Goal: Information Seeking & Learning: Find specific fact

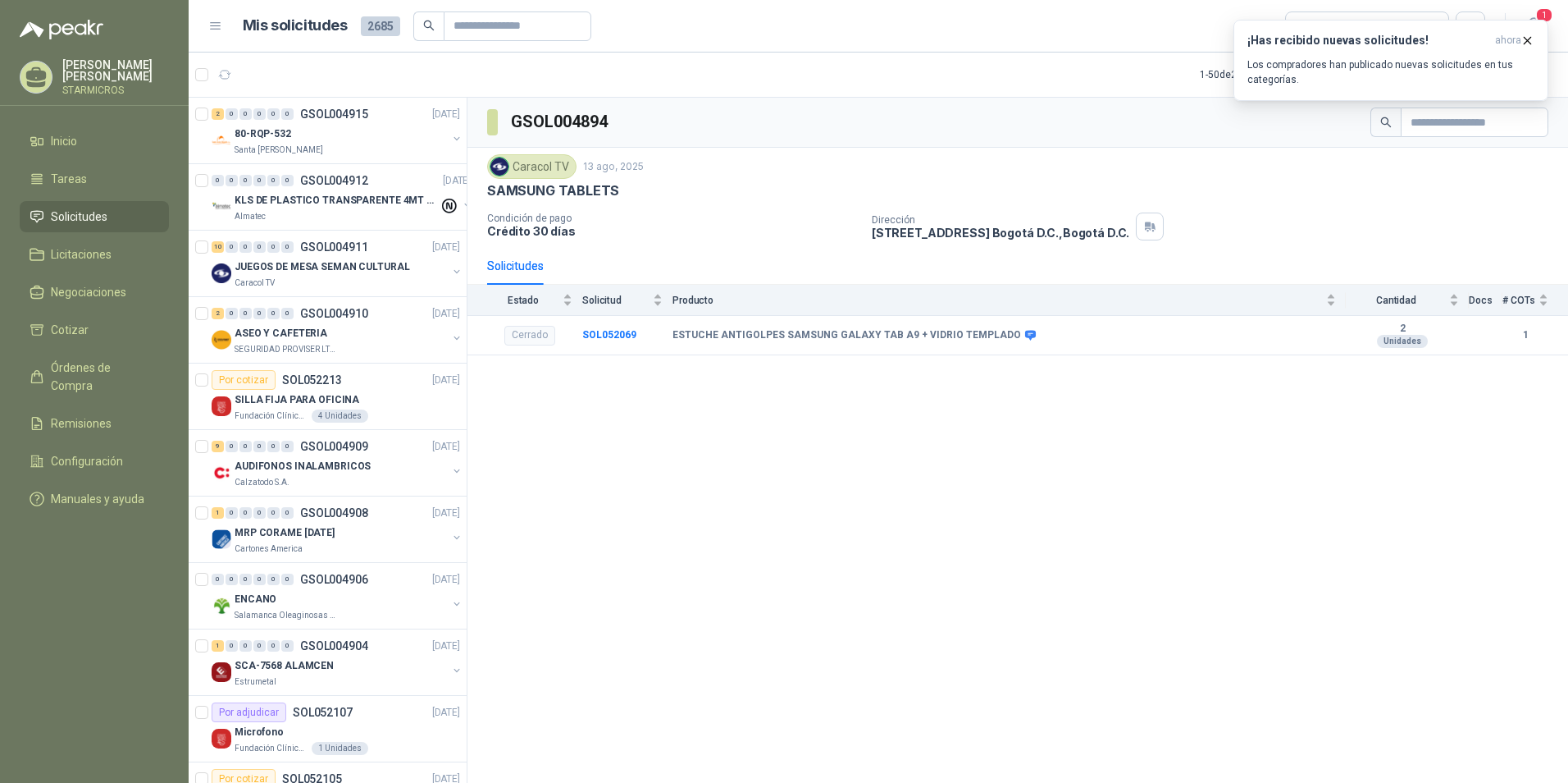
scroll to position [656, 0]
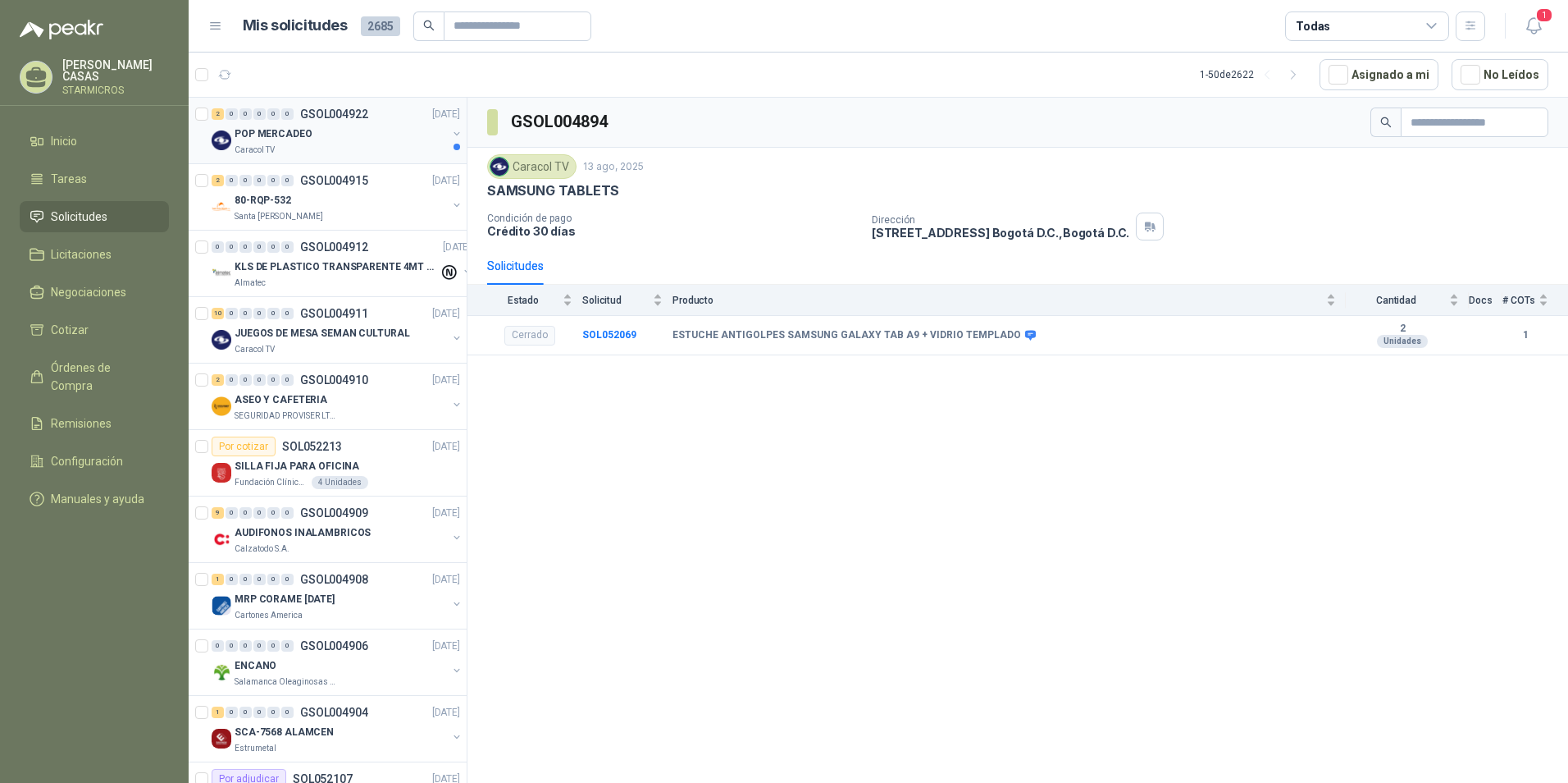
click at [295, 141] on p "POP MERCADEO" at bounding box center [273, 135] width 78 height 16
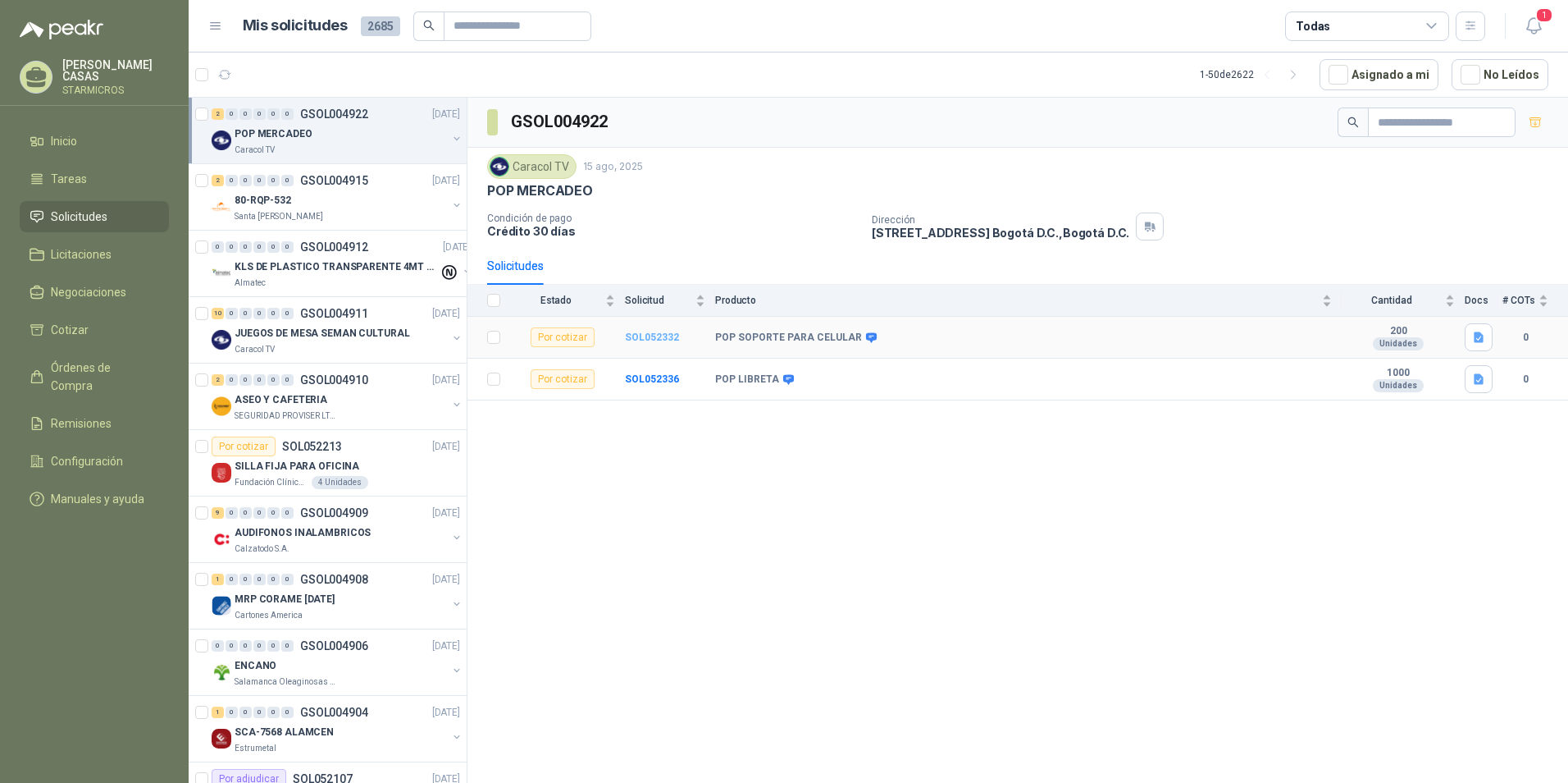
click at [642, 331] on b "SOL052332" at bounding box center [652, 337] width 54 height 12
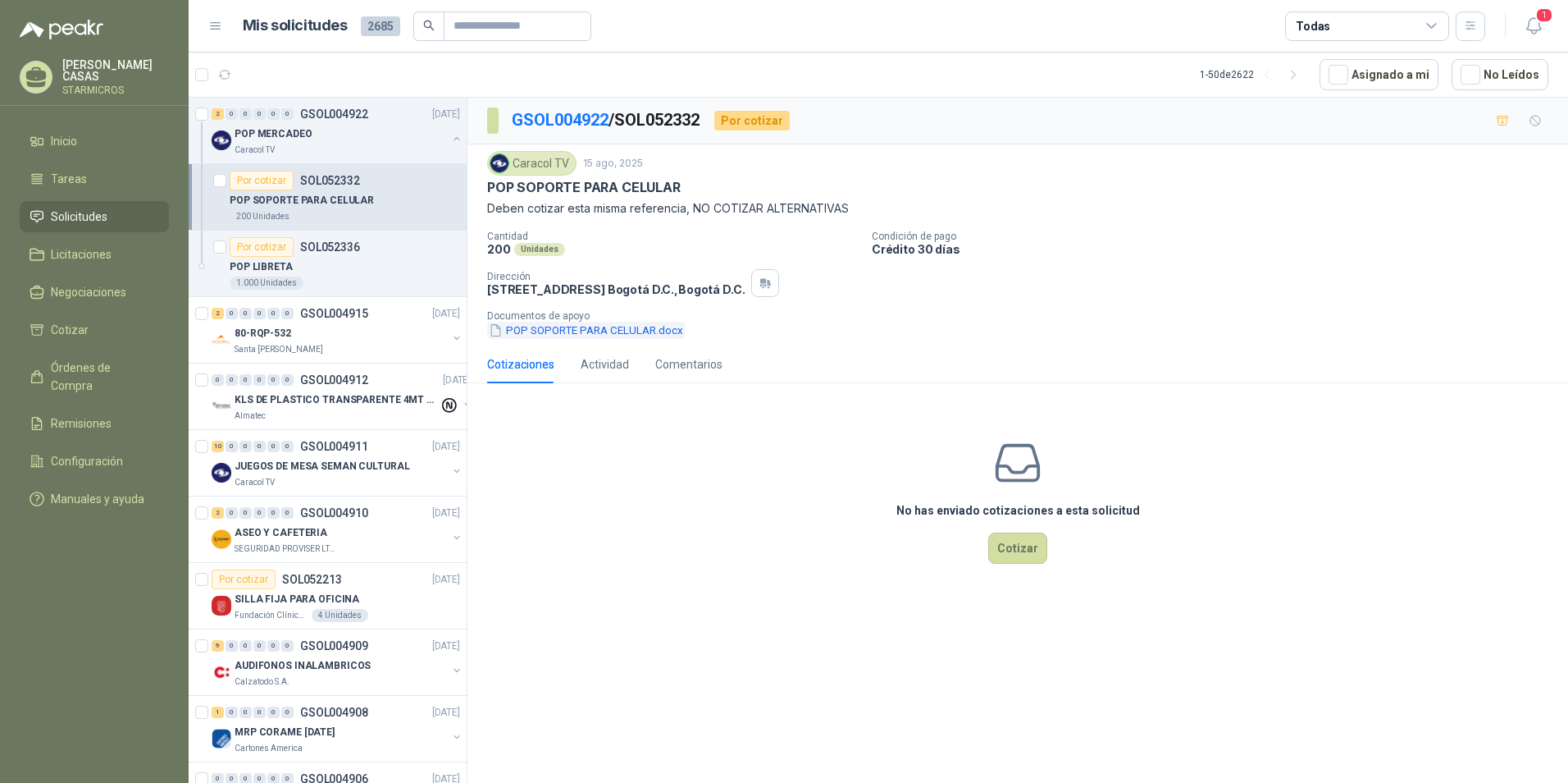
click at [630, 335] on button "POP SOPORTE PARA CELULAR.docx" at bounding box center [586, 329] width 197 height 17
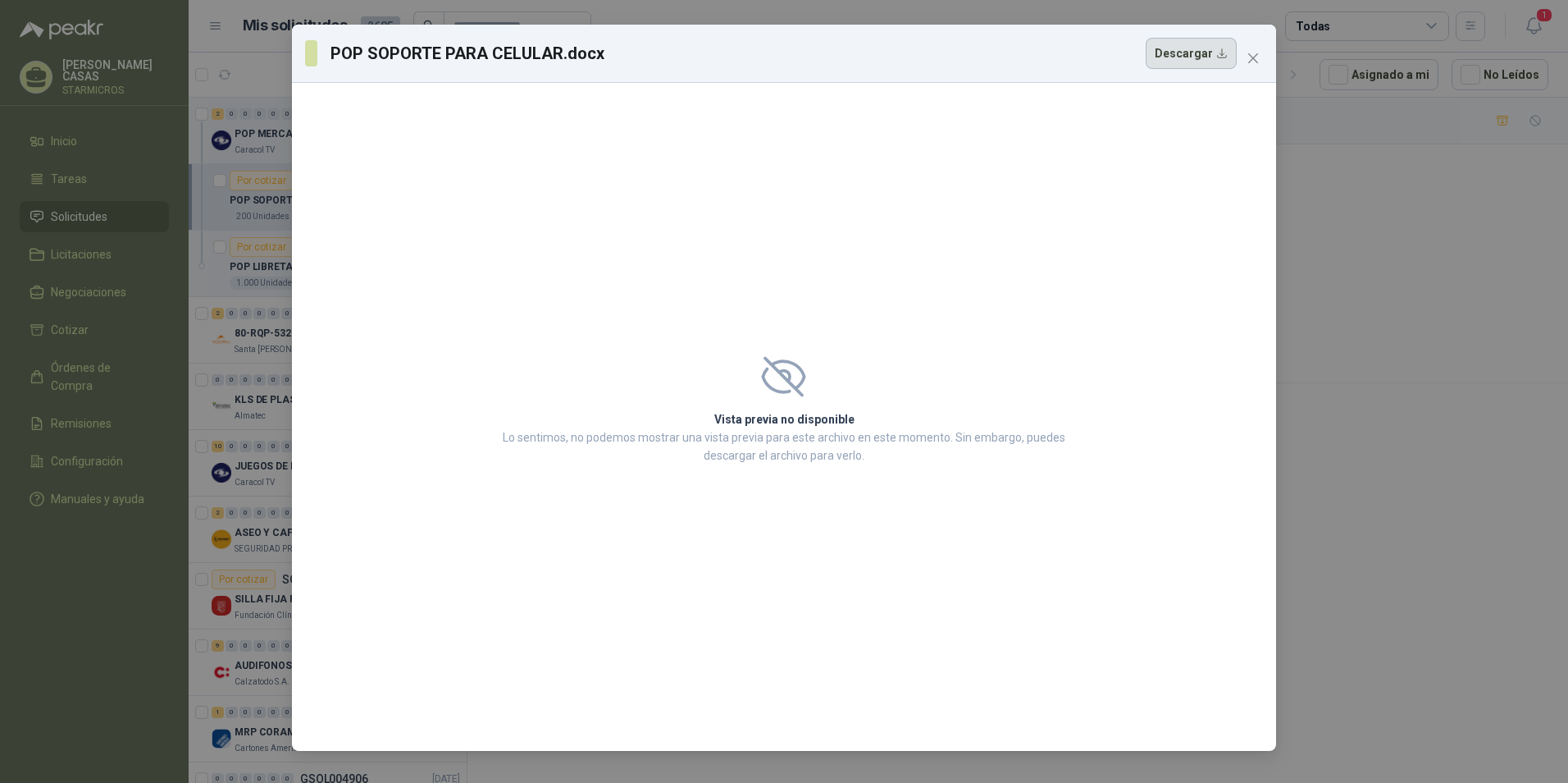
click at [1215, 46] on button "Descargar" at bounding box center [1190, 53] width 91 height 31
drag, startPoint x: 1452, startPoint y: 281, endPoint x: 1431, endPoint y: 249, distance: 38.3
click at [1452, 281] on div "POP SOPORTE PARA CELULAR.docx Descargar Vista previa no disponible Lo sentimos,…" at bounding box center [784, 391] width 1568 height 783
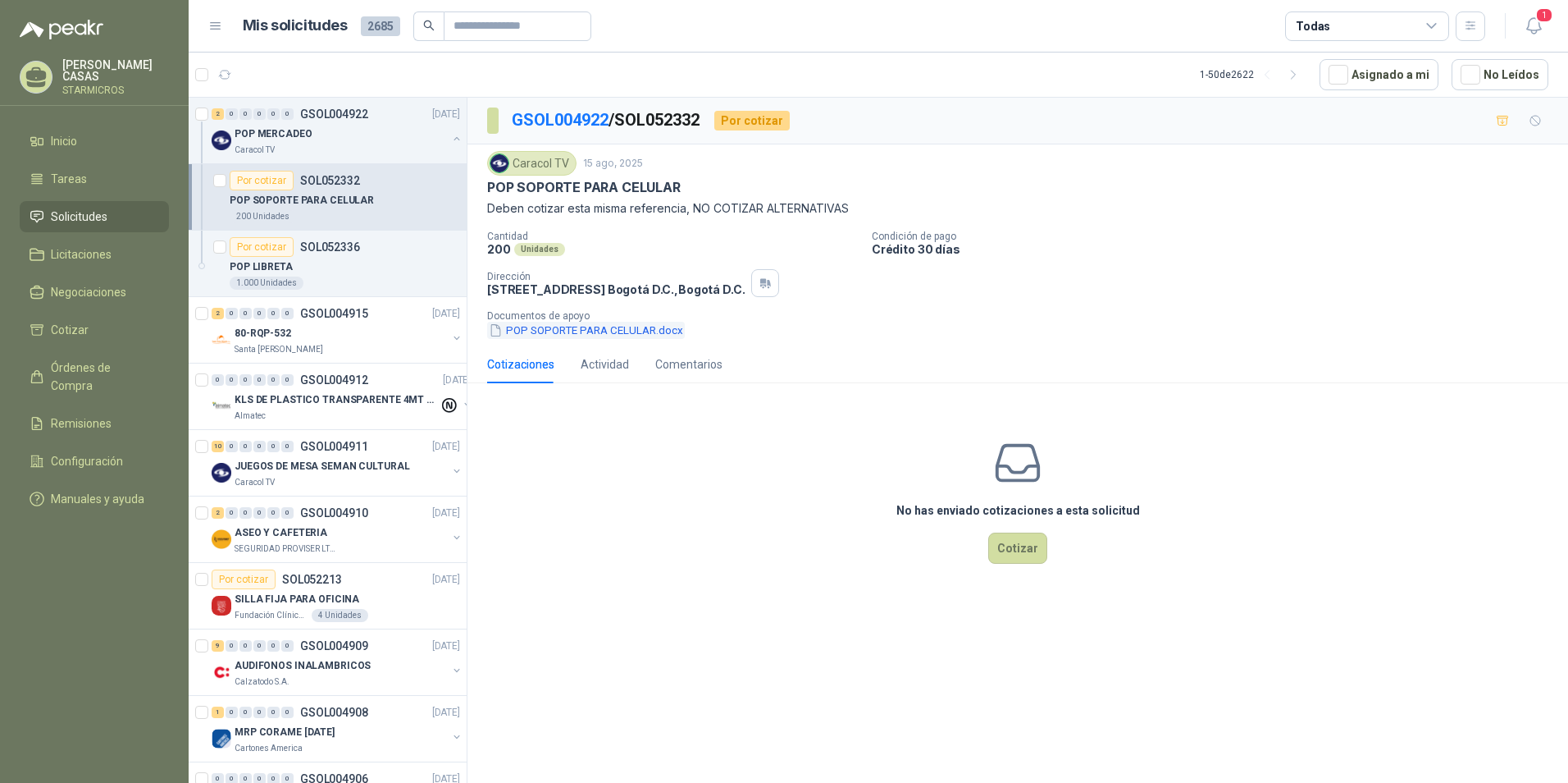
click at [628, 333] on button "POP SOPORTE PARA CELULAR.docx" at bounding box center [586, 329] width 197 height 17
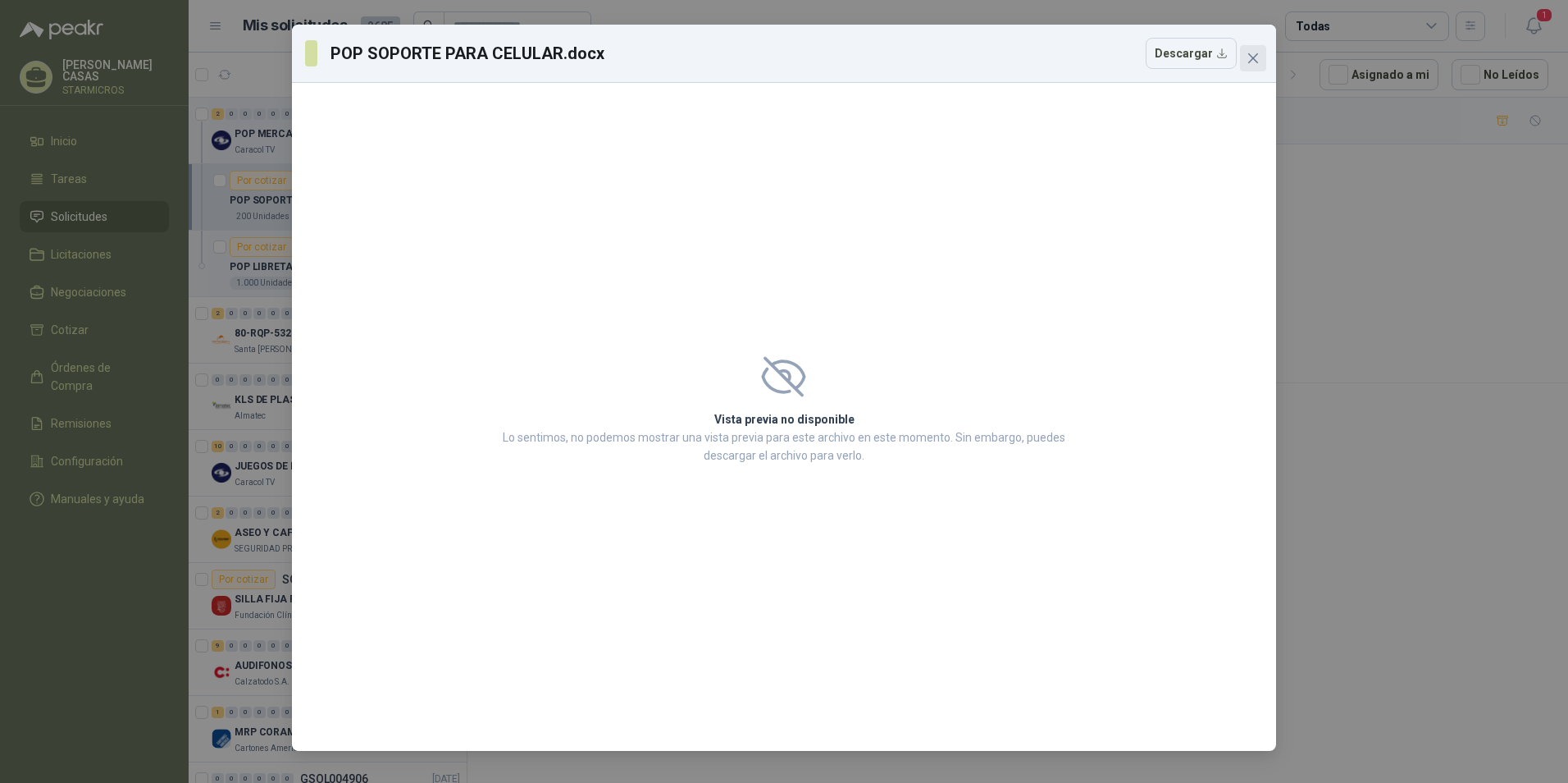
click at [1253, 60] on icon "close" at bounding box center [1252, 58] width 13 height 13
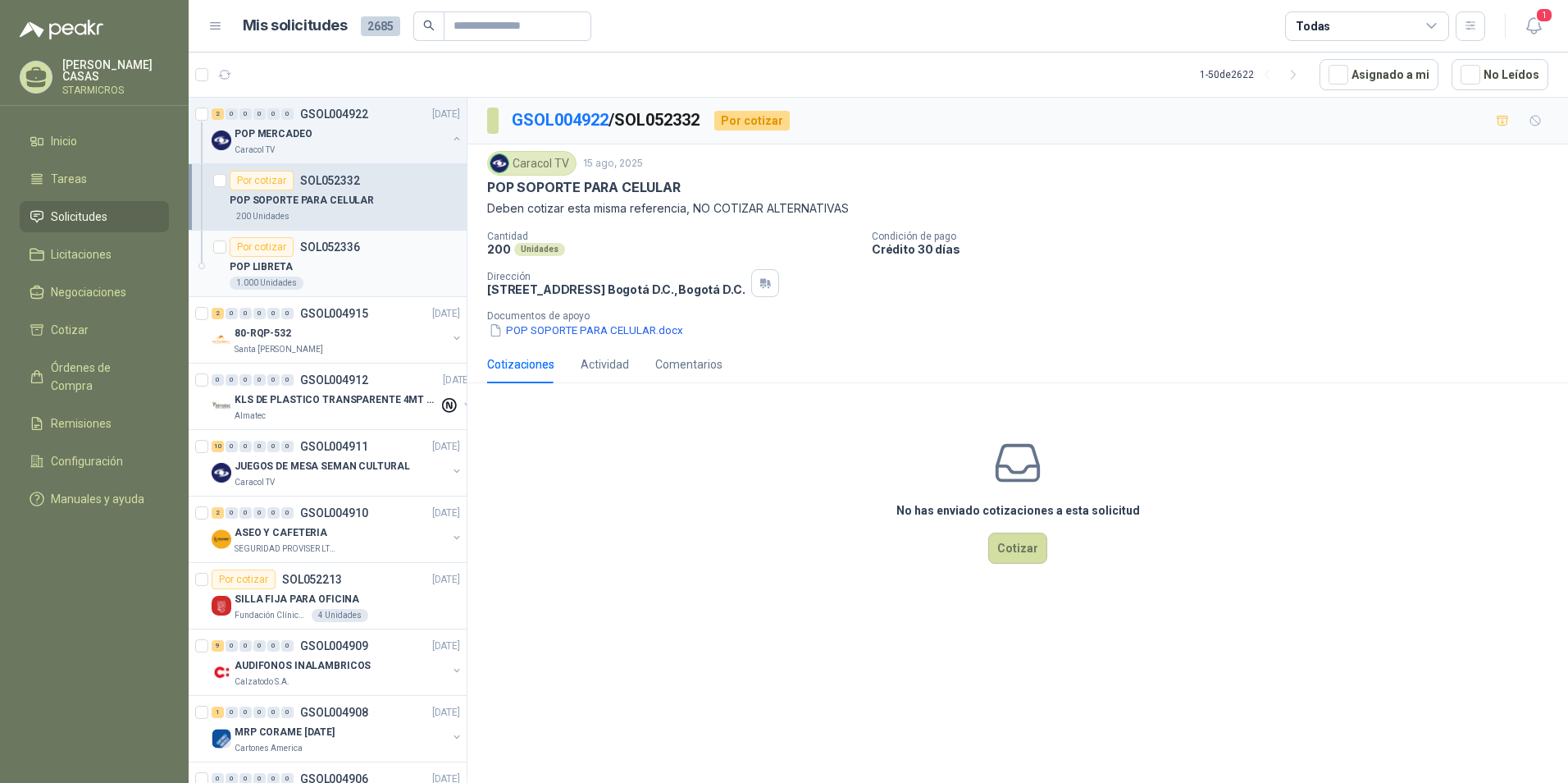
click at [357, 282] on div "1.000 Unidades" at bounding box center [344, 282] width 230 height 13
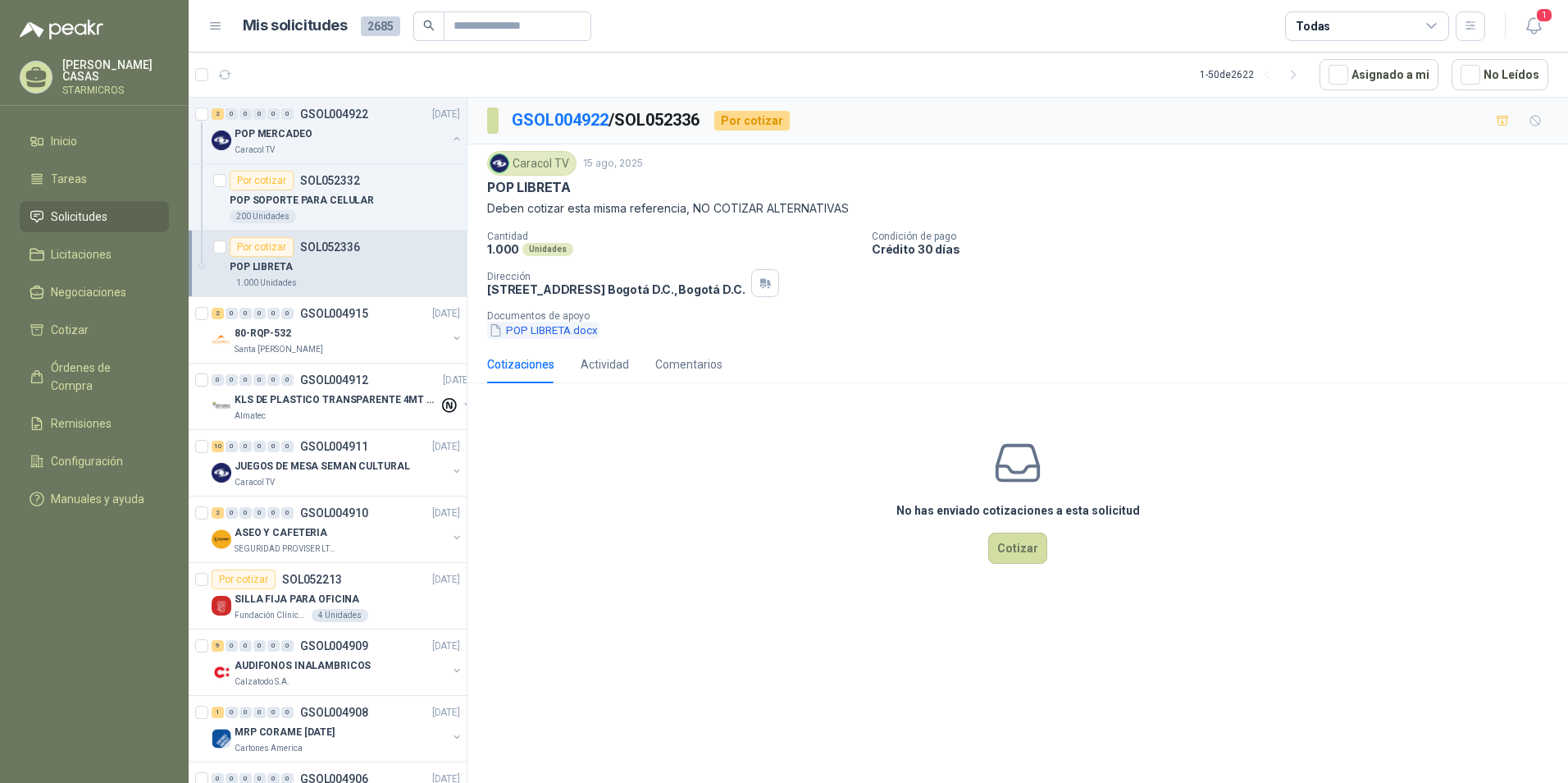
click at [561, 335] on button "POP LIBRETA.docx" at bounding box center [543, 329] width 113 height 17
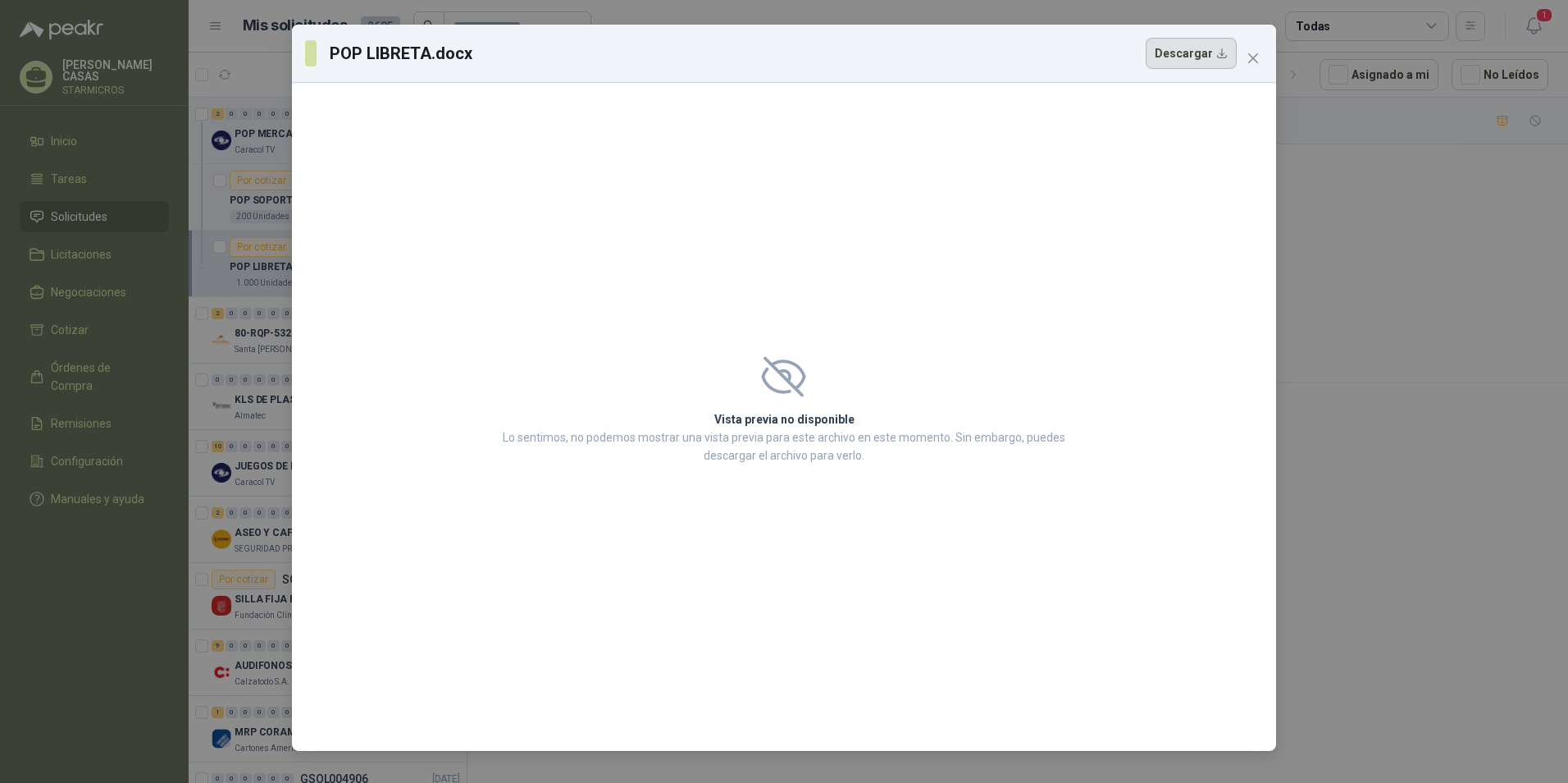
click at [1192, 54] on button "Descargar" at bounding box center [1190, 53] width 91 height 31
click at [1510, 394] on div "POP LIBRETA.docx Descargar Vista previa no disponible Lo sentimos, no podemos m…" at bounding box center [784, 391] width 1568 height 783
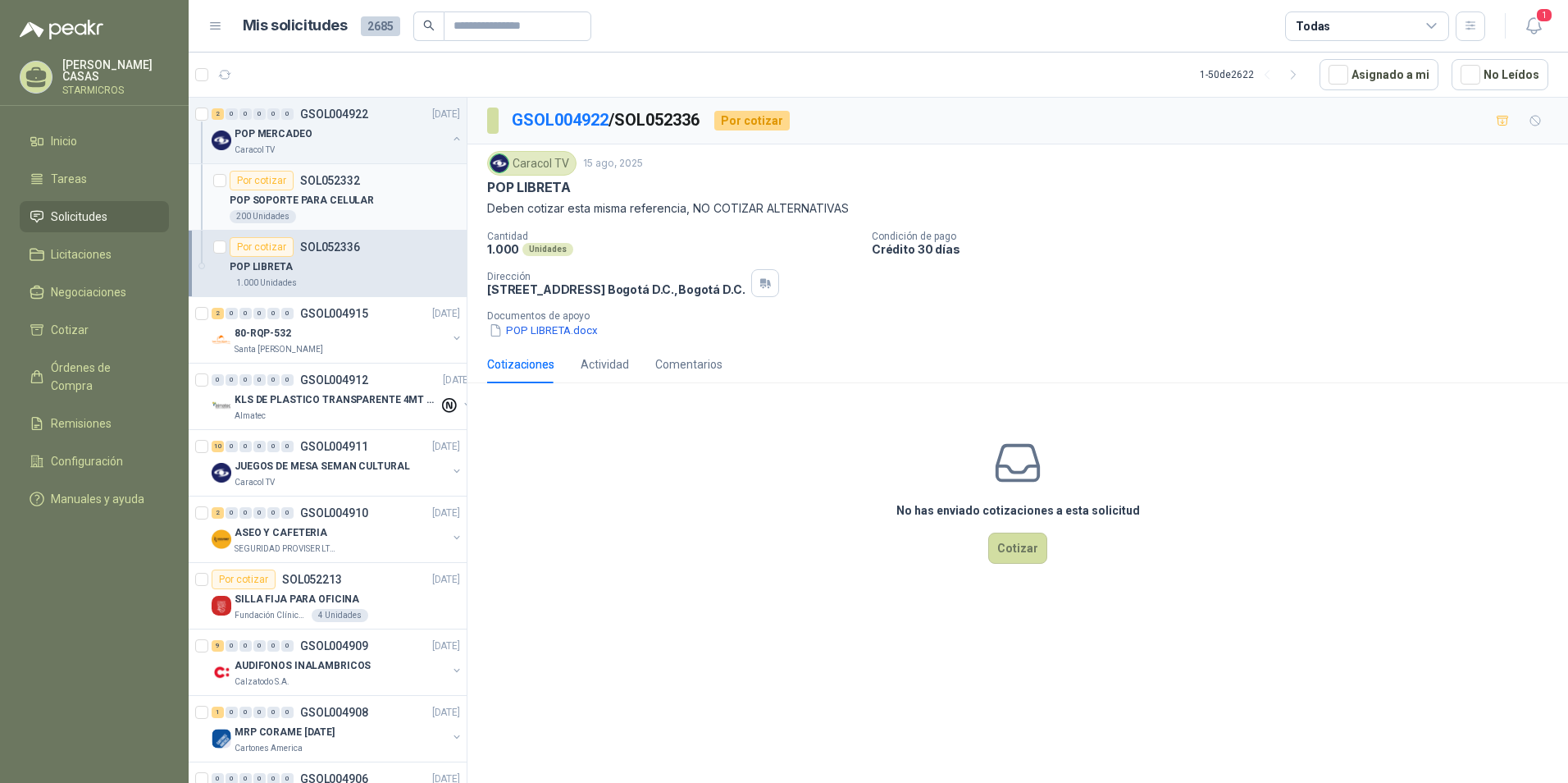
click at [390, 201] on div "POP SOPORTE PARA CELULAR" at bounding box center [344, 200] width 230 height 20
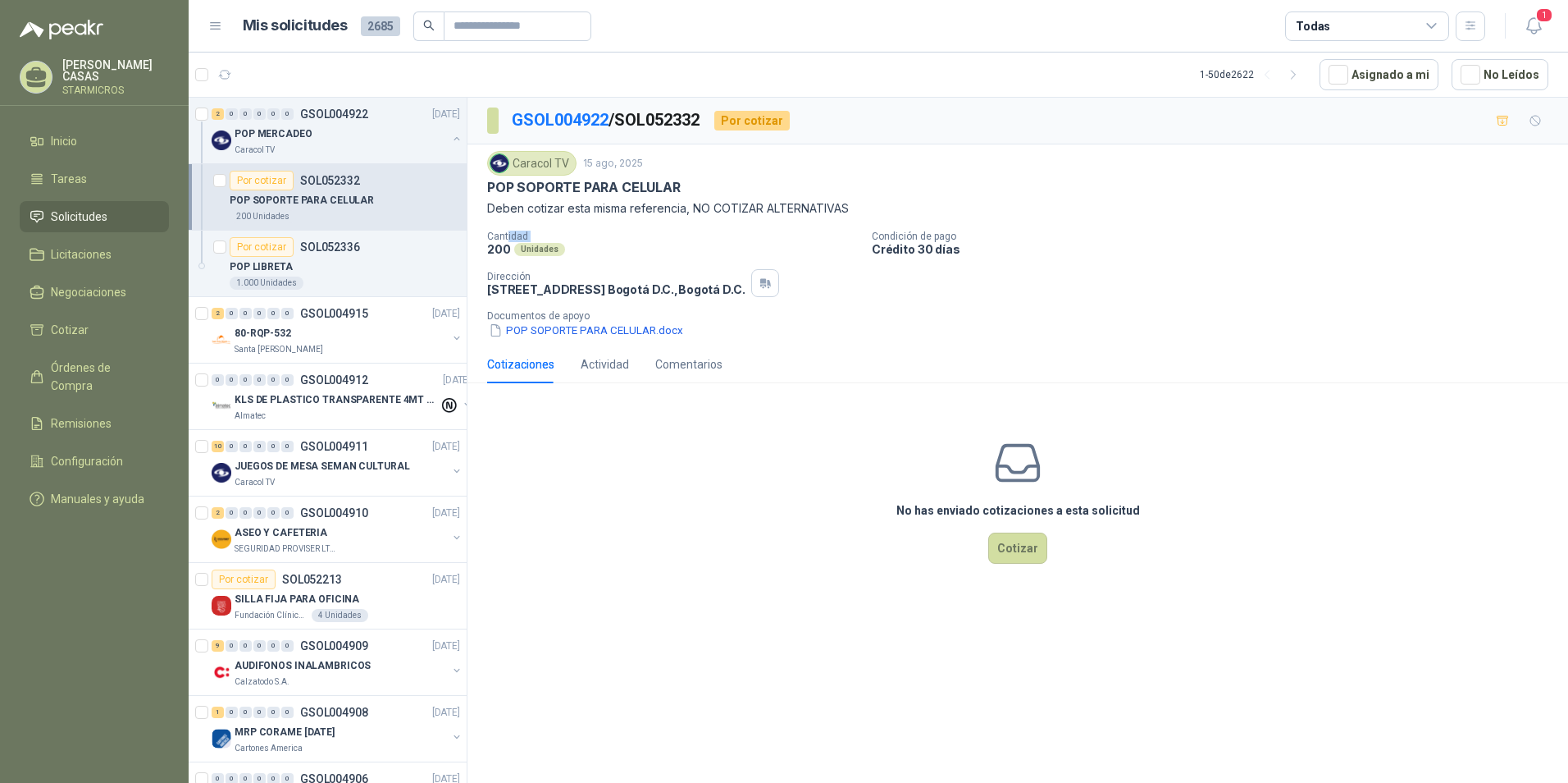
drag, startPoint x: 506, startPoint y: 239, endPoint x: 476, endPoint y: 242, distance: 30.1
click at [476, 242] on div "Caracol TV 15 ago, 2025 POP SOPORTE PARA CELULAR Deben cotizar esta misma refer…" at bounding box center [1018, 245] width 1100 height 201
drag, startPoint x: 476, startPoint y: 242, endPoint x: 483, endPoint y: 248, distance: 9.2
click at [483, 248] on div "Caracol TV 15 ago, 2025 POP SOPORTE PARA CELULAR Deben cotizar esta misma refer…" at bounding box center [1018, 245] width 1100 height 201
click at [696, 362] on div "Comentarios" at bounding box center [688, 364] width 67 height 18
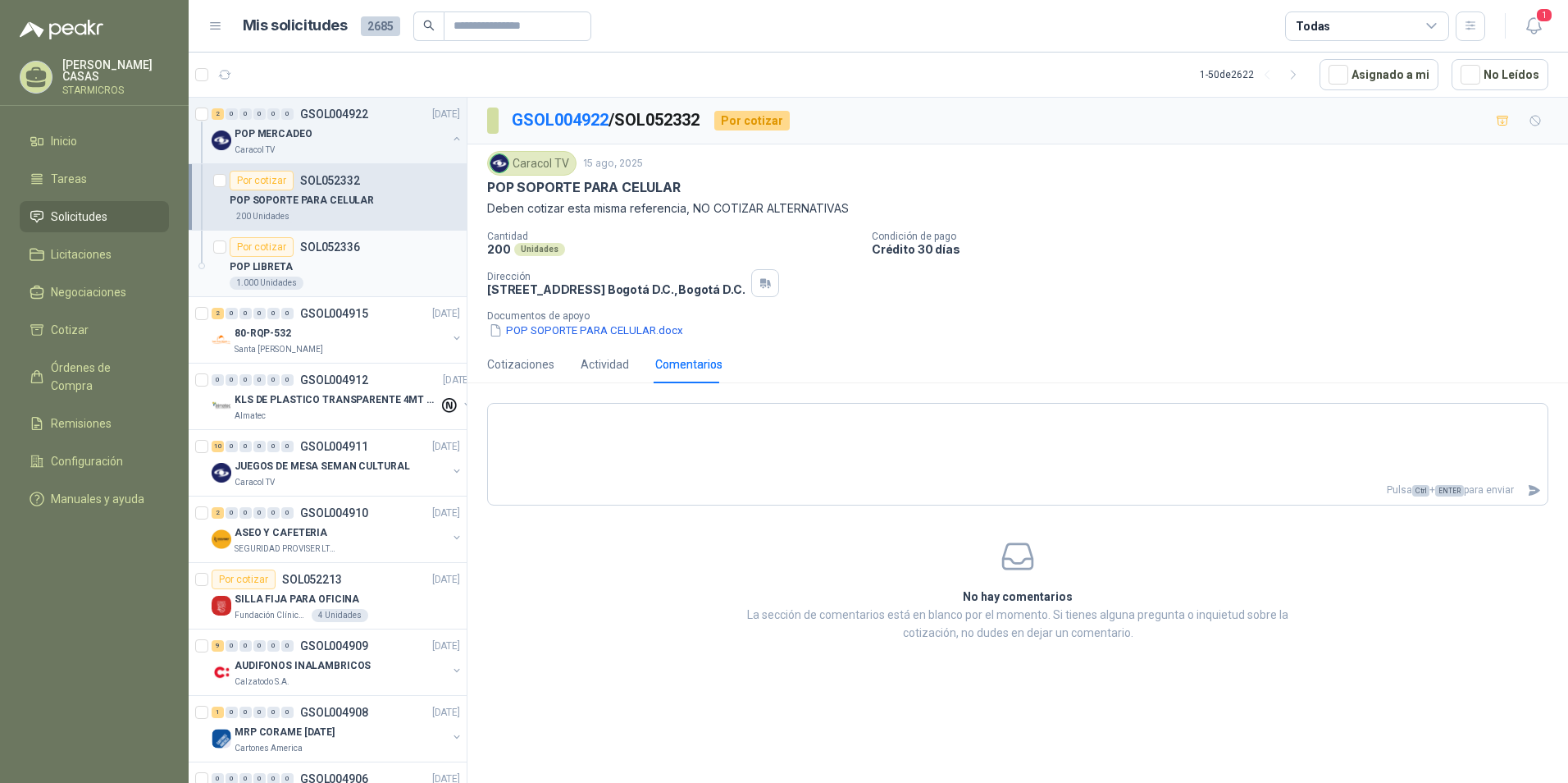
click at [397, 279] on div "1.000 Unidades" at bounding box center [344, 282] width 230 height 13
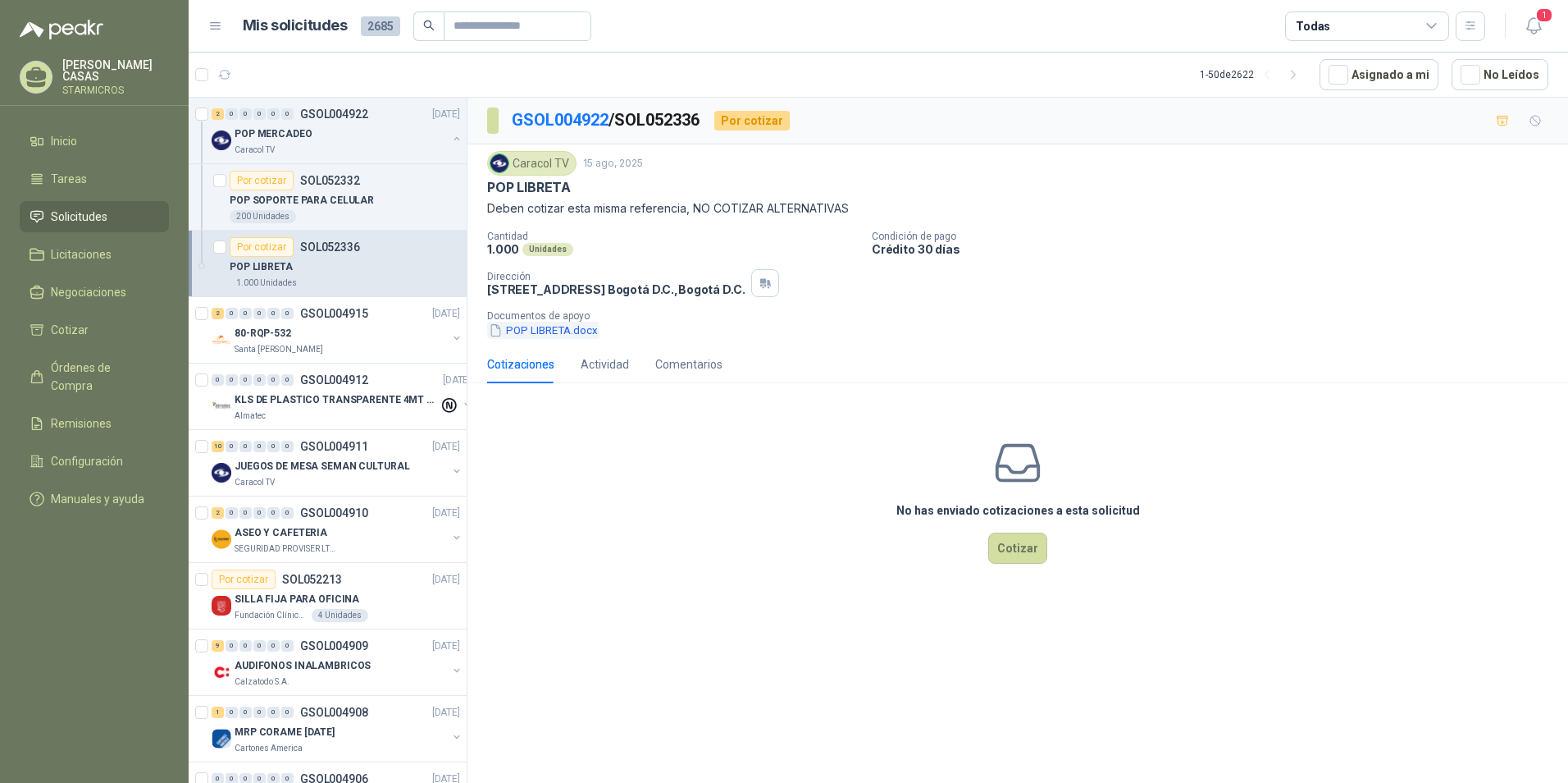
click at [532, 330] on button "POP LIBRETA.docx" at bounding box center [543, 329] width 113 height 17
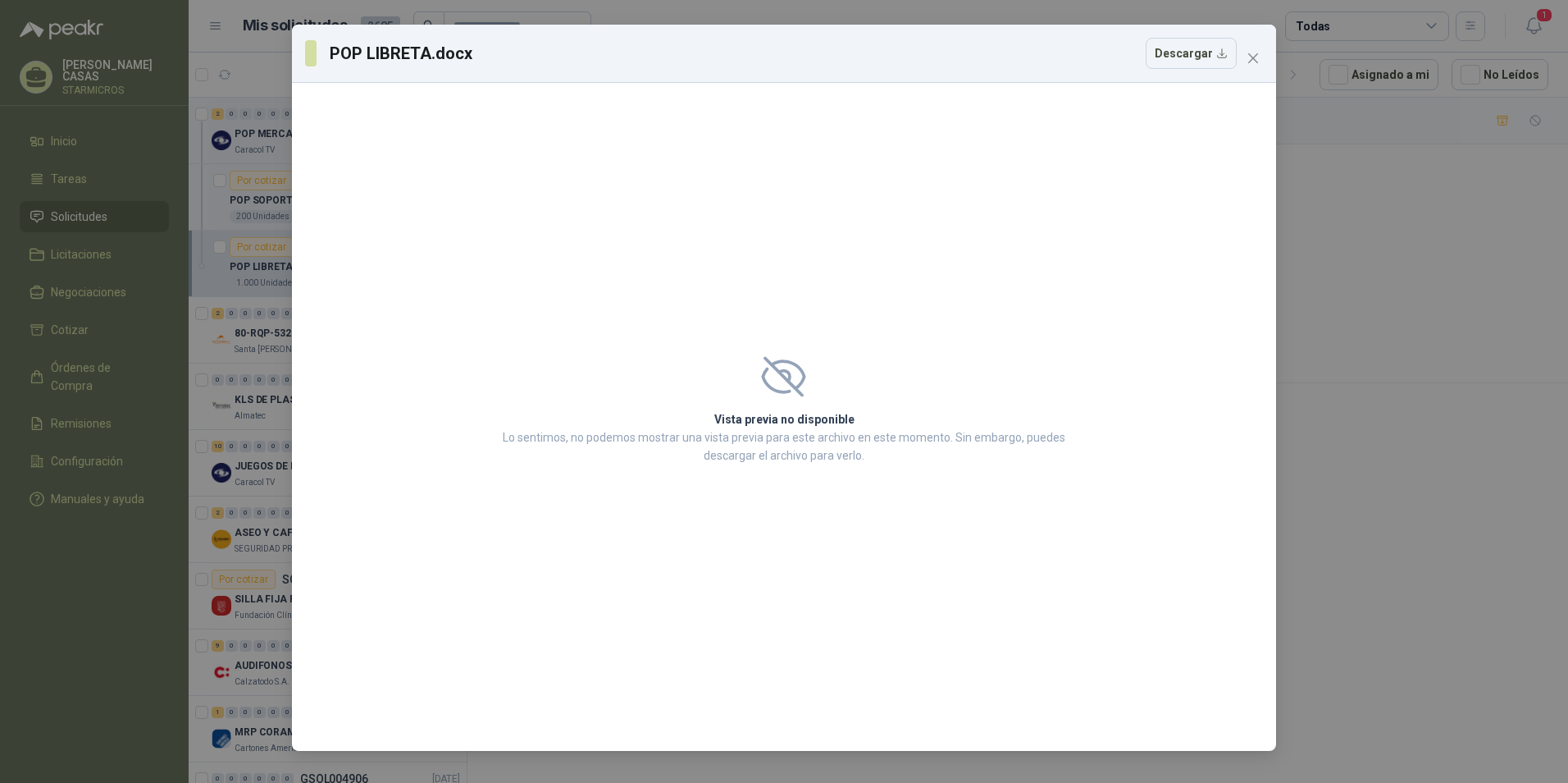
click at [1249, 44] on div "POP LIBRETA.docx Descargar" at bounding box center [784, 53] width 958 height 31
click at [1249, 54] on icon "close" at bounding box center [1253, 58] width 10 height 10
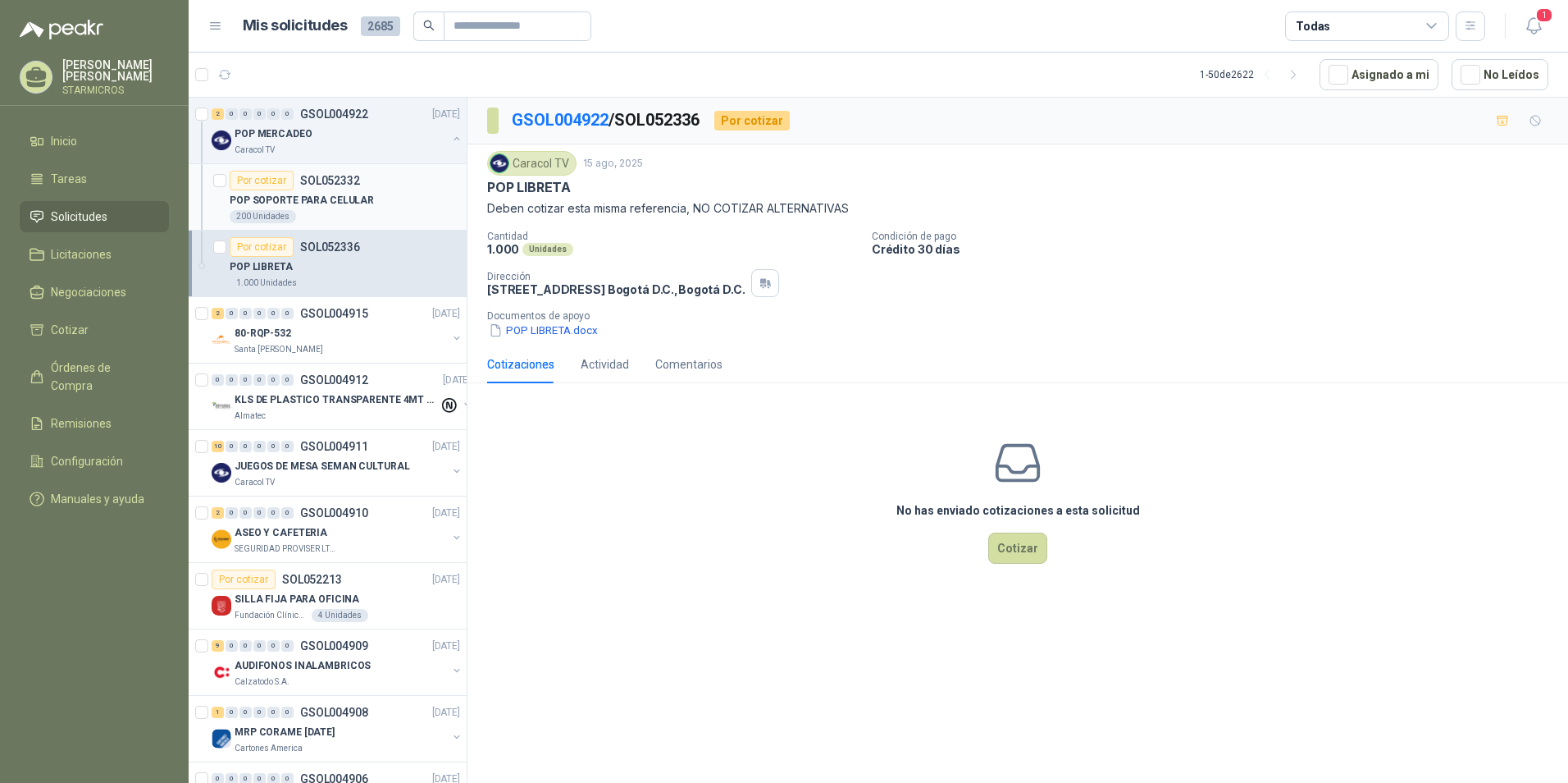
click at [348, 216] on div "200 Unidades" at bounding box center [344, 216] width 230 height 13
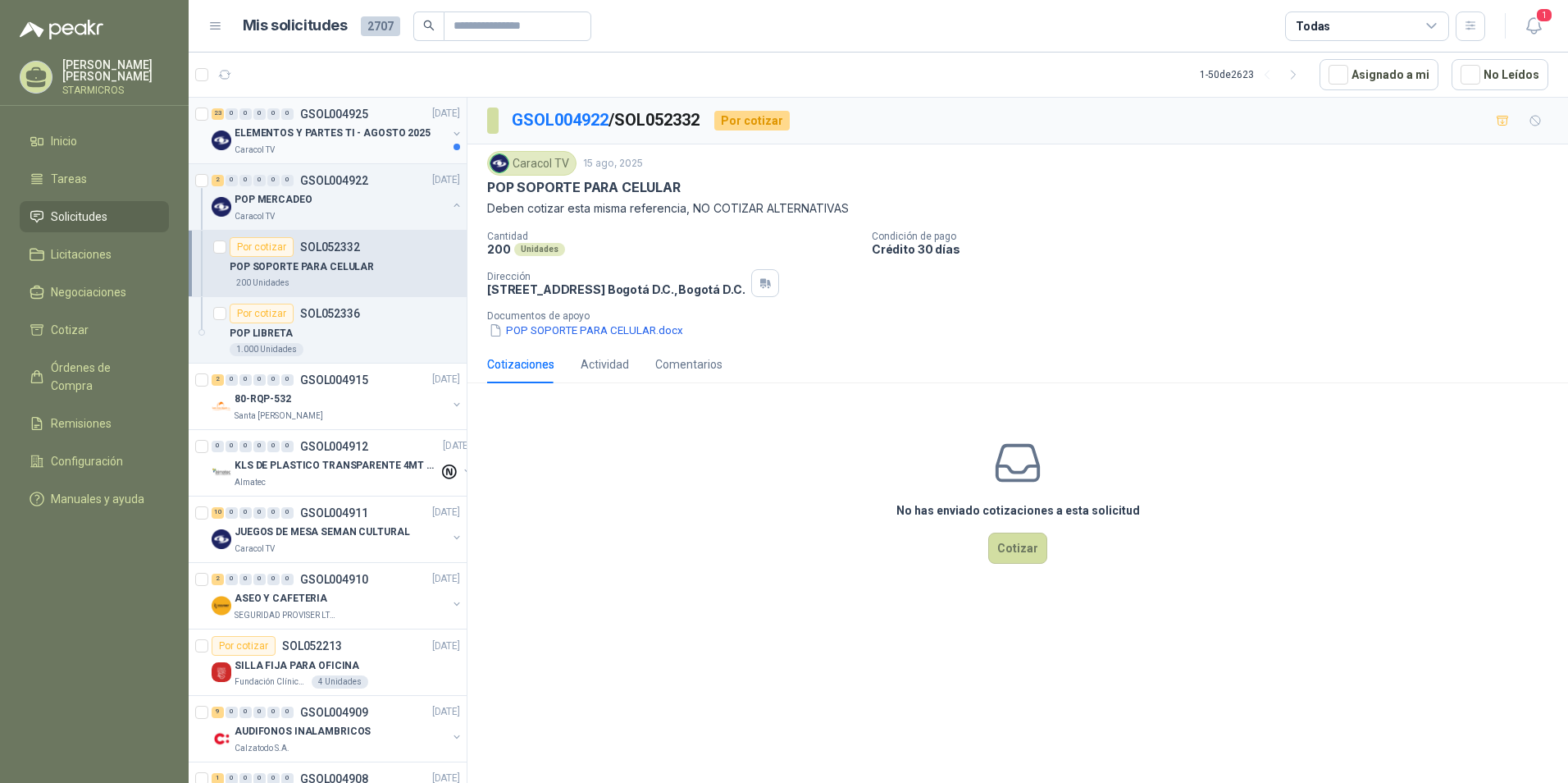
click at [306, 155] on div "Caracol TV" at bounding box center [340, 150] width 212 height 13
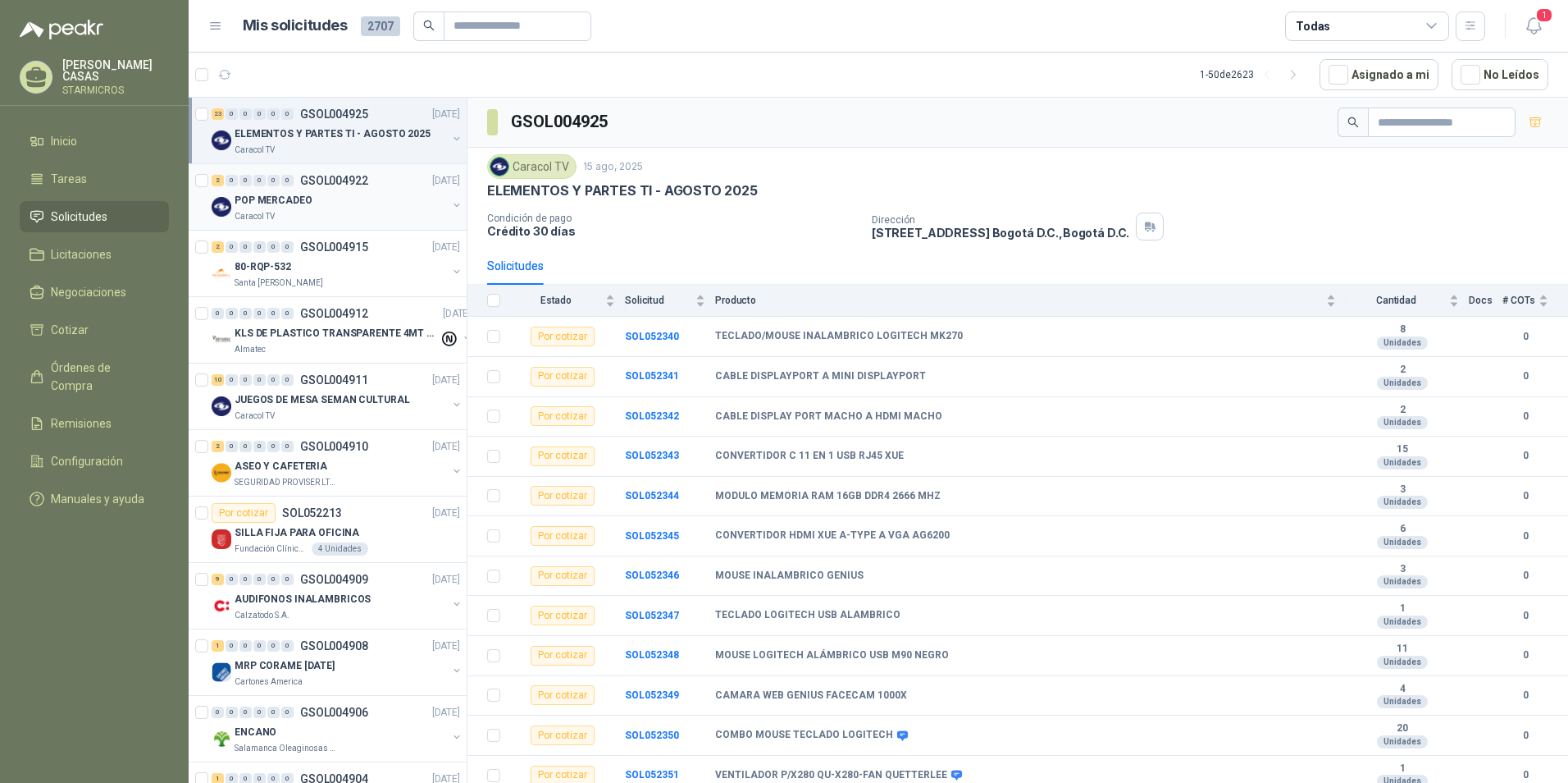
click at [343, 200] on div "POP MERCADEO" at bounding box center [340, 200] width 212 height 20
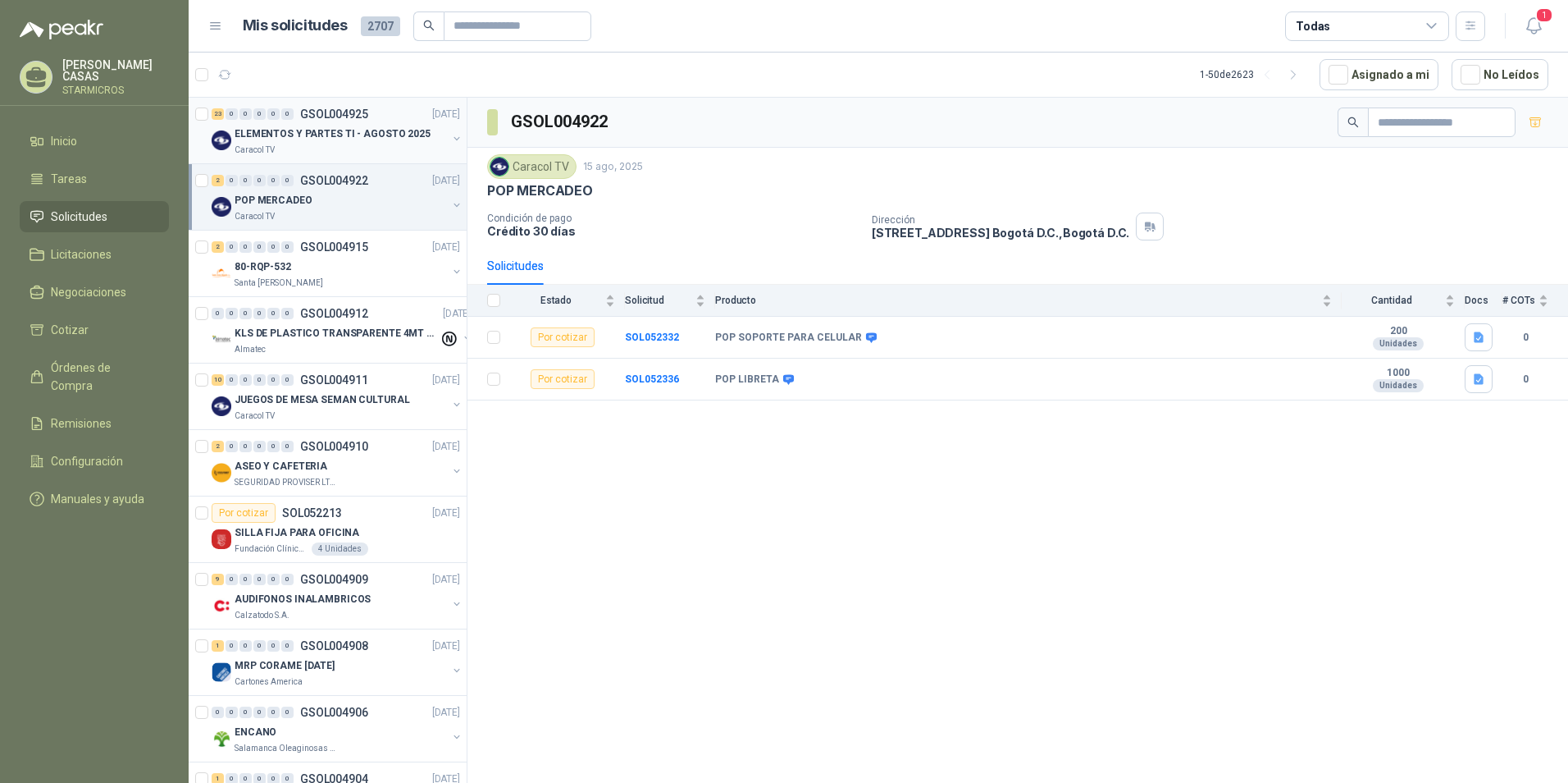
click at [378, 118] on div "23 0 0 0 0 0 GSOL004925 [DATE]" at bounding box center [337, 114] width 252 height 20
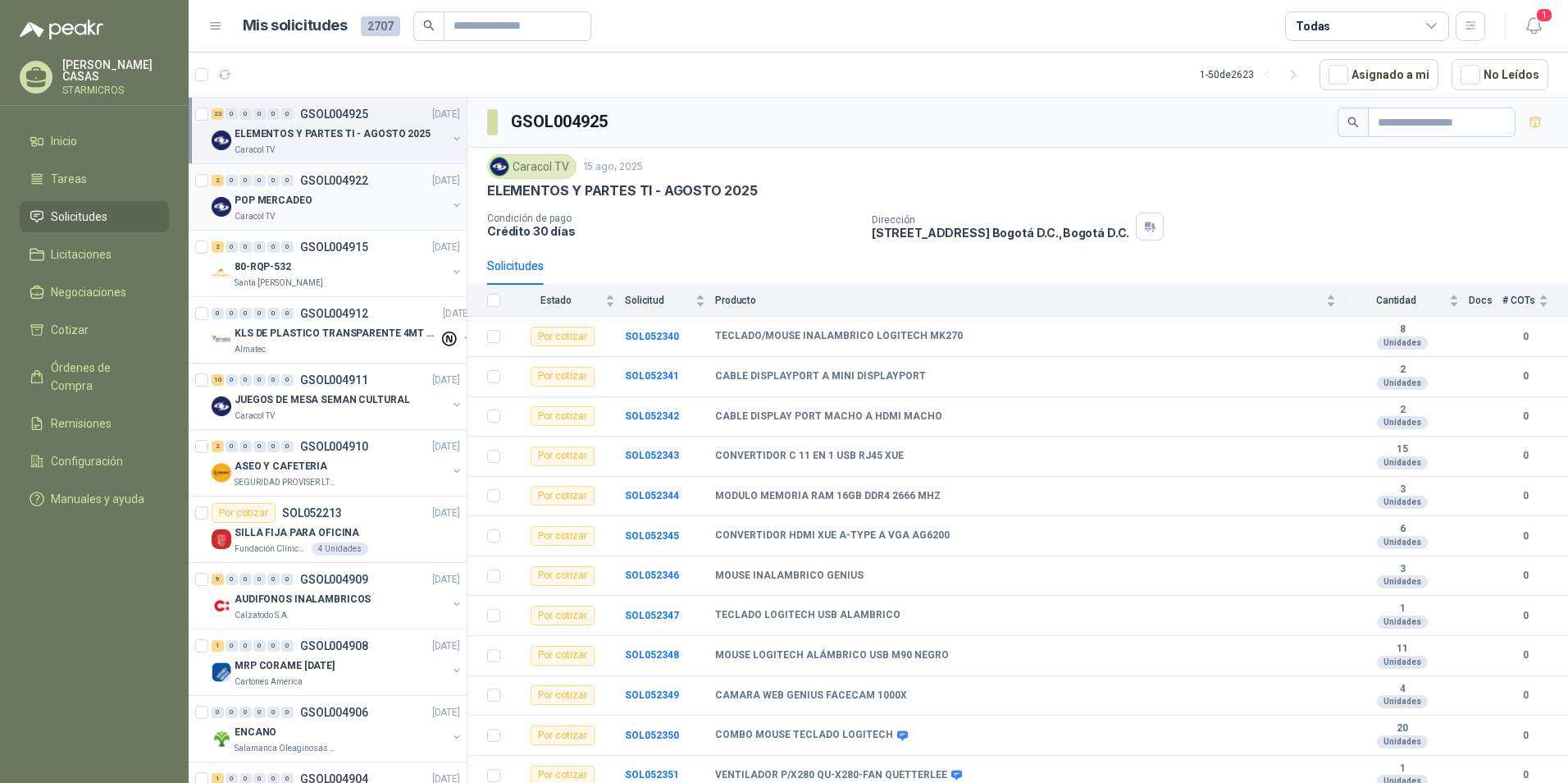
click at [321, 202] on div "POP MERCADEO" at bounding box center [340, 200] width 212 height 20
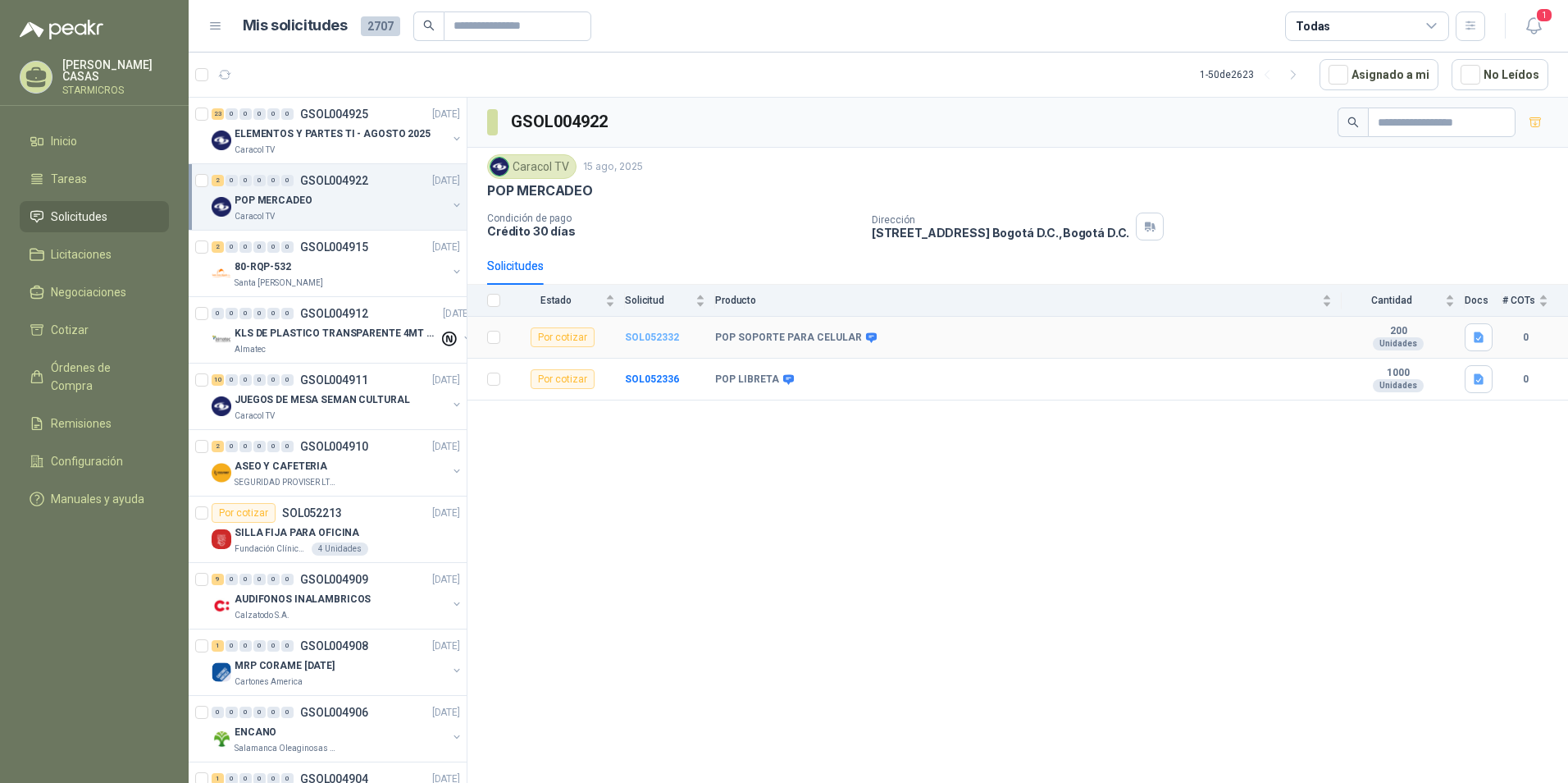
click at [666, 335] on b "SOL052332" at bounding box center [652, 337] width 54 height 12
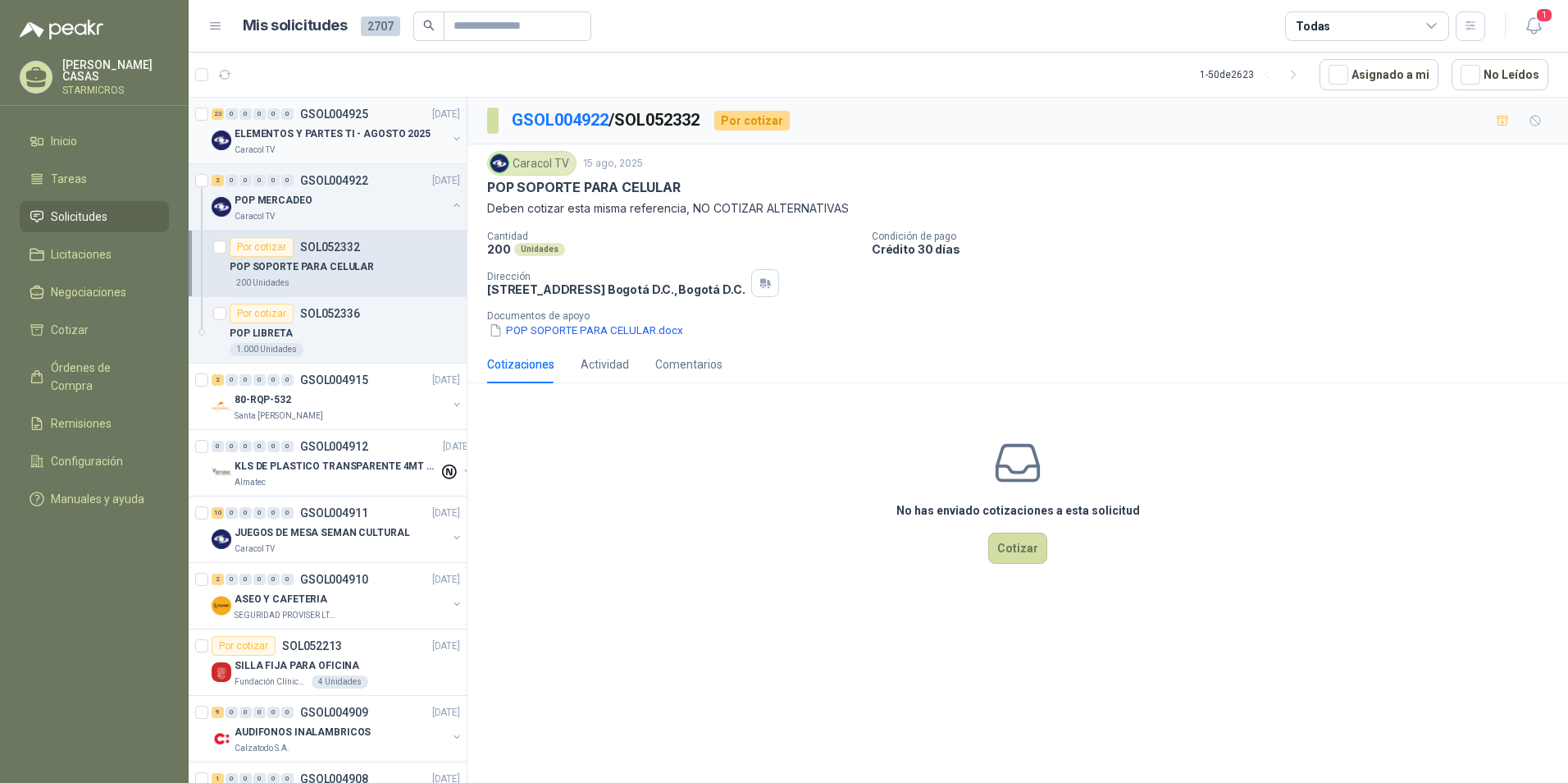
click at [301, 139] on p "ELEMENTOS Y PARTES TI - AGOSTO 2025" at bounding box center [332, 135] width 196 height 16
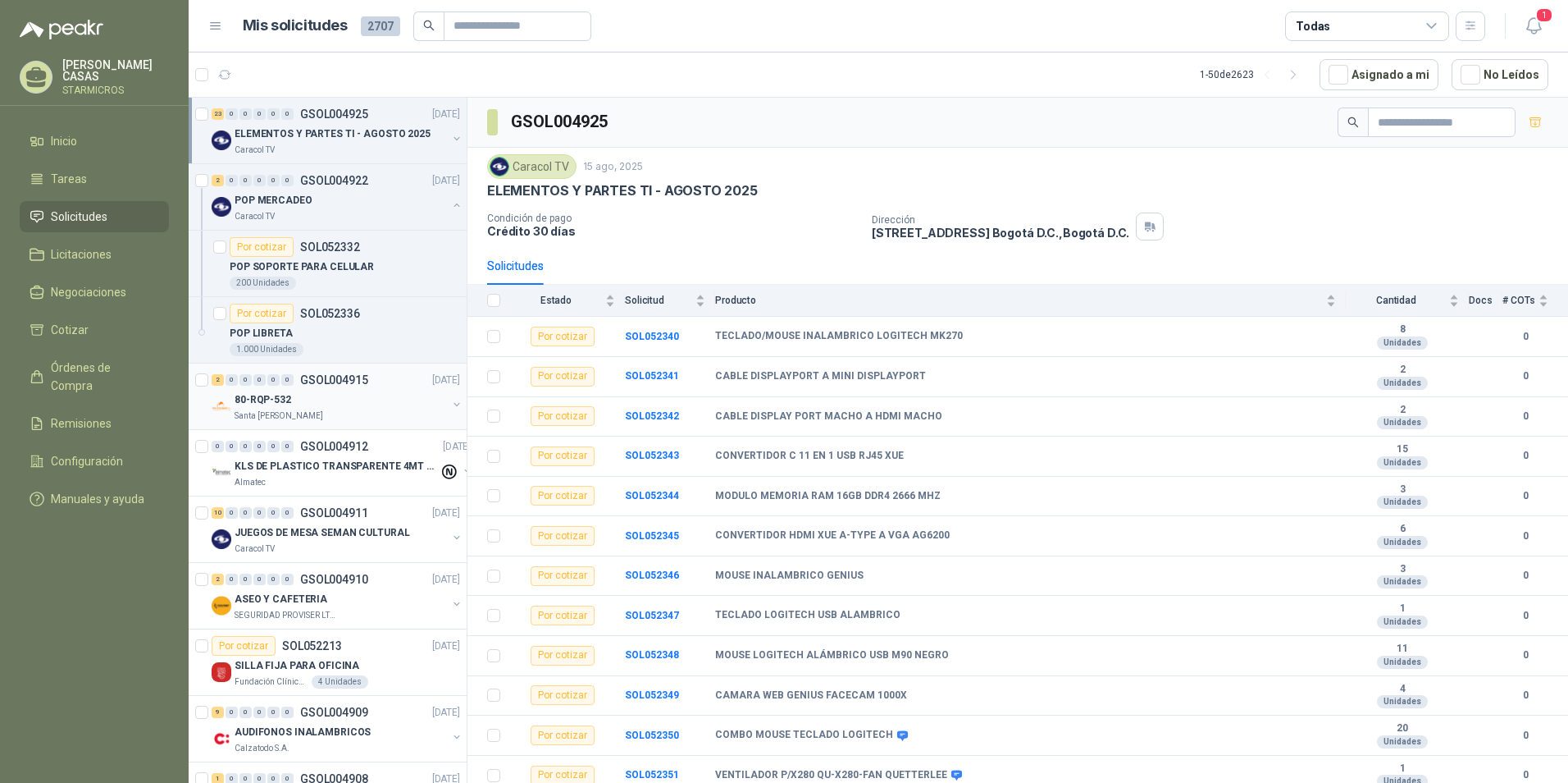
click at [325, 400] on div "80-RQP-532" at bounding box center [340, 400] width 212 height 20
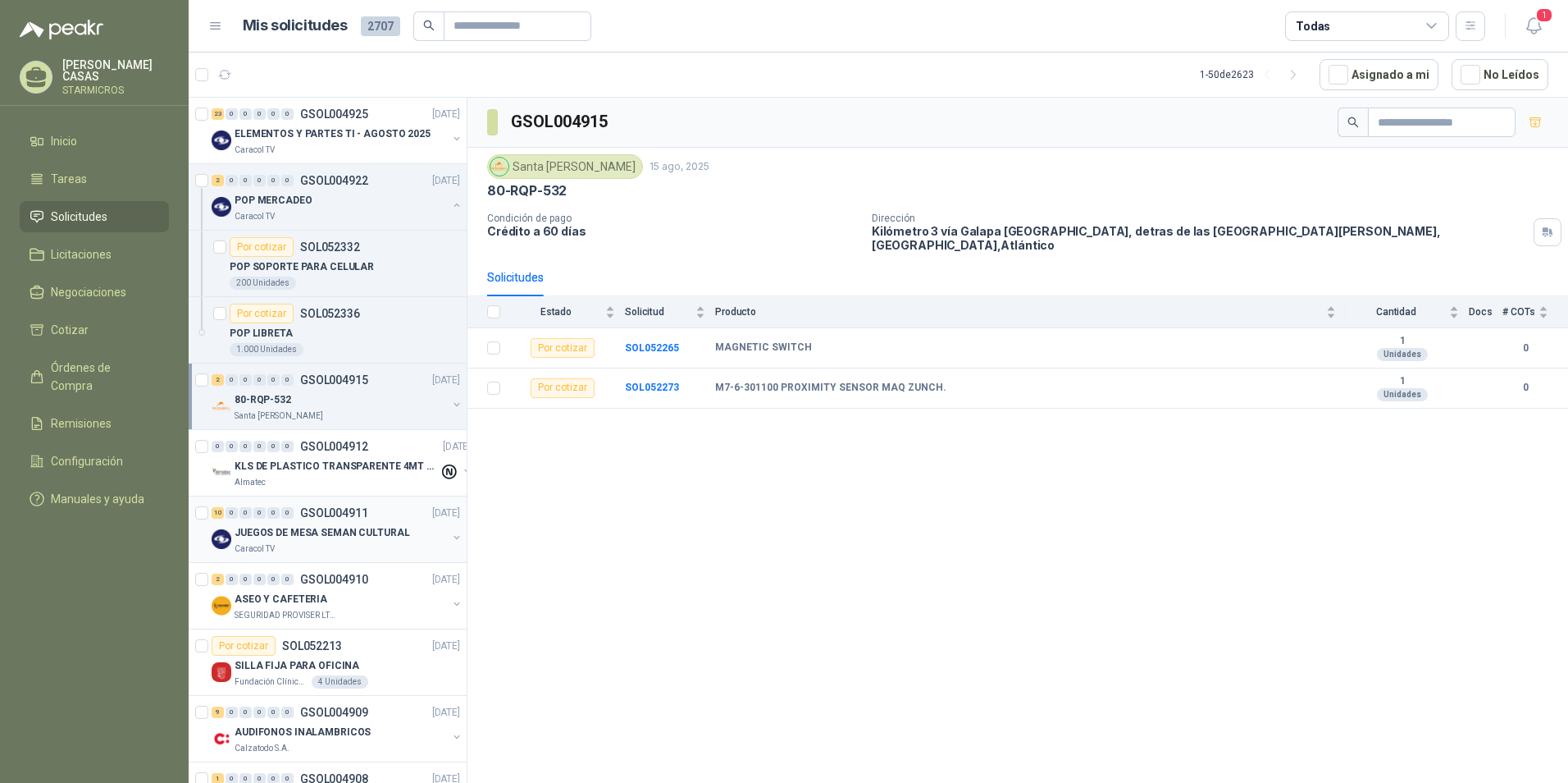
click at [291, 559] on div "10 0 0 0 0 0 GSOL004911 [DATE] JUEGOS [PERSON_NAME] SEMAN CULTURAL Caracol TV" at bounding box center [327, 530] width 278 height 67
click at [296, 132] on p "ELEMENTOS Y PARTES TI - AGOSTO 2025" at bounding box center [332, 135] width 196 height 16
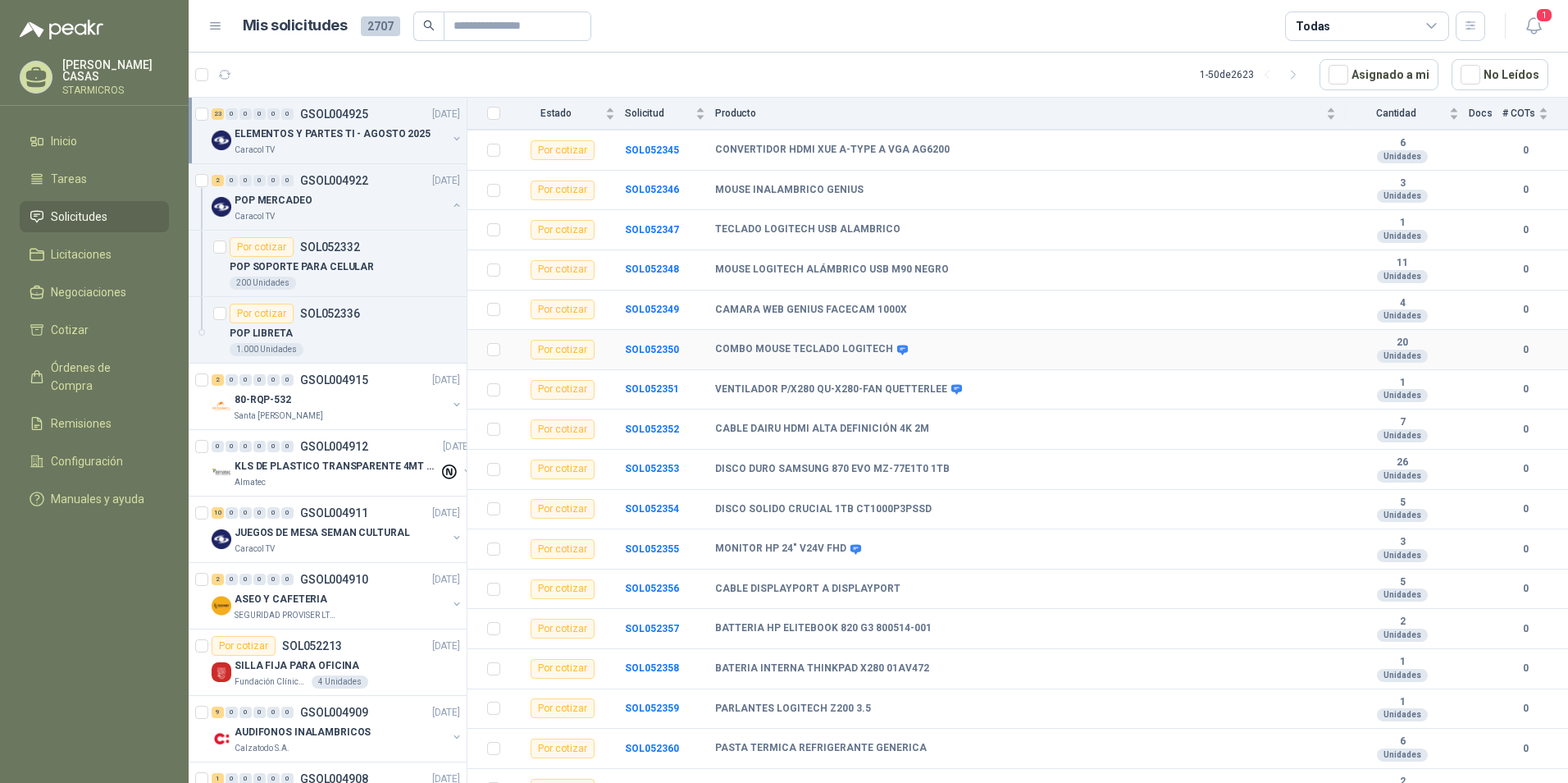
scroll to position [446, 0]
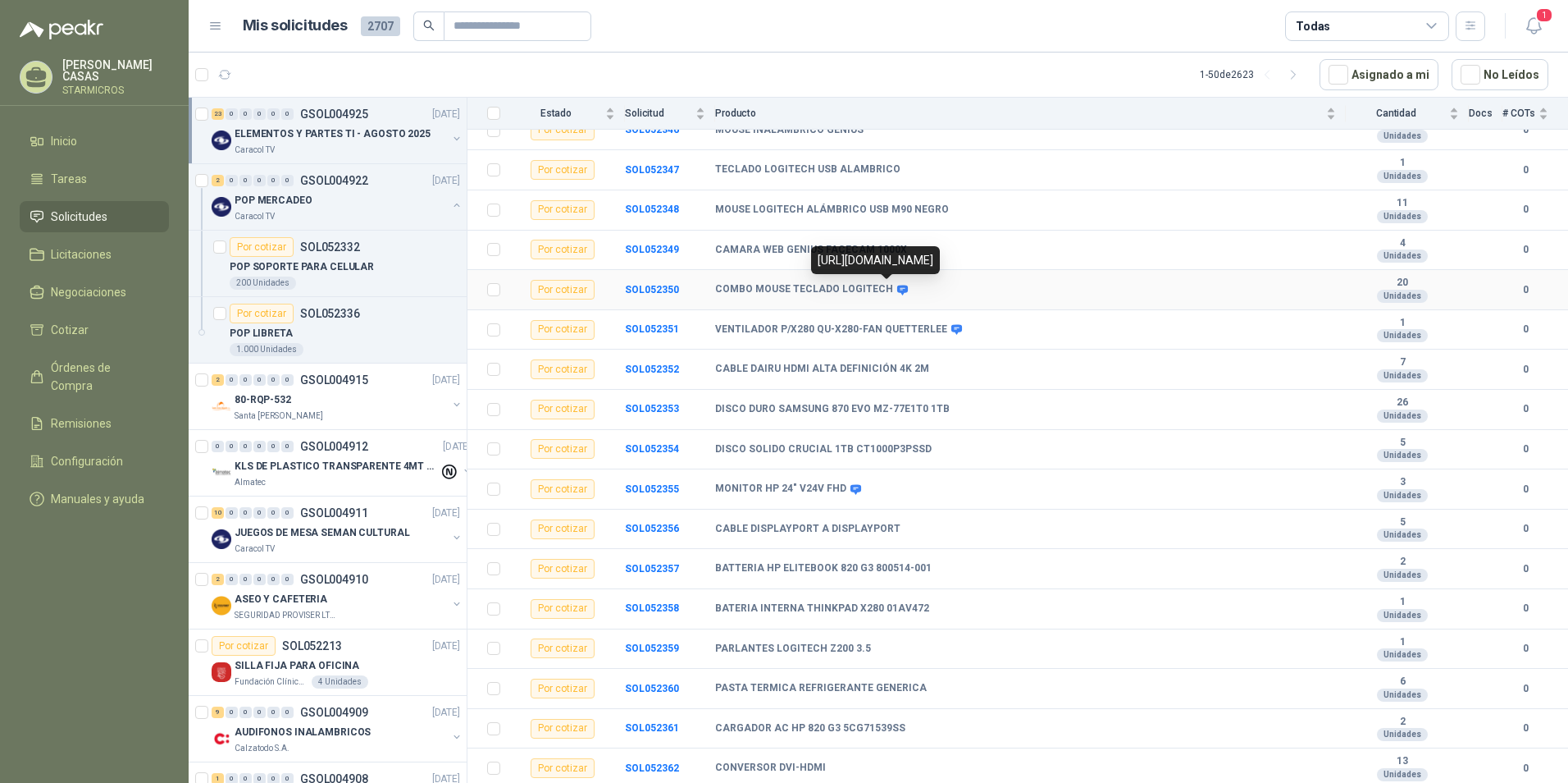
click at [897, 285] on icon at bounding box center [902, 289] width 11 height 10
drag, startPoint x: 715, startPoint y: 683, endPoint x: 910, endPoint y: 686, distance: 195.0
click at [910, 686] on b "PASTA TERMICA REFRIGERANTE GENERICA" at bounding box center [820, 688] width 211 height 13
copy b "PASTA TERMICA REFRIGERANTE GENERICA"
click at [765, 488] on b "MONITOR HP 24" V24V FHD" at bounding box center [781, 489] width 132 height 13
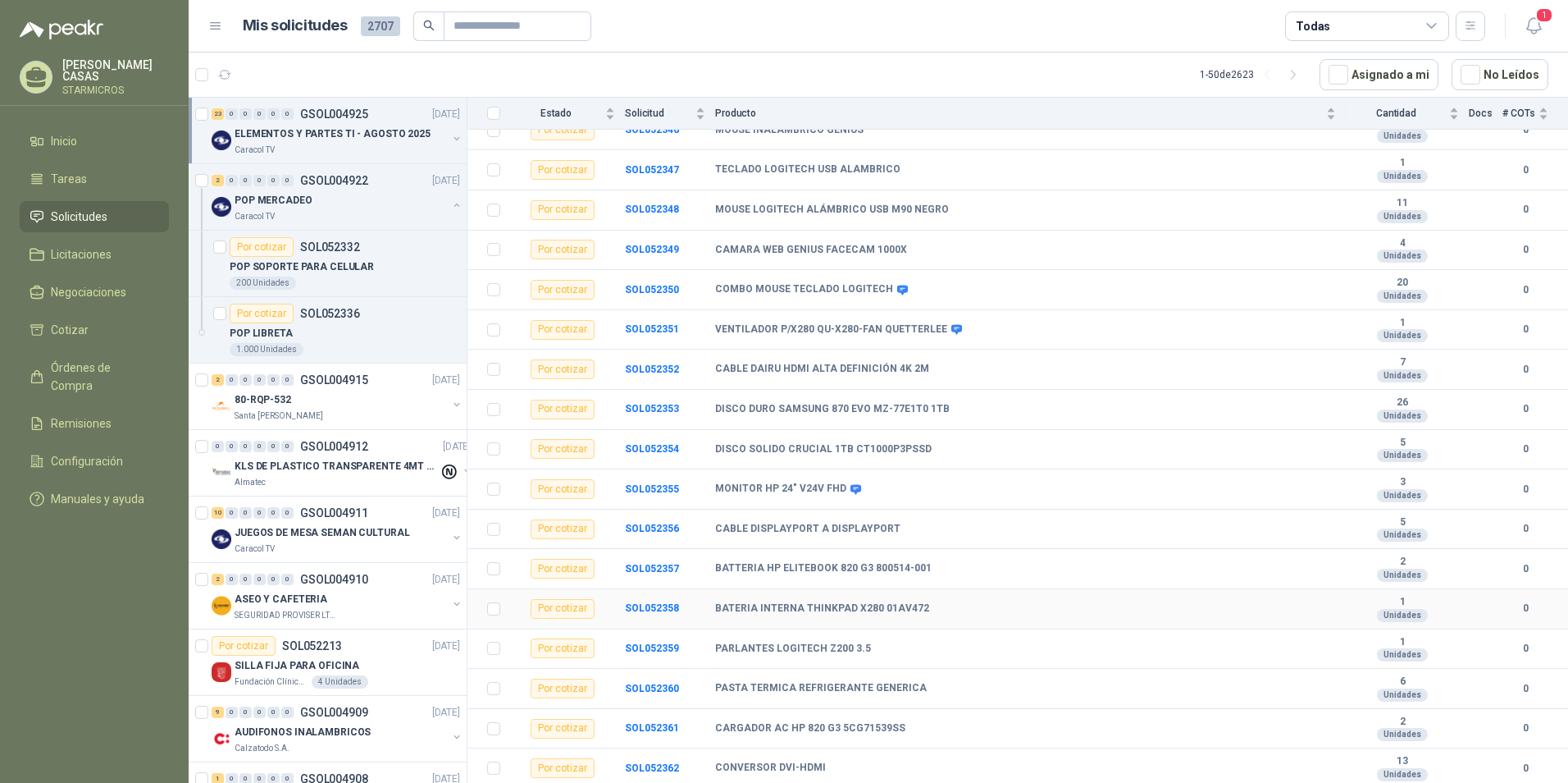
click at [727, 612] on b "BATERIA INTERNA THINKPAD X280 01AV472" at bounding box center [821, 608] width 214 height 13
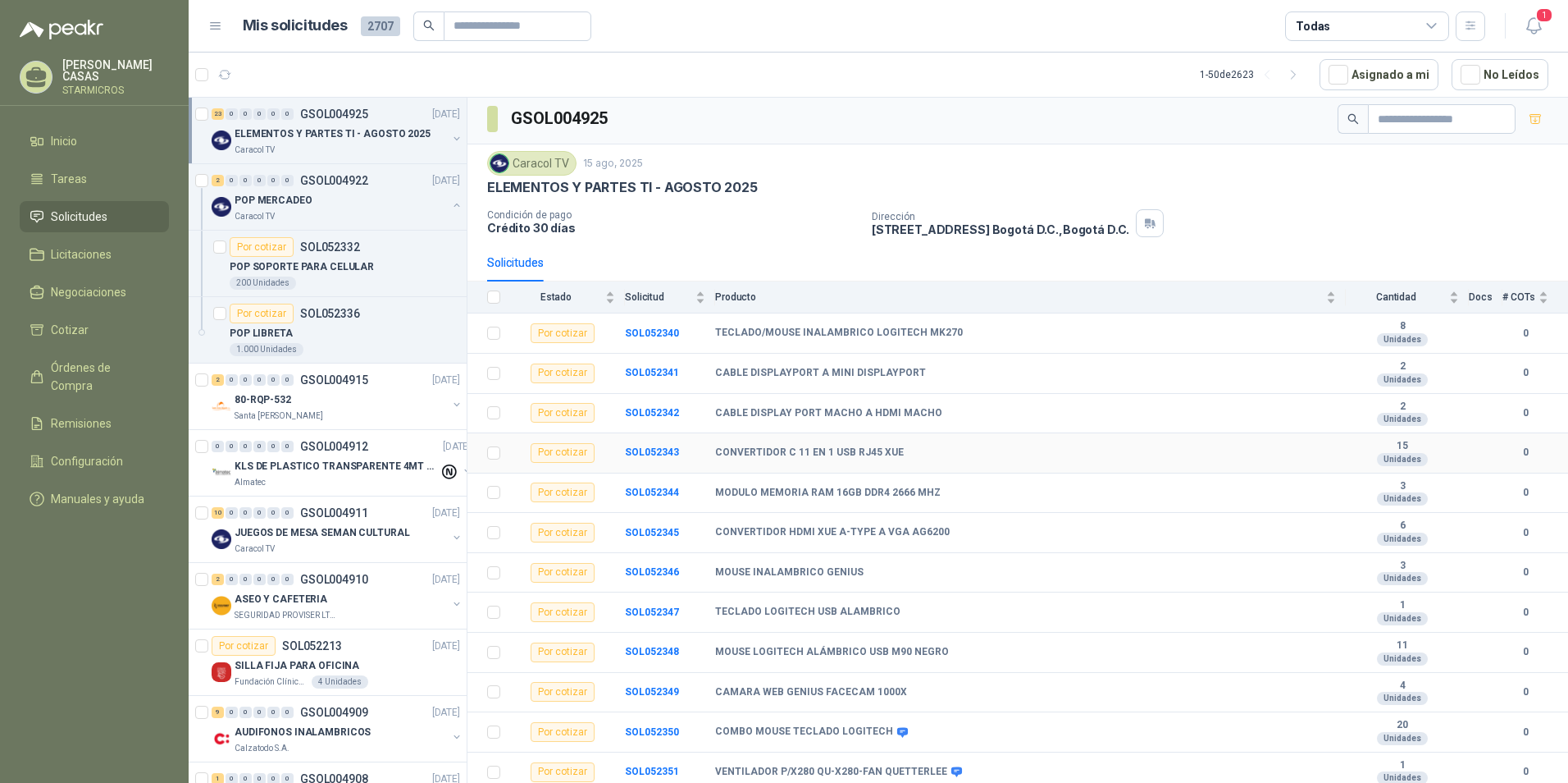
scroll to position [0, 0]
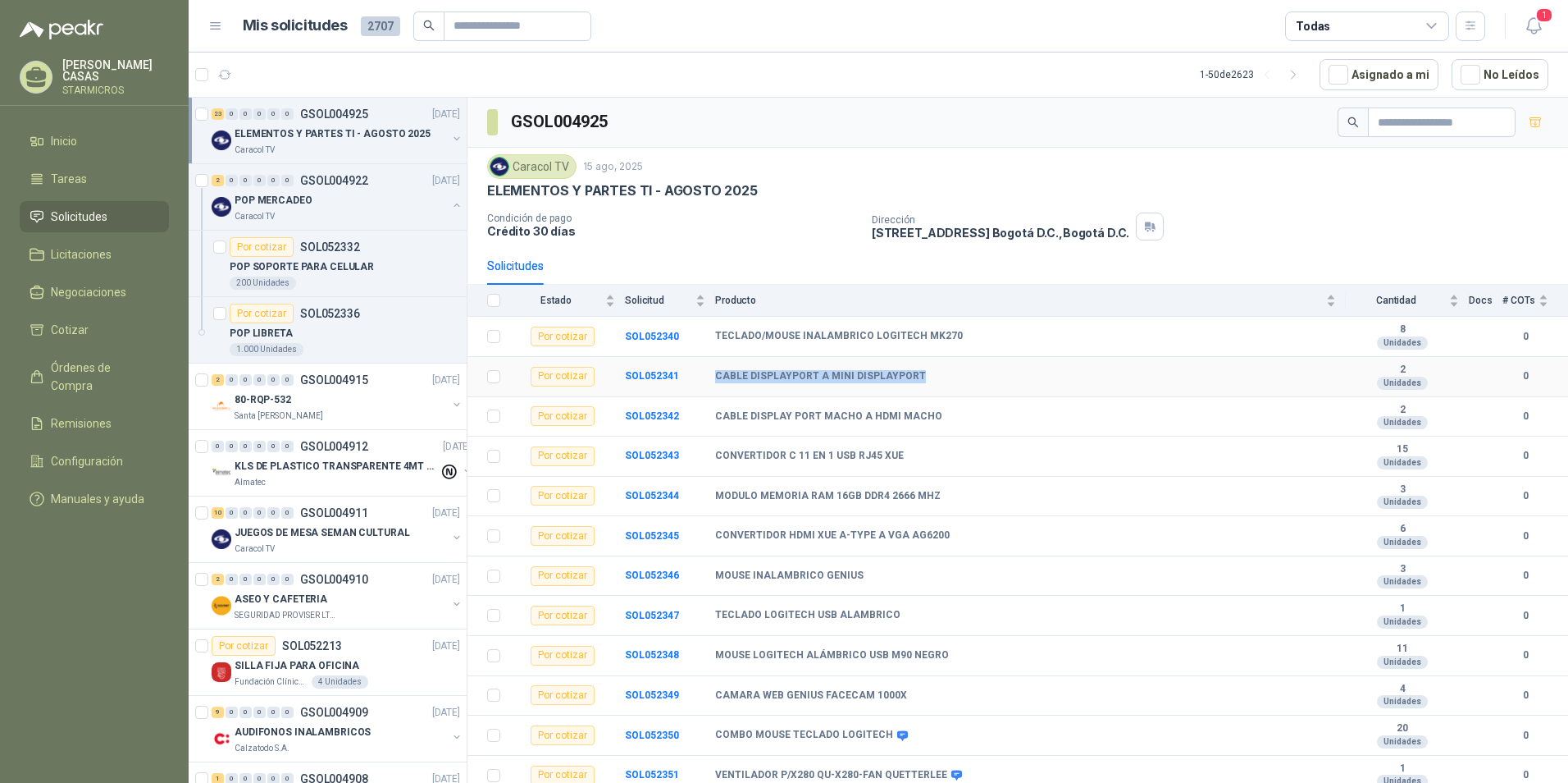
drag, startPoint x: 714, startPoint y: 377, endPoint x: 925, endPoint y: 377, distance: 211.0
click at [925, 377] on tr "Por cotizar SOL052341 CABLE DISPLAYPORT A MINI DISPLAYPORT 2 Unidades 0" at bounding box center [1018, 377] width 1100 height 40
copy tr "CABLE DISPLAYPORT A MINI DISPLAYPORT"
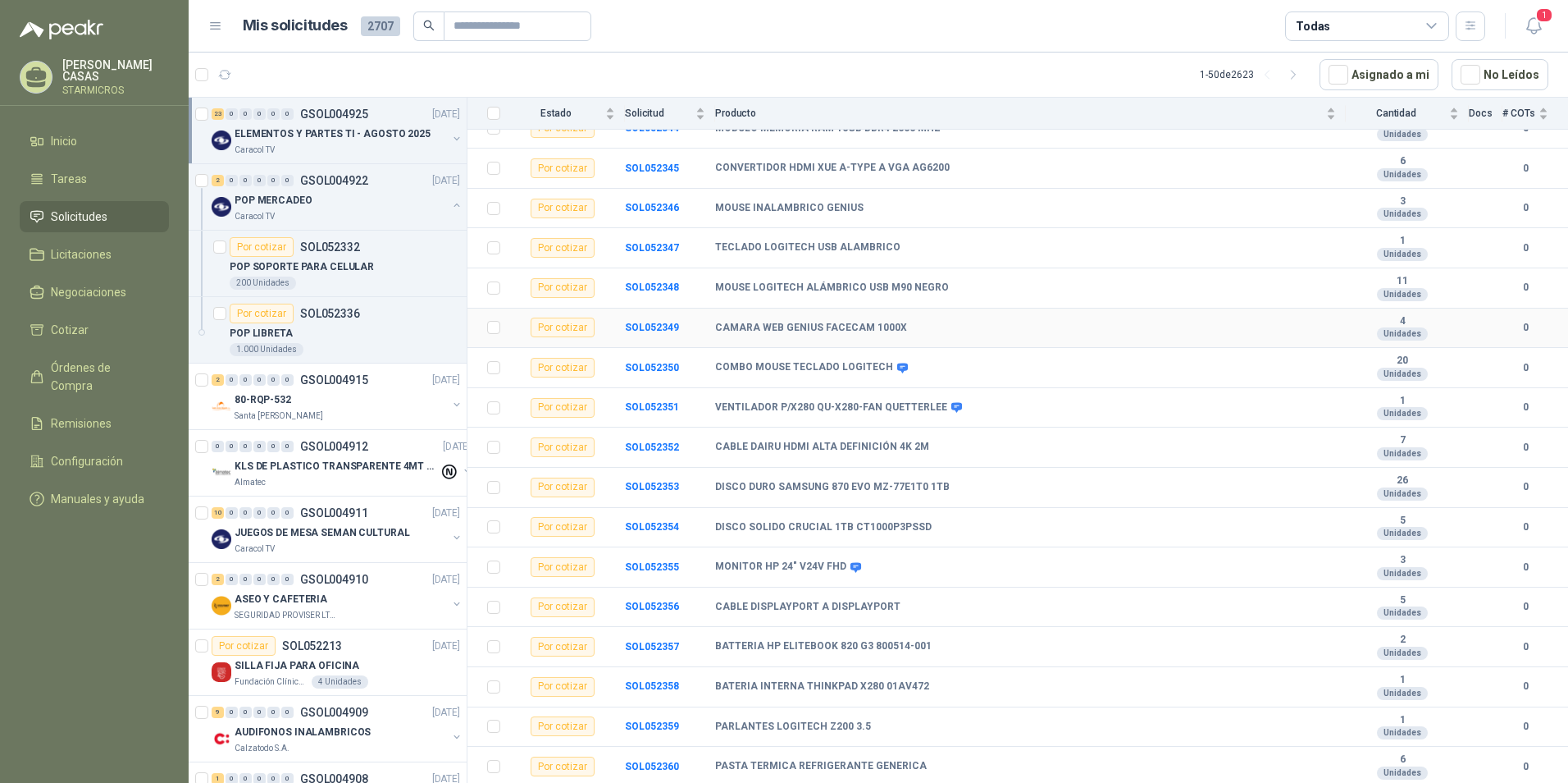
scroll to position [446, 0]
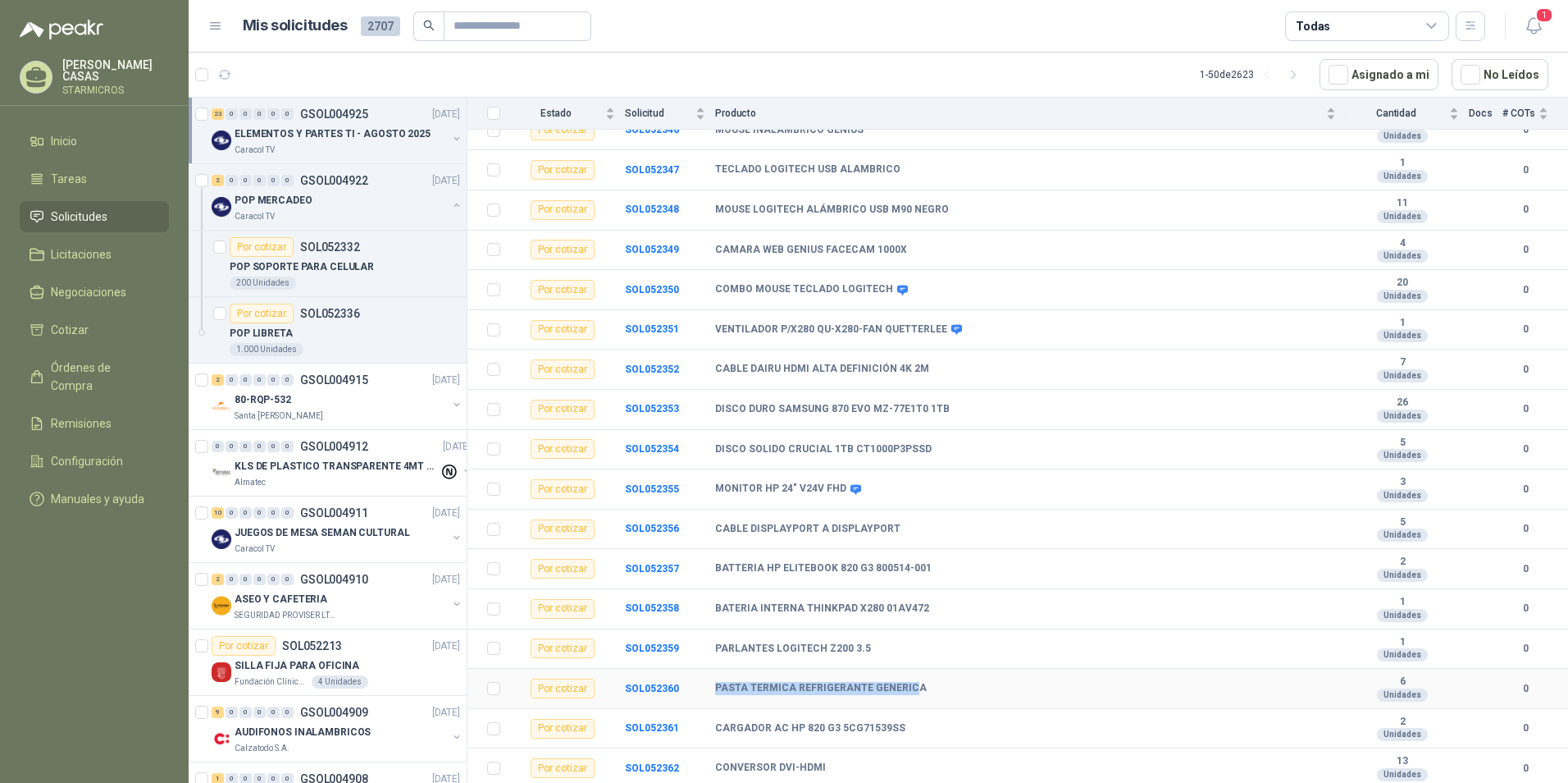
drag, startPoint x: 716, startPoint y: 685, endPoint x: 908, endPoint y: 679, distance: 192.1
click at [908, 679] on td "PASTA TERMICA REFRIGERANTE GENERICA" at bounding box center [1030, 688] width 631 height 40
drag, startPoint x: 917, startPoint y: 682, endPoint x: 704, endPoint y: 678, distance: 213.0
click at [704, 678] on tr "Por cotizar SOL052360 PASTA TERMICA REFRIGERANTE GENERICA 6 Unidades 0" at bounding box center [1018, 688] width 1100 height 40
copy tr "PASTA TERMICA REFRIGERANTE GENERICA"
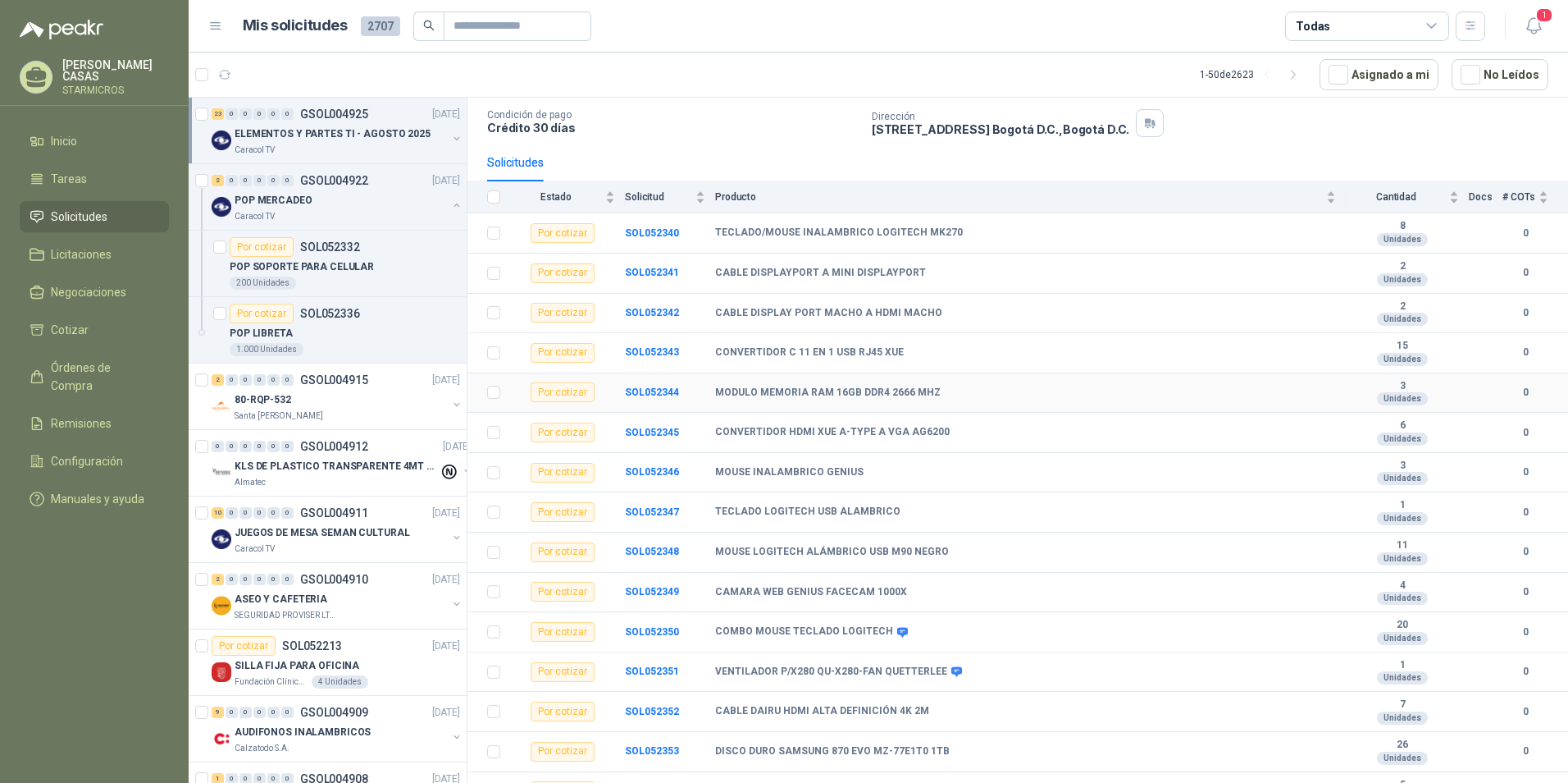
scroll to position [0, 0]
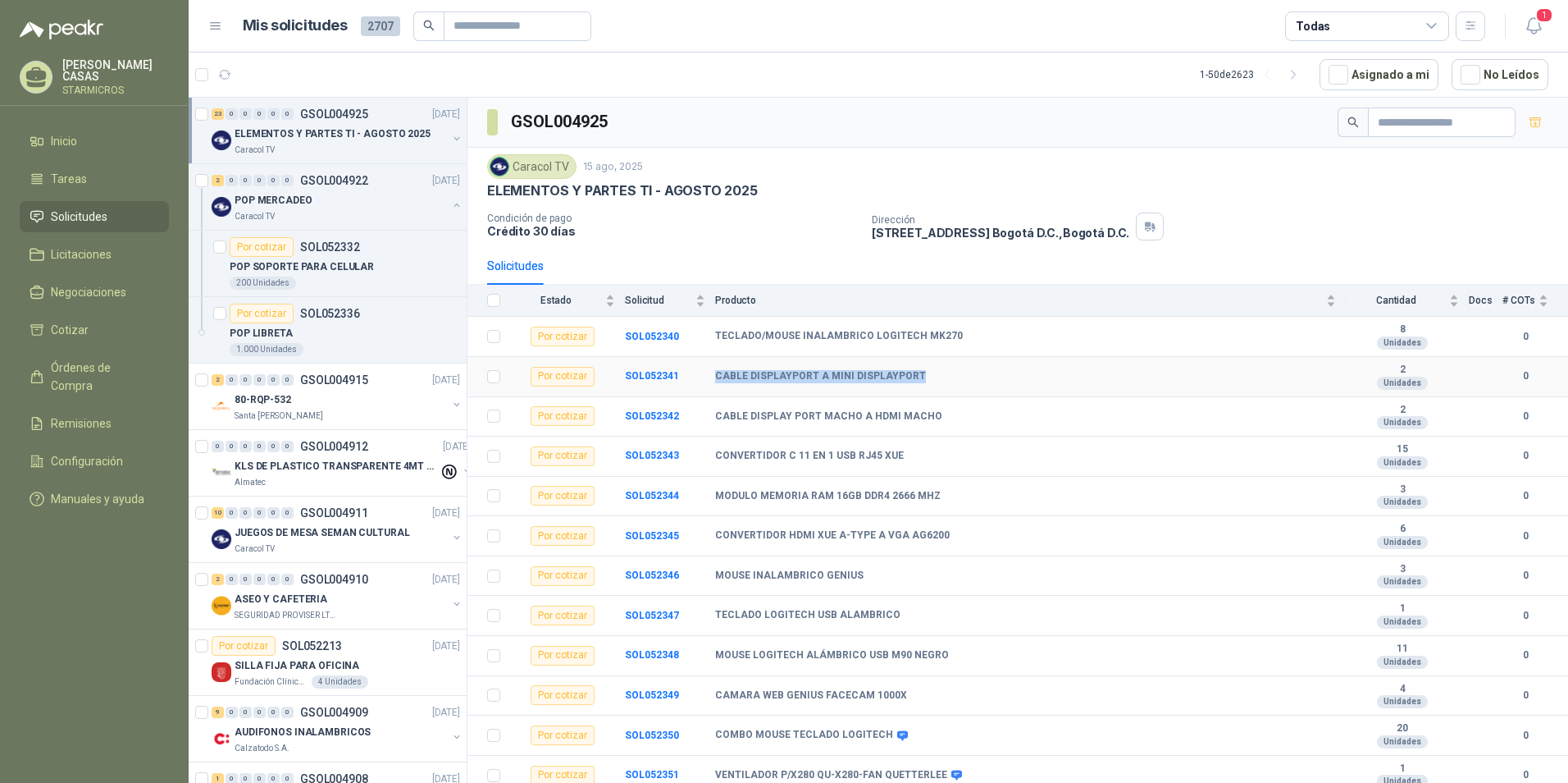
drag, startPoint x: 710, startPoint y: 372, endPoint x: 925, endPoint y: 377, distance: 215.1
click at [925, 377] on tr "Por cotizar SOL052341 CABLE DISPLAYPORT A MINI DISPLAYPORT 2 Unidades 0" at bounding box center [1018, 377] width 1100 height 40
copy tr "CABLE DISPLAYPORT A MINI DISPLAYPORT"
drag, startPoint x: 717, startPoint y: 414, endPoint x: 933, endPoint y: 418, distance: 216.0
click at [933, 418] on div "CABLE DISPLAY PORT MACHO A HDMI MACHO" at bounding box center [1025, 416] width 621 height 13
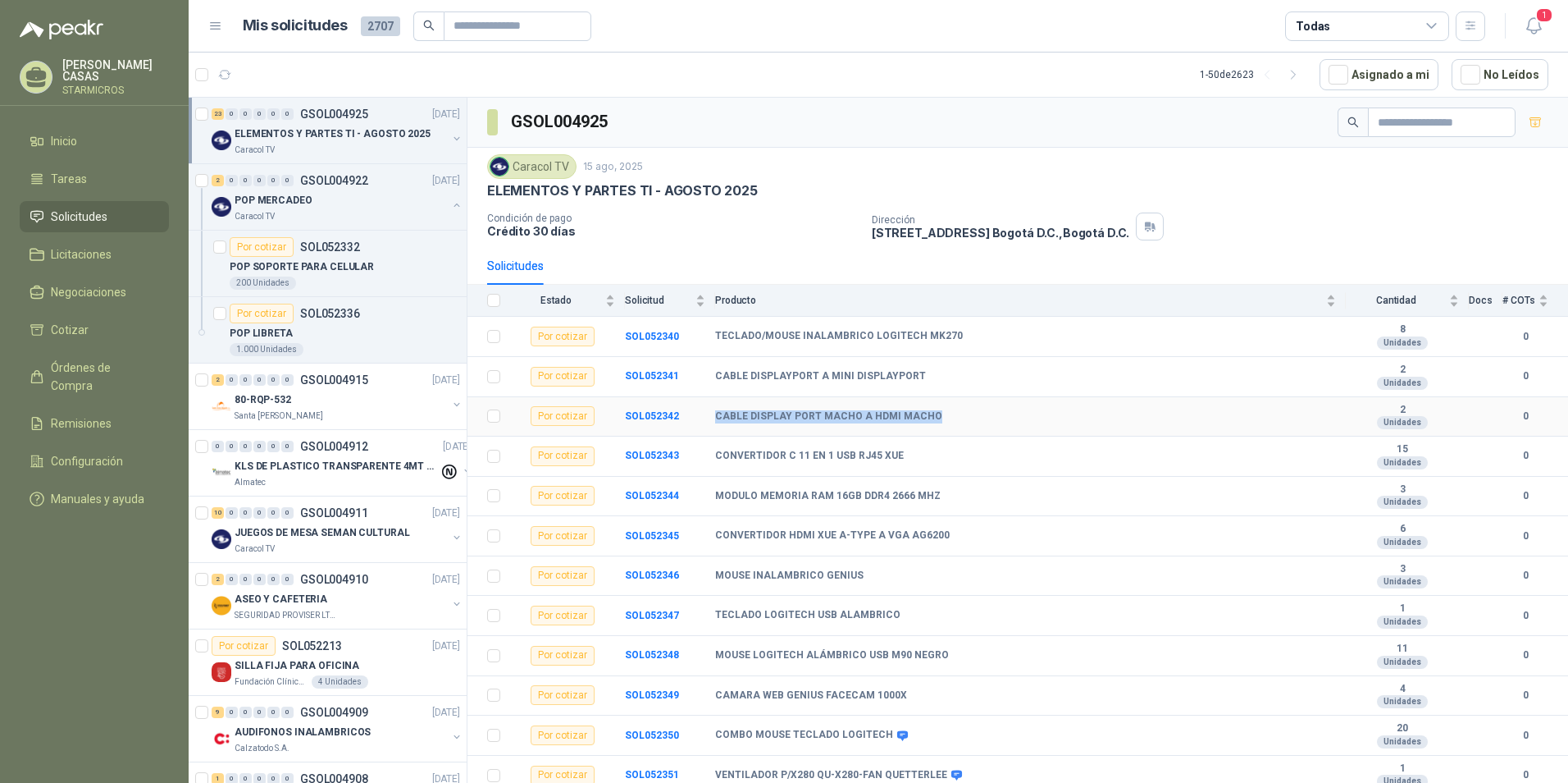
copy b "CABLE DISPLAY PORT MACHO A HDMI MACHO"
drag, startPoint x: 712, startPoint y: 452, endPoint x: 899, endPoint y: 456, distance: 187.0
click at [899, 456] on tr "Por cotizar SOL052343 CONVERTIDOR C 11 EN 1 USB RJ45 XUE 15 Unidades 0" at bounding box center [1018, 457] width 1100 height 40
copy tr "CONVERTIDOR C 11 EN 1 USB RJ45 XUE"
drag, startPoint x: 711, startPoint y: 495, endPoint x: 940, endPoint y: 500, distance: 229.1
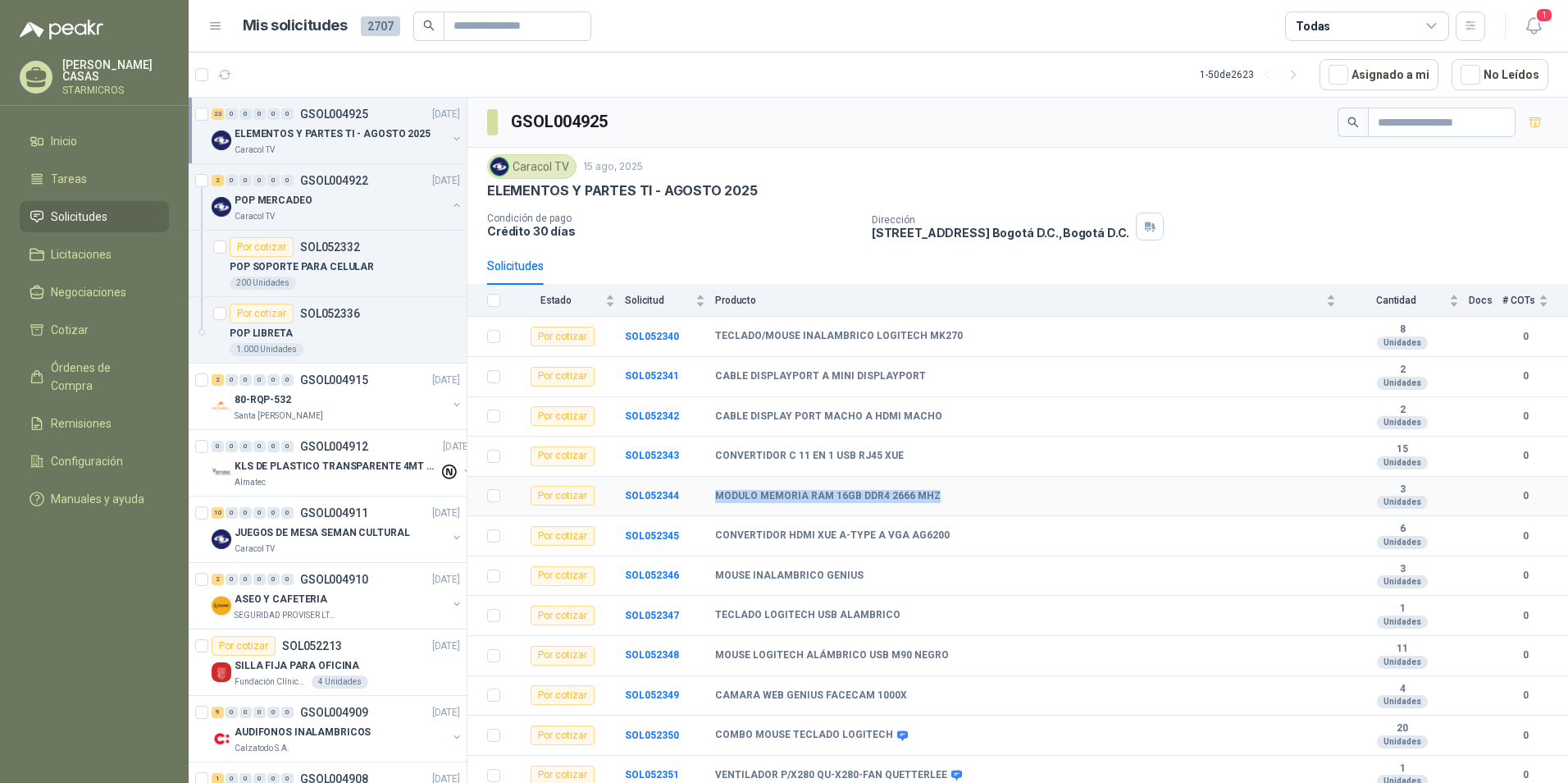
click at [940, 500] on tr "Por cotizar SOL052344 MODULO MEMORIA RAM 16GB DDR4 2666 MHZ 3 Unidades 0" at bounding box center [1018, 497] width 1100 height 40
copy tr "MODULO MEMORIA RAM 16GB DDR4 2666 MHZ"
drag, startPoint x: 716, startPoint y: 537, endPoint x: 937, endPoint y: 547, distance: 221.2
click at [937, 547] on td "CONVERTIDOR HDMI XUE A-TYPE A VGA AG6200" at bounding box center [1030, 536] width 631 height 40
copy b "CONVERTIDOR HDMI XUE A-TYPE A VGA AG6200"
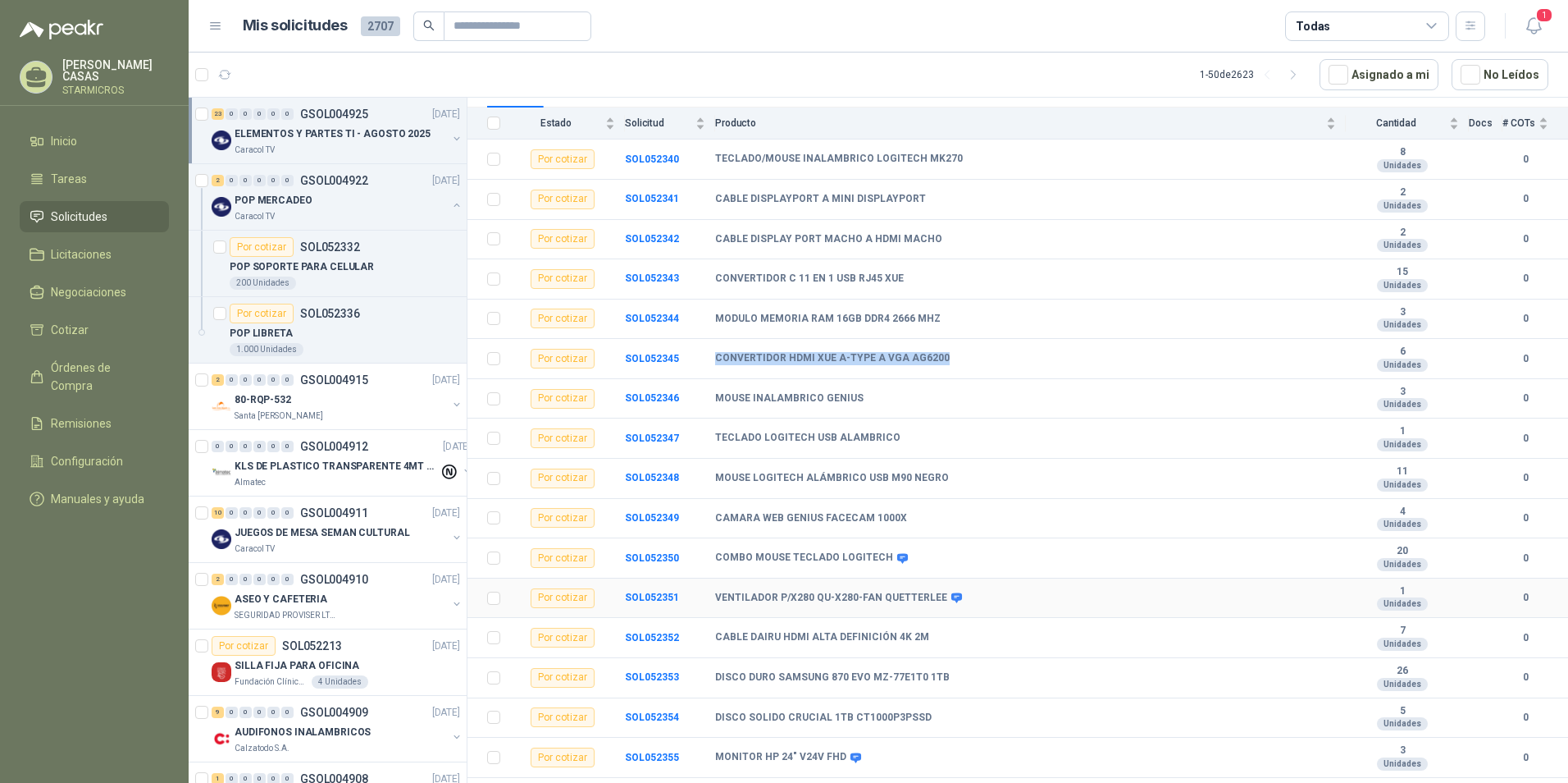
scroll to position [246, 0]
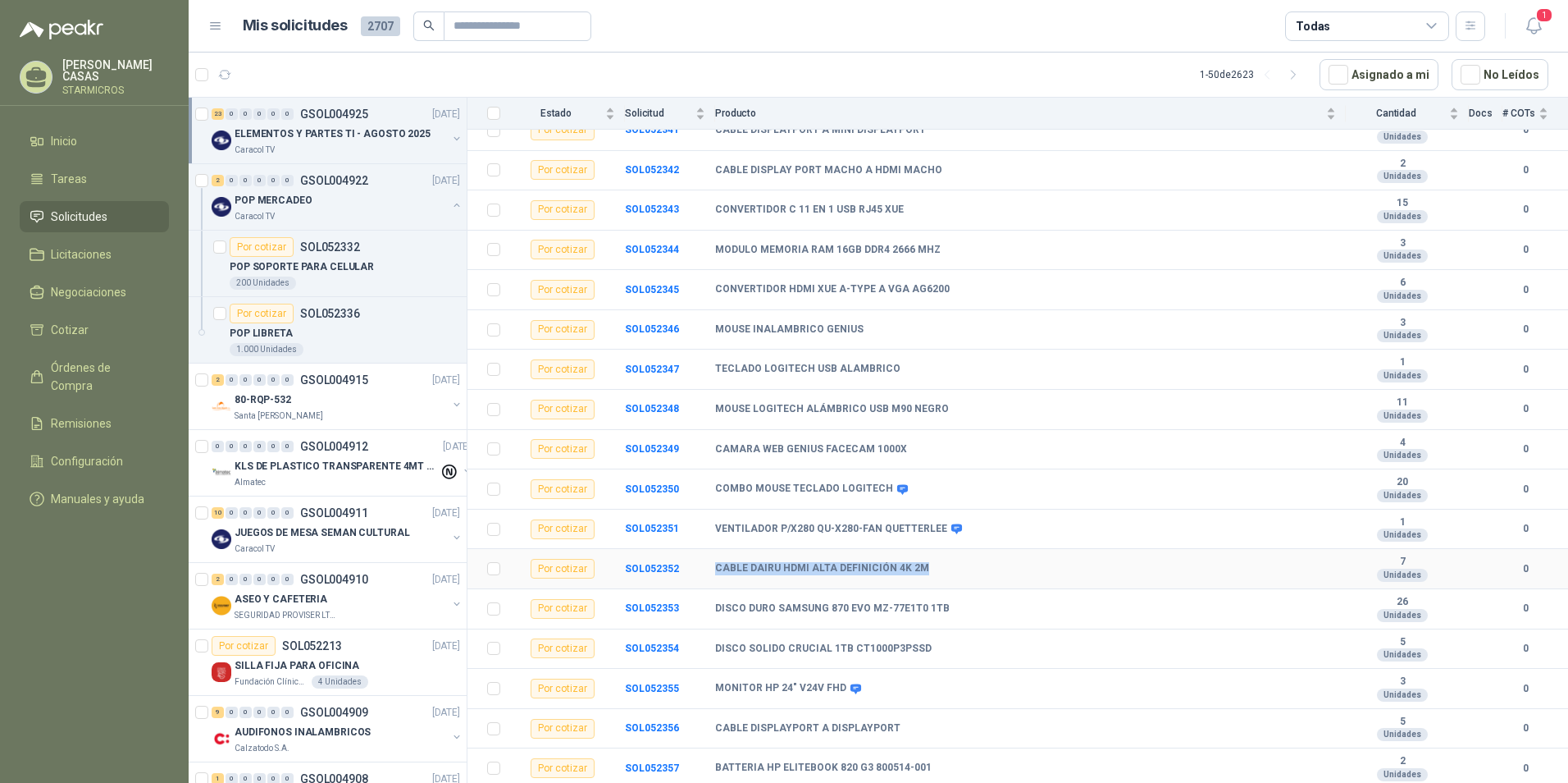
drag, startPoint x: 709, startPoint y: 568, endPoint x: 923, endPoint y: 578, distance: 214.2
click at [923, 578] on tr "Por cotizar SOL052352 CABLE DAIRU HDMI ALTA DEFINICIÓN 4K 2M 7 Unidades 0" at bounding box center [1018, 569] width 1100 height 40
copy tr "CABLE DAIRU HDMI ALTA DEFINICIÓN 4K 2M"
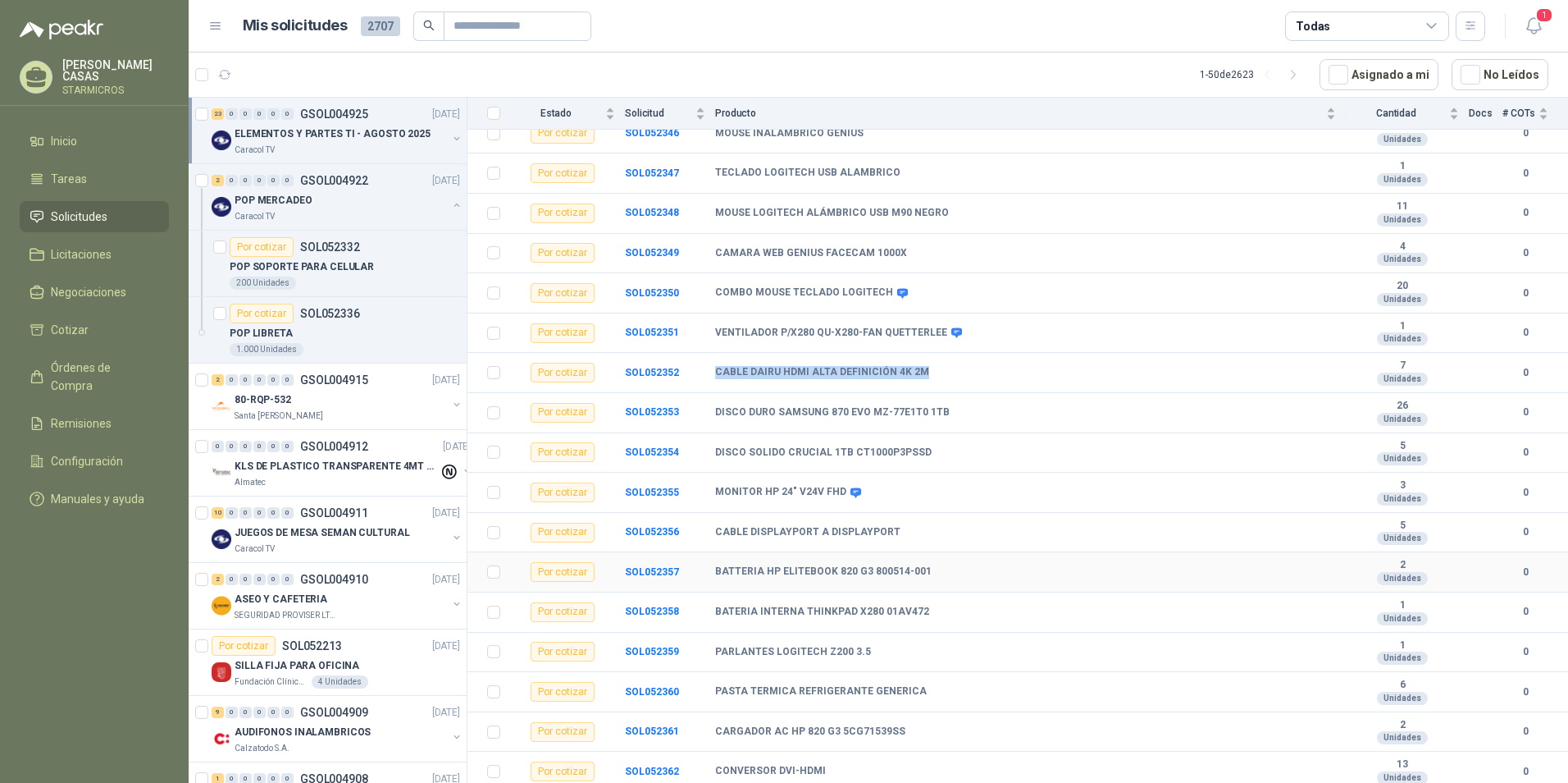
scroll to position [446, 0]
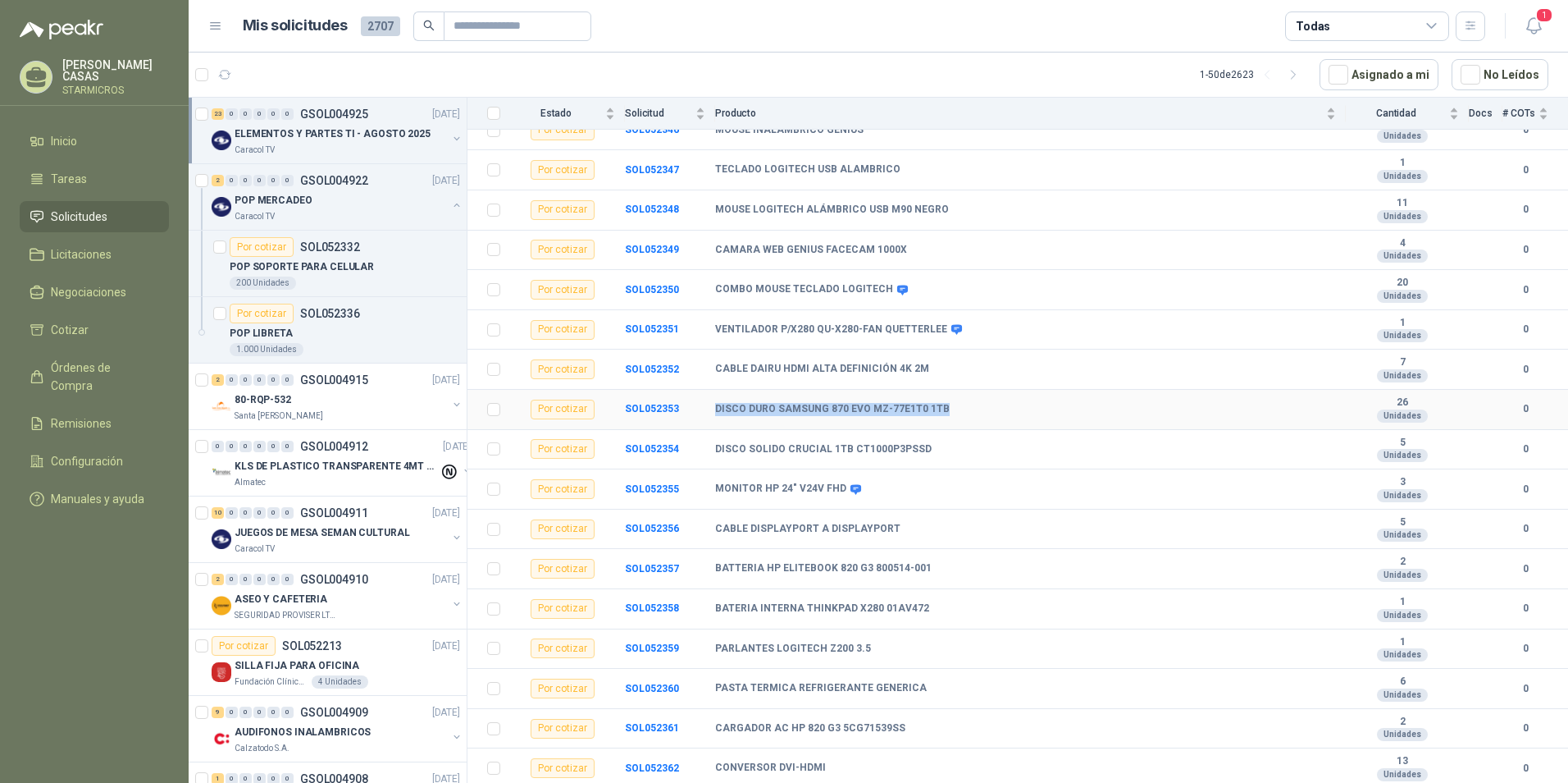
drag, startPoint x: 712, startPoint y: 405, endPoint x: 948, endPoint y: 412, distance: 236.1
click at [948, 412] on tr "Por cotizar SOL052353 DISCO DURO SAMSUNG 870 EVO MZ-77E1T0 1TB 26 Unidades 0" at bounding box center [1018, 410] width 1100 height 40
drag, startPoint x: 714, startPoint y: 448, endPoint x: 927, endPoint y: 462, distance: 213.5
click at [927, 462] on tr "Por cotizar SOL052354 DISCO SOLIDO CRUCIAL 1TB CT1000P3PSSD 5 Unidades 0" at bounding box center [1018, 450] width 1100 height 40
drag, startPoint x: 715, startPoint y: 531, endPoint x: 885, endPoint y: 536, distance: 170.1
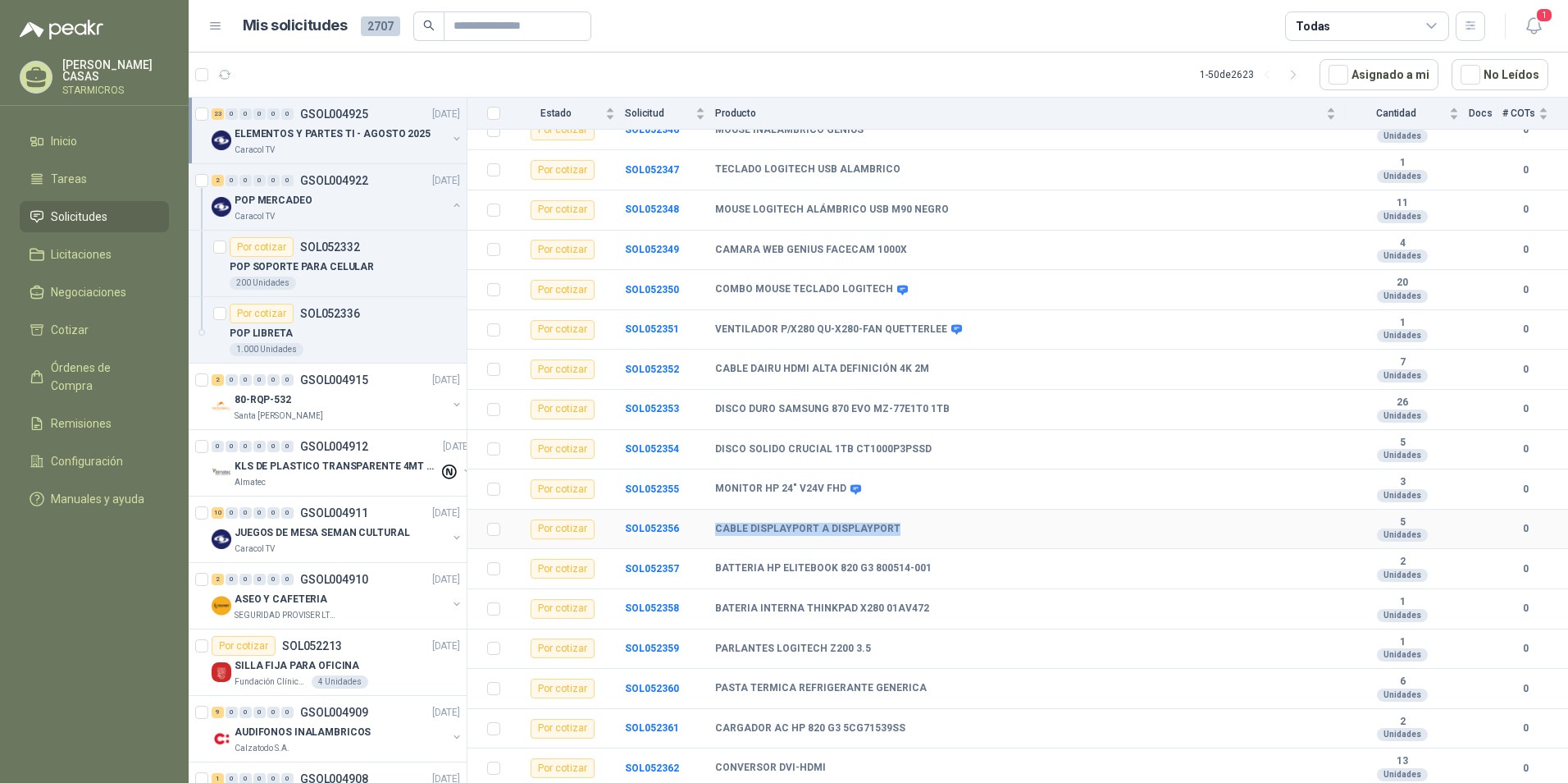
click at [885, 536] on td "CABLE DISPLAYPORT A DISPLAYPORT" at bounding box center [1030, 530] width 631 height 40
drag, startPoint x: 716, startPoint y: 727, endPoint x: 930, endPoint y: 728, distance: 214.0
click at [930, 728] on div "CARGADOR AC HP 820 G3 5CG71539SS" at bounding box center [1025, 728] width 621 height 13
drag, startPoint x: 712, startPoint y: 765, endPoint x: 824, endPoint y: 768, distance: 112.0
click at [824, 768] on tr "Por cotizar SOL052362 CONVERSOR DVI-HDMI 13 Unidades 0" at bounding box center [1018, 768] width 1100 height 40
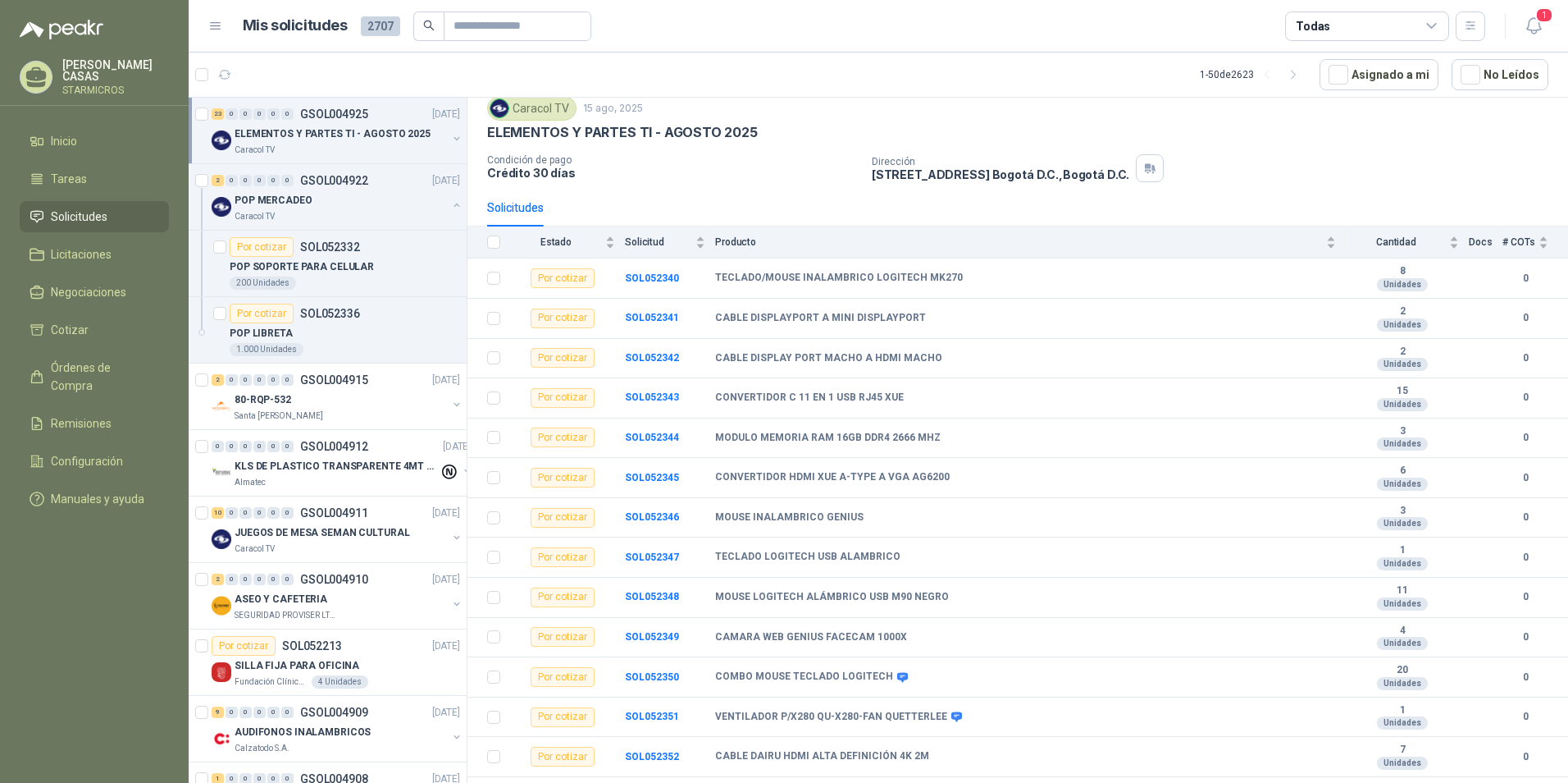
scroll to position [0, 0]
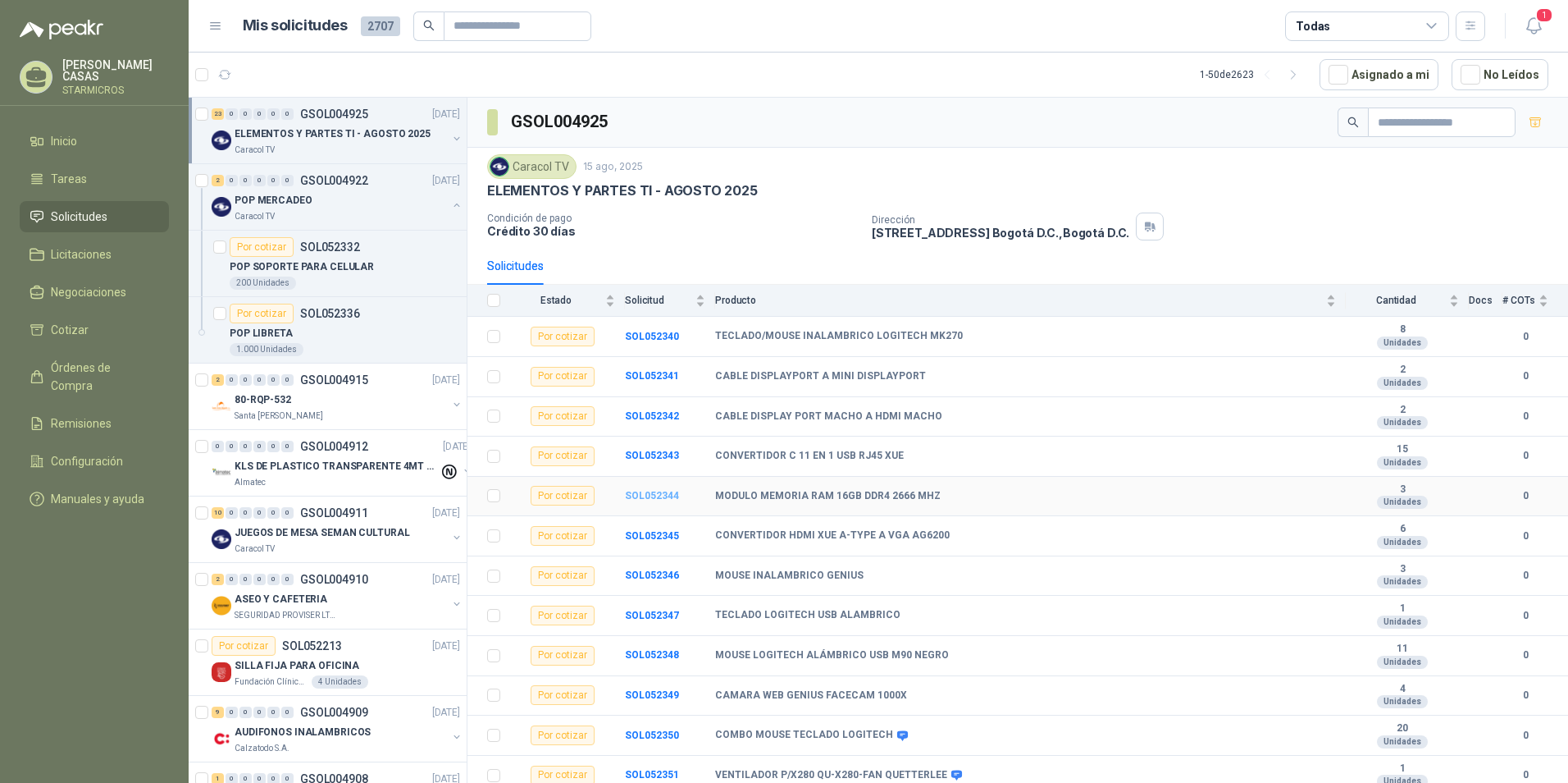
click at [647, 498] on b "SOL052344" at bounding box center [652, 496] width 54 height 12
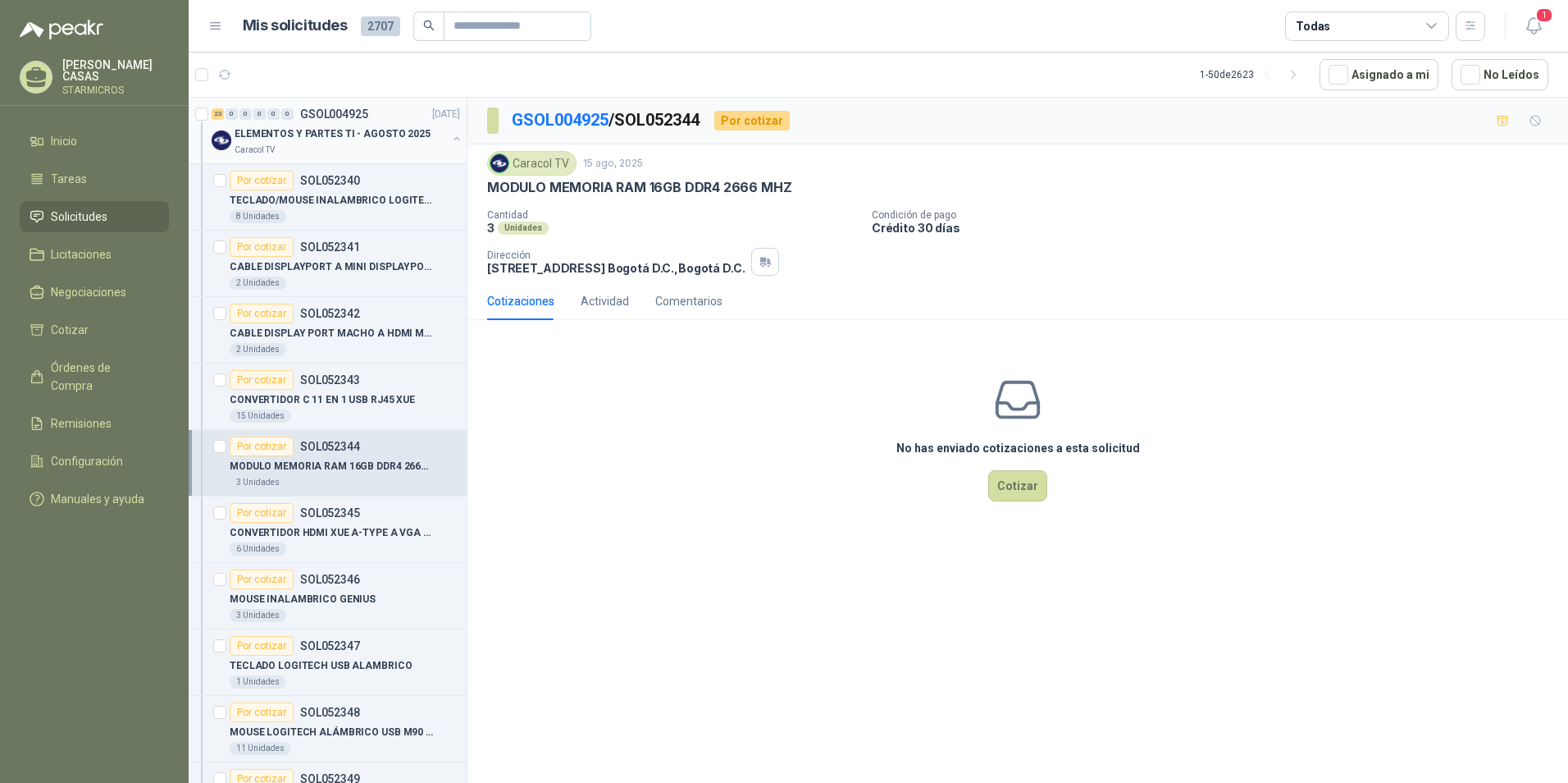
click at [443, 127] on div "ELEMENTOS Y PARTES TI - [DATE] Caracol TV" at bounding box center [337, 140] width 252 height 33
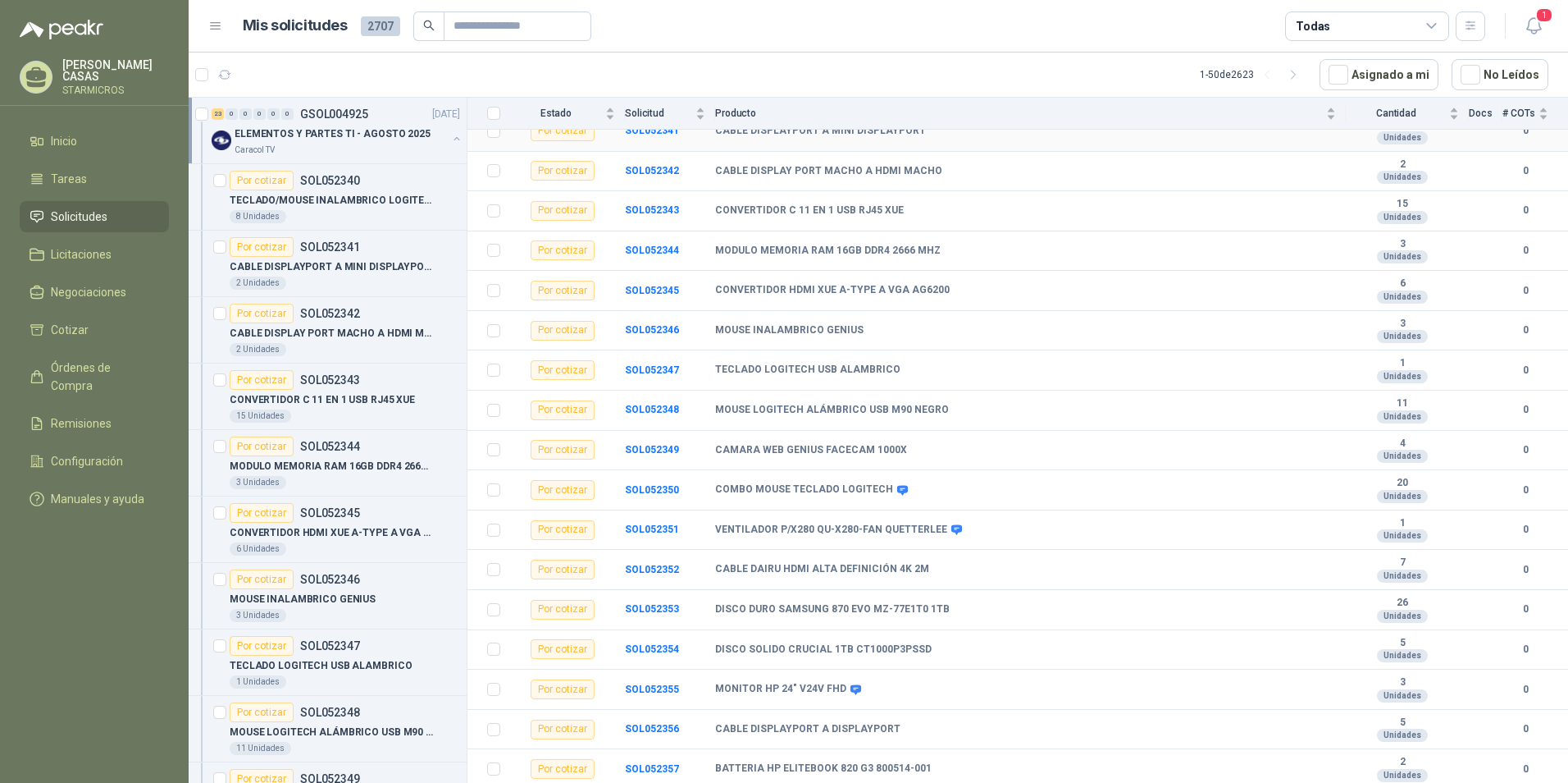
scroll to position [446, 0]
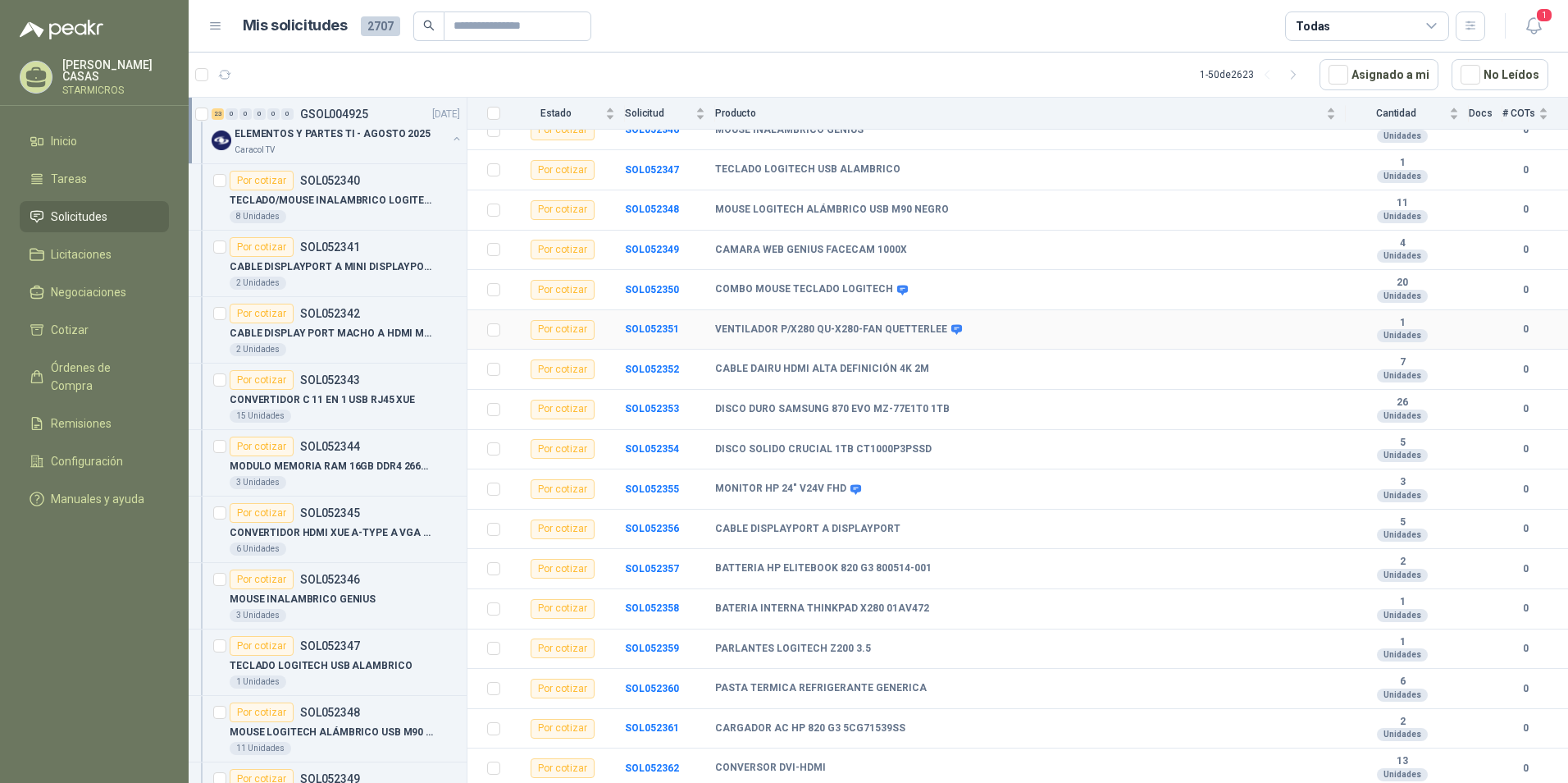
click at [951, 330] on icon at bounding box center [956, 330] width 11 height 10
click at [658, 332] on b "SOL052351" at bounding box center [652, 329] width 54 height 12
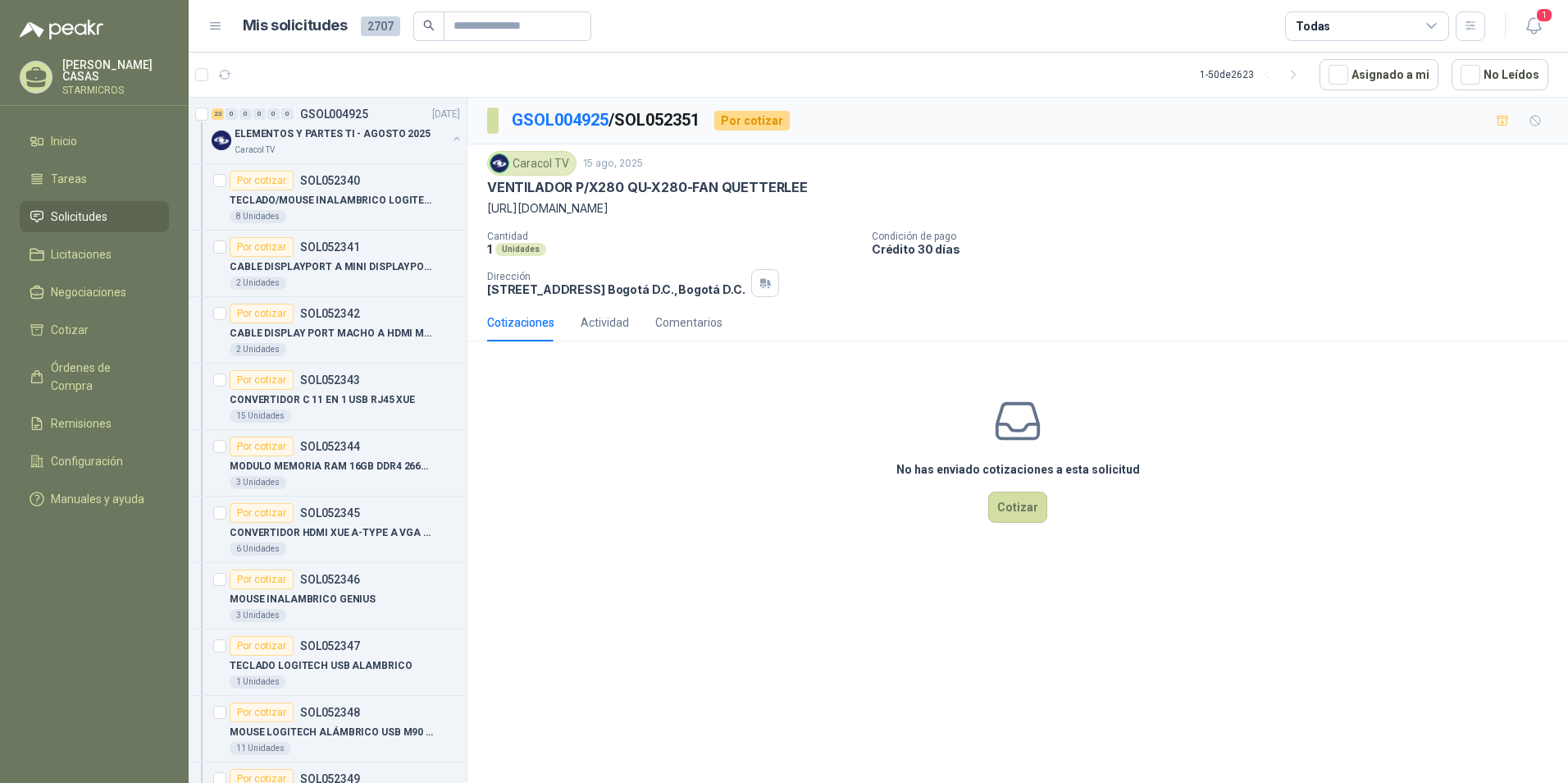
drag, startPoint x: 481, startPoint y: 204, endPoint x: 1158, endPoint y: 210, distance: 677.0
click at [1158, 210] on div "Caracol TV [DATE] VENTILADOR P/X280 QU-X280-FAN QUETTERLEE [URL][DOMAIN_NAME] …" at bounding box center [1018, 224] width 1100 height 160
click at [340, 151] on div "Caracol TV" at bounding box center [340, 150] width 212 height 13
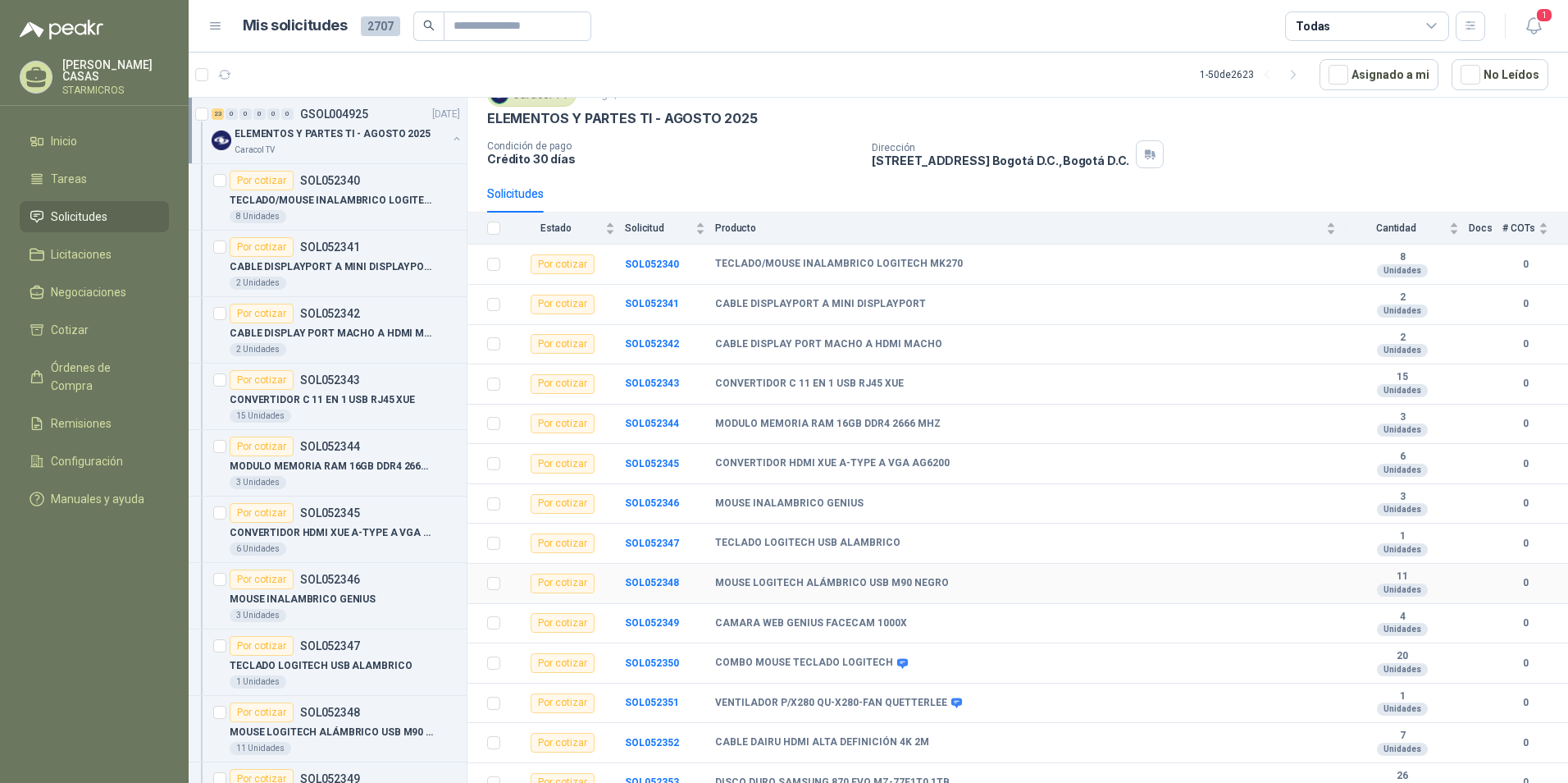
scroll to position [446, 0]
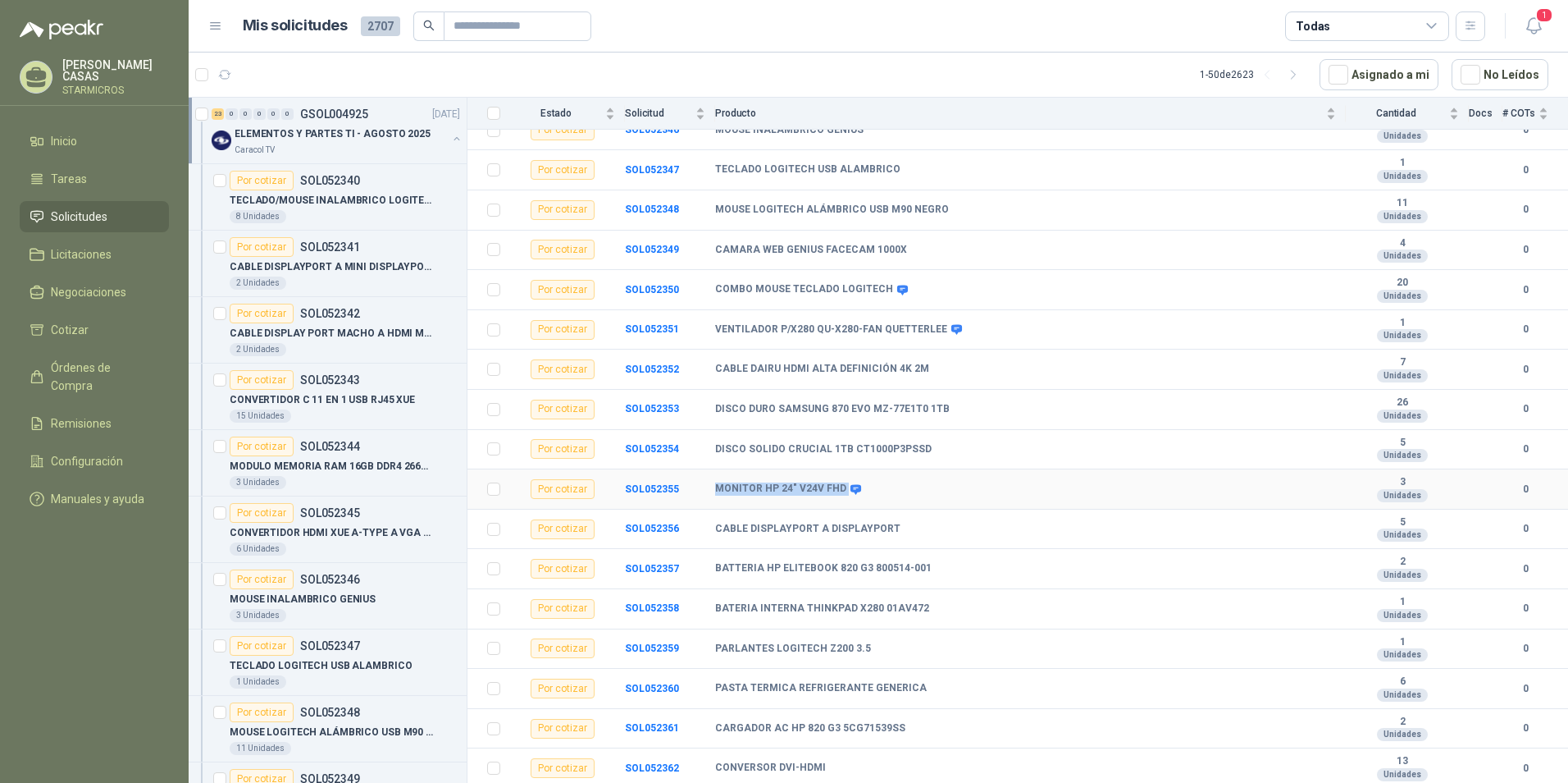
drag, startPoint x: 713, startPoint y: 488, endPoint x: 843, endPoint y: 501, distance: 130.6
click at [843, 501] on tr "Por cotizar SOL052355 MONITOR HP 24" V24V FHD 3 Unidades 0" at bounding box center [1018, 490] width 1100 height 40
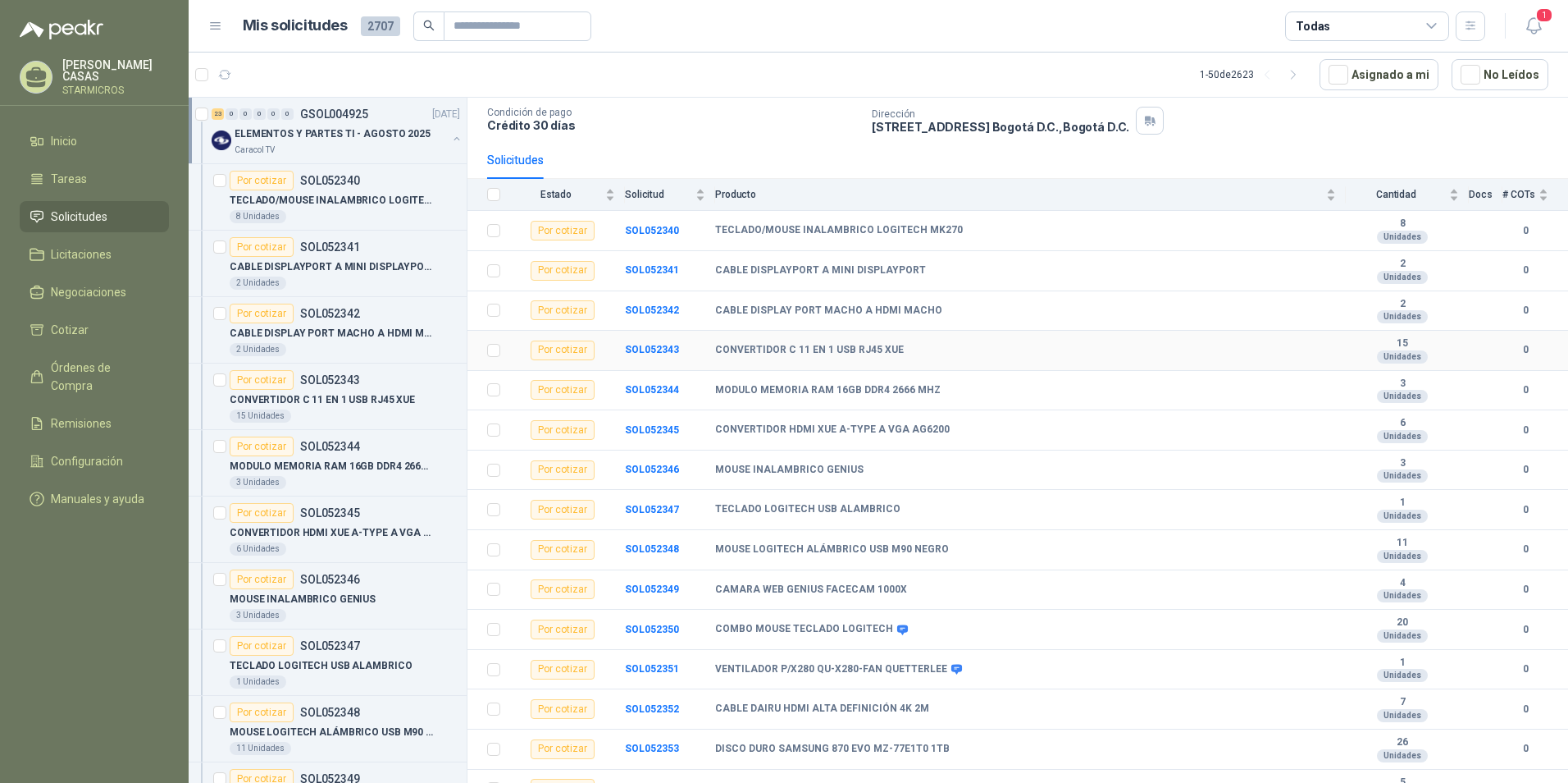
scroll to position [0, 0]
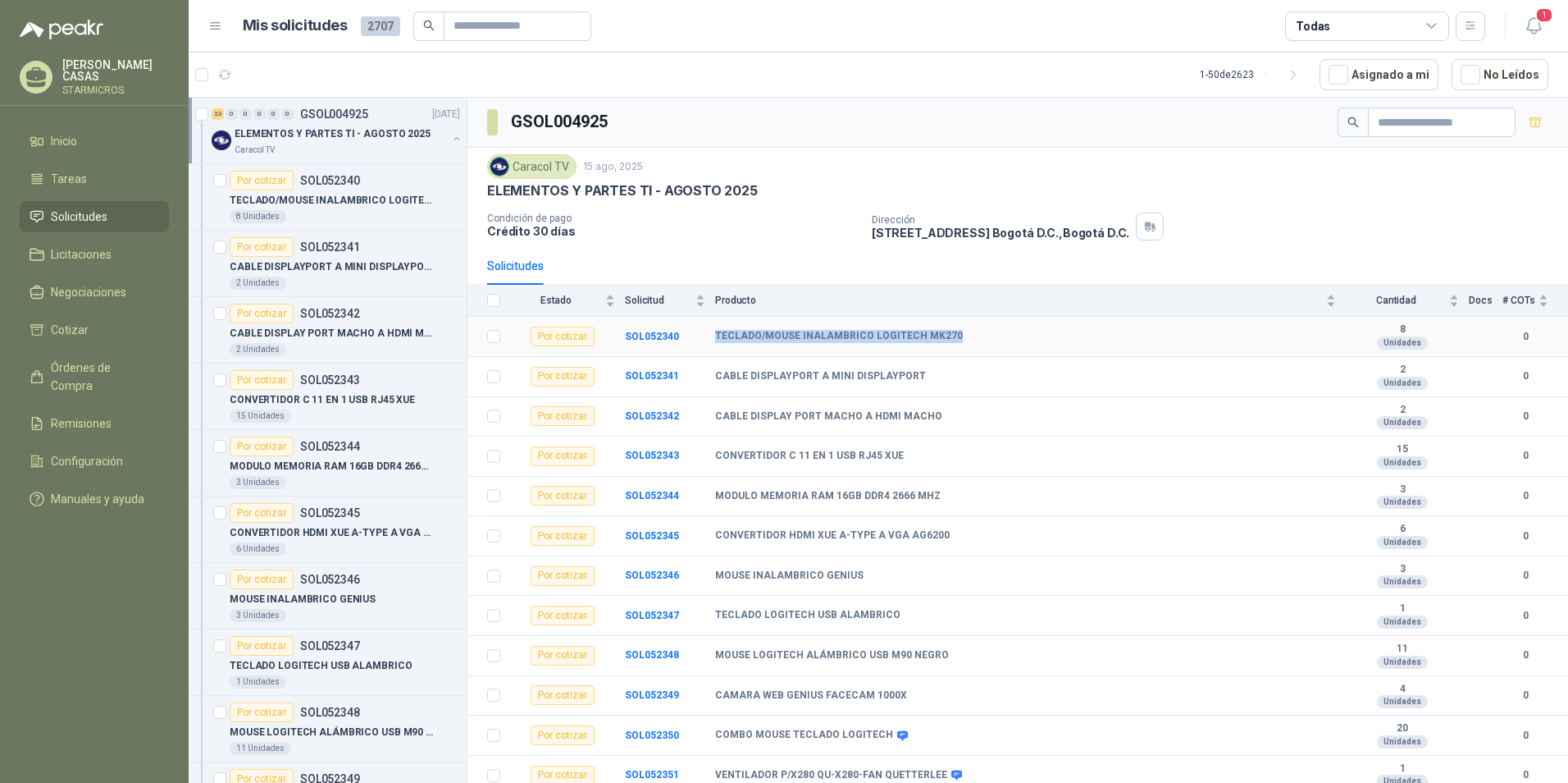
drag, startPoint x: 710, startPoint y: 336, endPoint x: 953, endPoint y: 337, distance: 243.0
click at [953, 337] on tr "Por cotizar SOL052340 TECLADO/MOUSE INALAMBRICO LOGITECH MK270 8 Unidades 0" at bounding box center [1018, 337] width 1100 height 40
drag, startPoint x: 715, startPoint y: 572, endPoint x: 864, endPoint y: 581, distance: 149.3
click at [864, 581] on div "MOUSE INALAMBRICO GENIUS" at bounding box center [1025, 576] width 621 height 13
drag, startPoint x: 715, startPoint y: 612, endPoint x: 885, endPoint y: 618, distance: 170.1
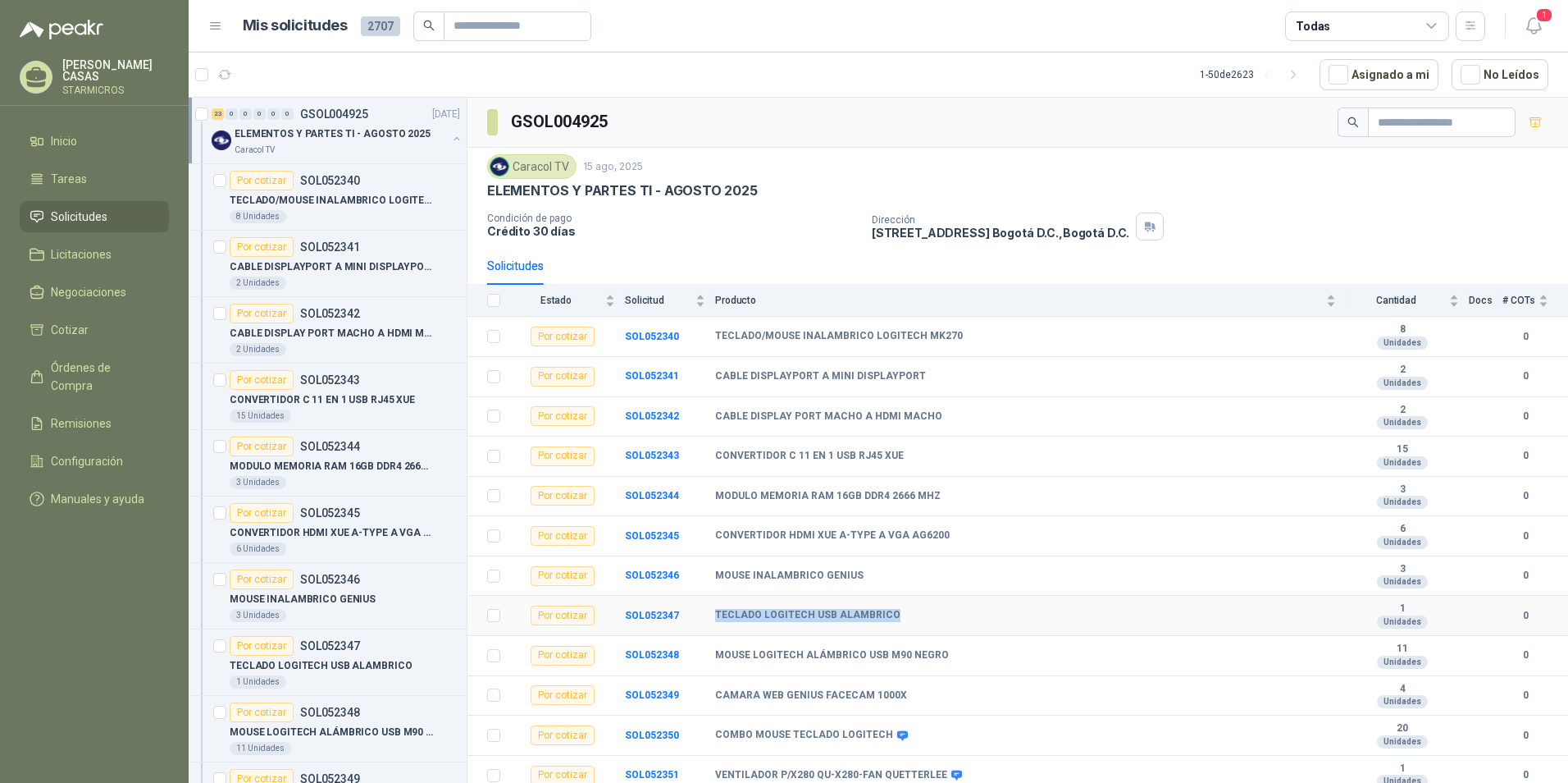
click at [885, 618] on b "TECLADO LOGITECH USB ALAMBRICO" at bounding box center [807, 614] width 185 height 13
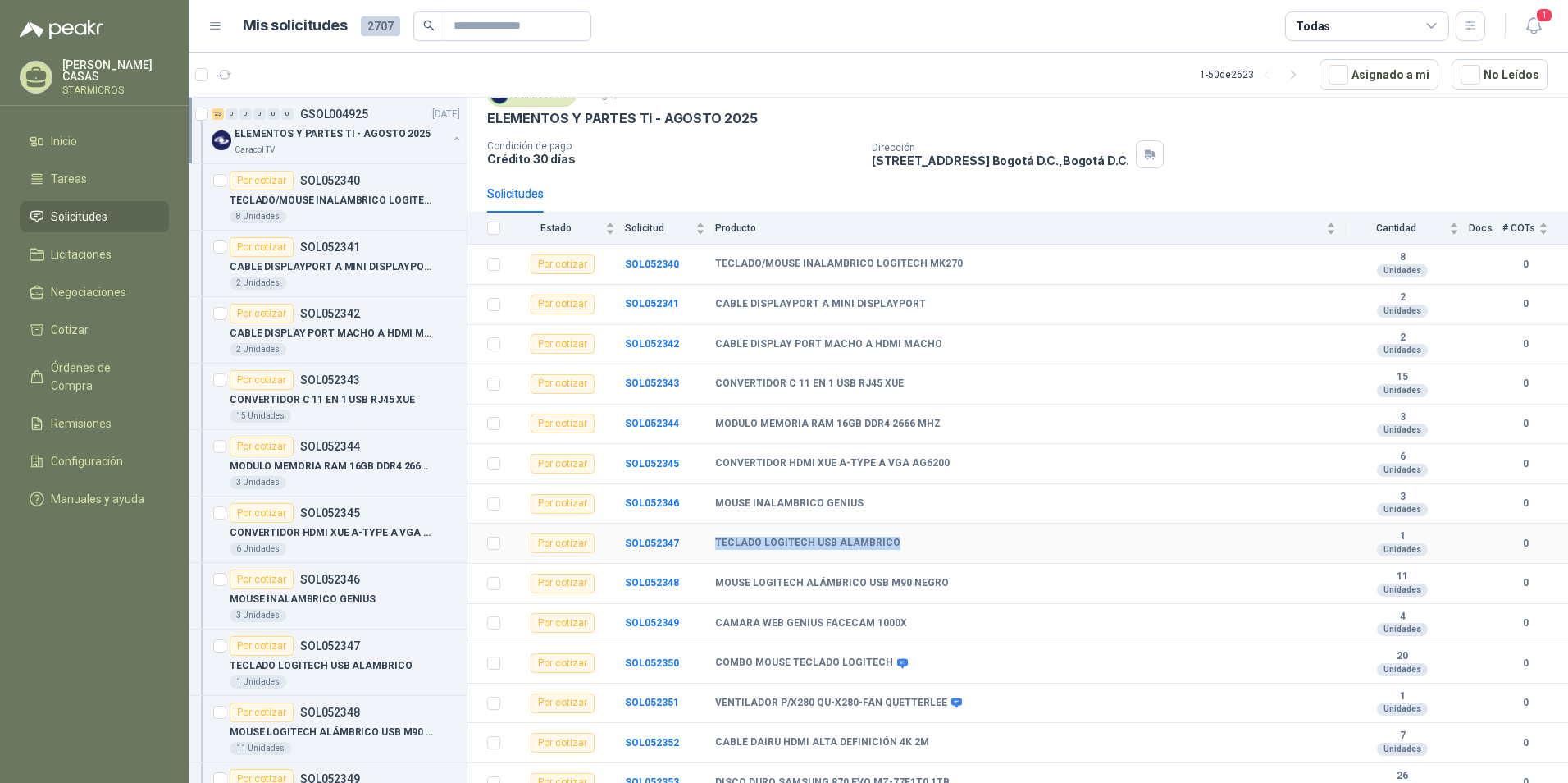
scroll to position [165, 0]
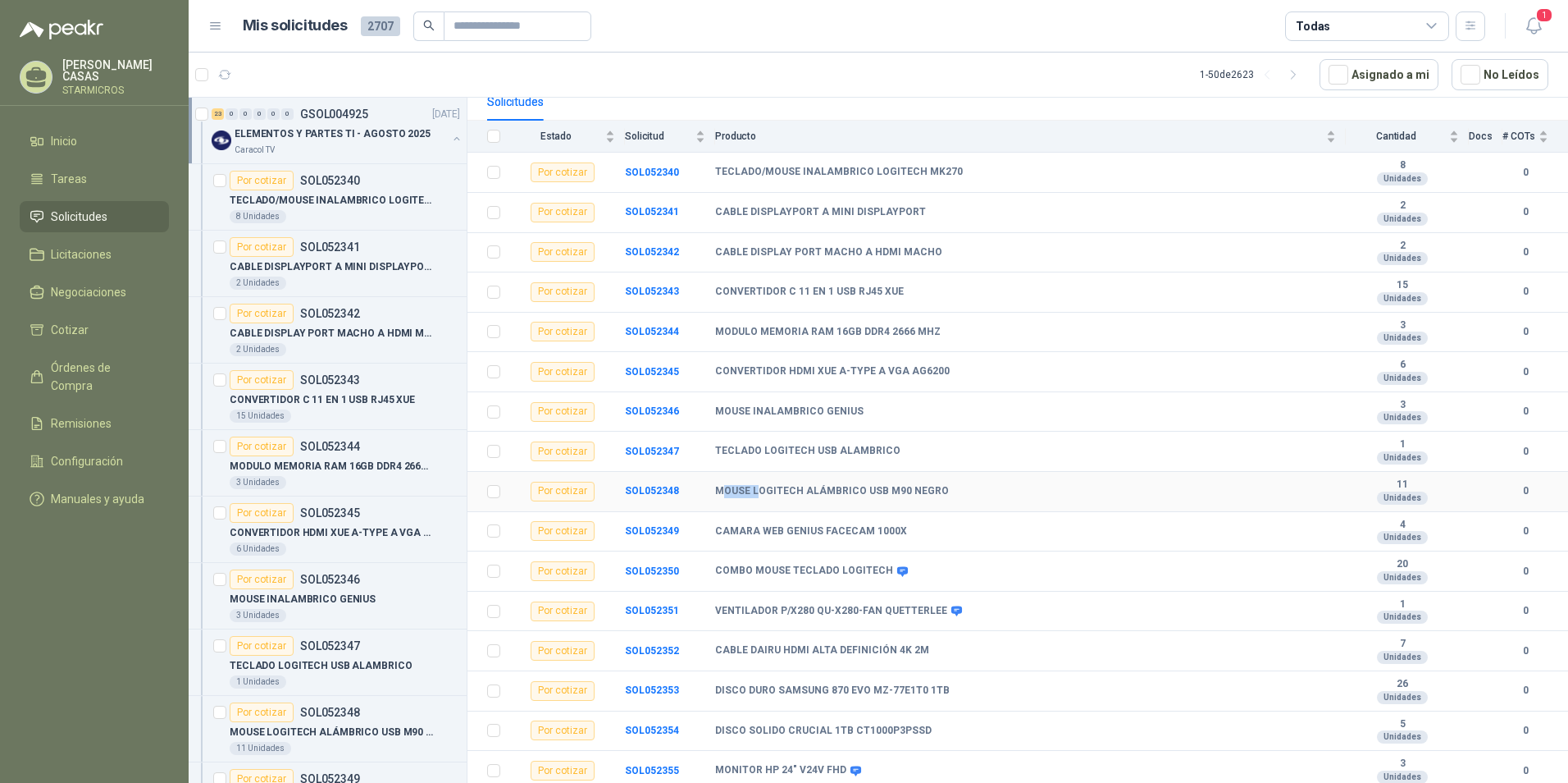
drag, startPoint x: 724, startPoint y: 492, endPoint x: 754, endPoint y: 495, distance: 30.1
click at [754, 495] on b "MOUSE LOGITECH ALÁMBRICO USB M90 NEGRO" at bounding box center [831, 491] width 233 height 13
drag, startPoint x: 754, startPoint y: 495, endPoint x: 939, endPoint y: 505, distance: 185.3
click at [939, 505] on tr "Por cotizar SOL052348 MOUSE LOGITECH ALÁMBRICO USB M90 NEGRO 11 Unidades 0" at bounding box center [1018, 492] width 1100 height 40
drag, startPoint x: 712, startPoint y: 573, endPoint x: 879, endPoint y: 581, distance: 167.2
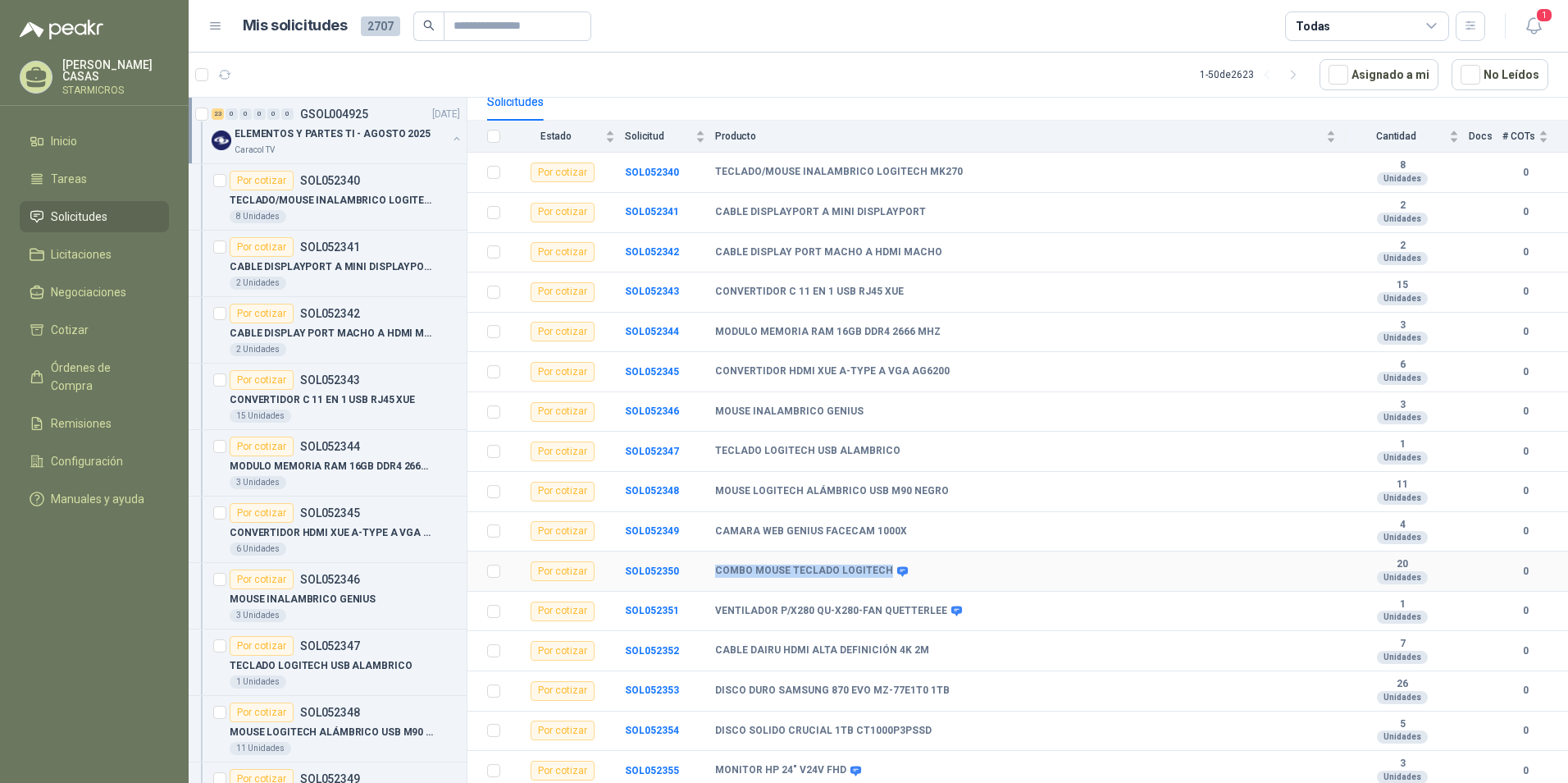
click at [879, 581] on tr "Por cotizar SOL052350 COMBO MOUSE TECLADO LOGITECH 20 Unidades 0" at bounding box center [1018, 572] width 1100 height 40
click at [897, 569] on icon at bounding box center [902, 572] width 11 height 10
drag, startPoint x: 877, startPoint y: 569, endPoint x: 735, endPoint y: 573, distance: 142.1
click at [735, 573] on b "COMBO MOUSE TECLADO LOGITECH" at bounding box center [803, 571] width 177 height 13
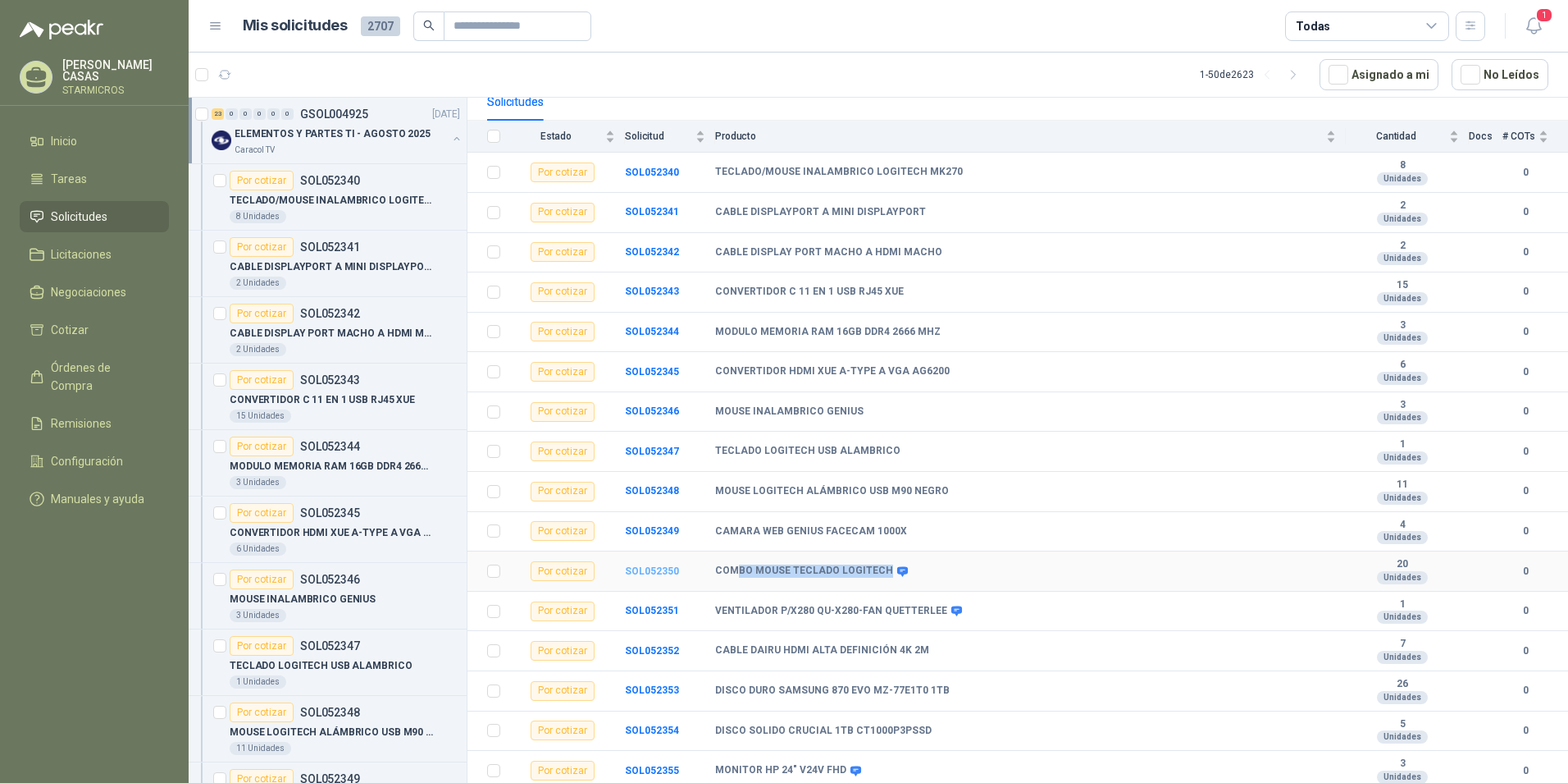
drag, startPoint x: 735, startPoint y: 573, endPoint x: 654, endPoint y: 572, distance: 81.0
click at [654, 572] on b "SOL052350" at bounding box center [652, 572] width 54 height 12
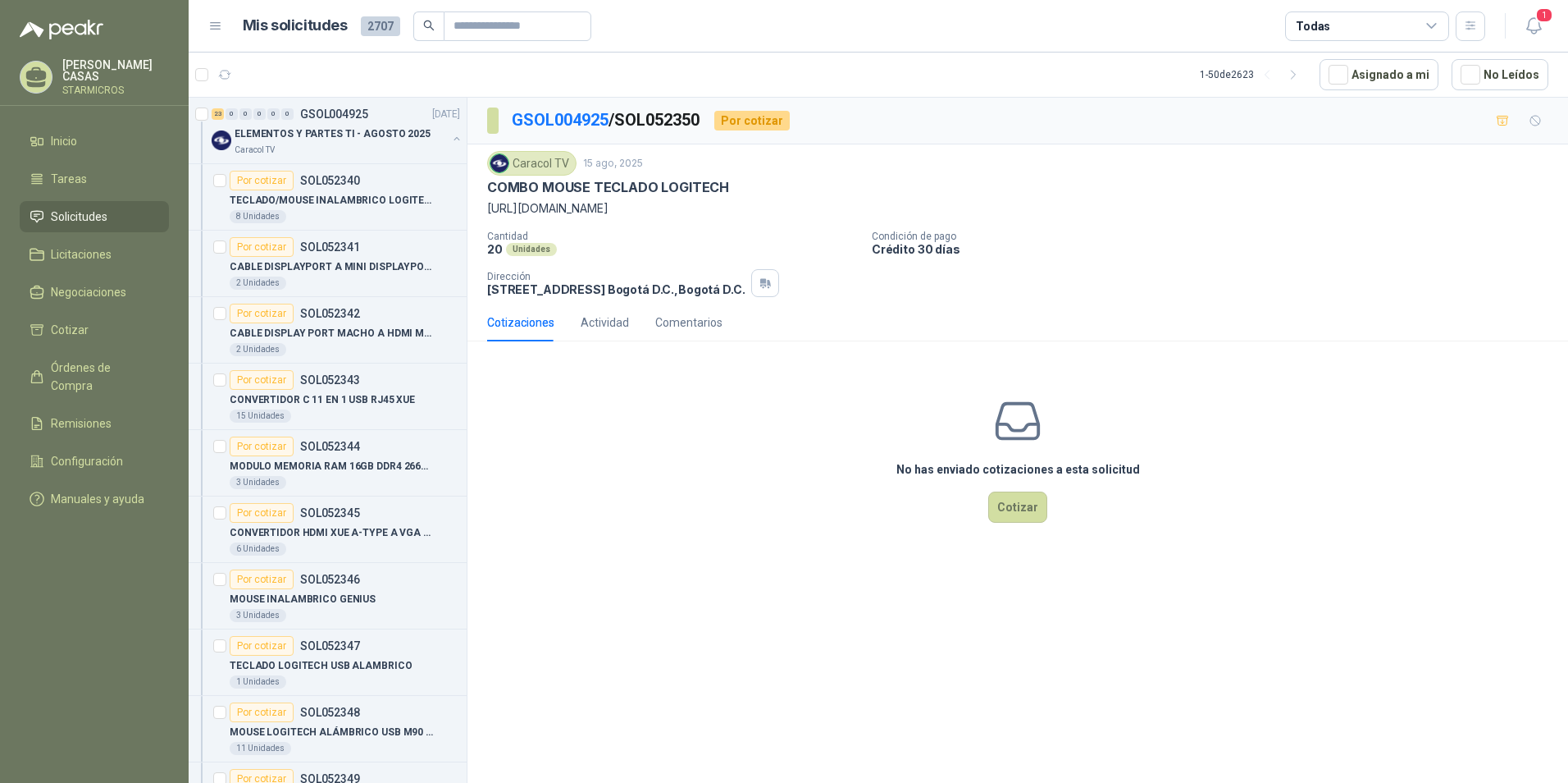
drag, startPoint x: 580, startPoint y: 198, endPoint x: 483, endPoint y: 205, distance: 97.3
click at [483, 205] on div "Caracol TV [DATE] COMBO MOUSE TECLADO LOGITECH [URL][DOMAIN_NAME] Cantidad 20 …" at bounding box center [1018, 224] width 1100 height 160
drag, startPoint x: 487, startPoint y: 186, endPoint x: 721, endPoint y: 180, distance: 234.1
click at [721, 180] on p "COMBO MOUSE TECLADO LOGITECH" at bounding box center [608, 187] width 242 height 17
click at [359, 151] on div "Caracol TV" at bounding box center [340, 150] width 212 height 13
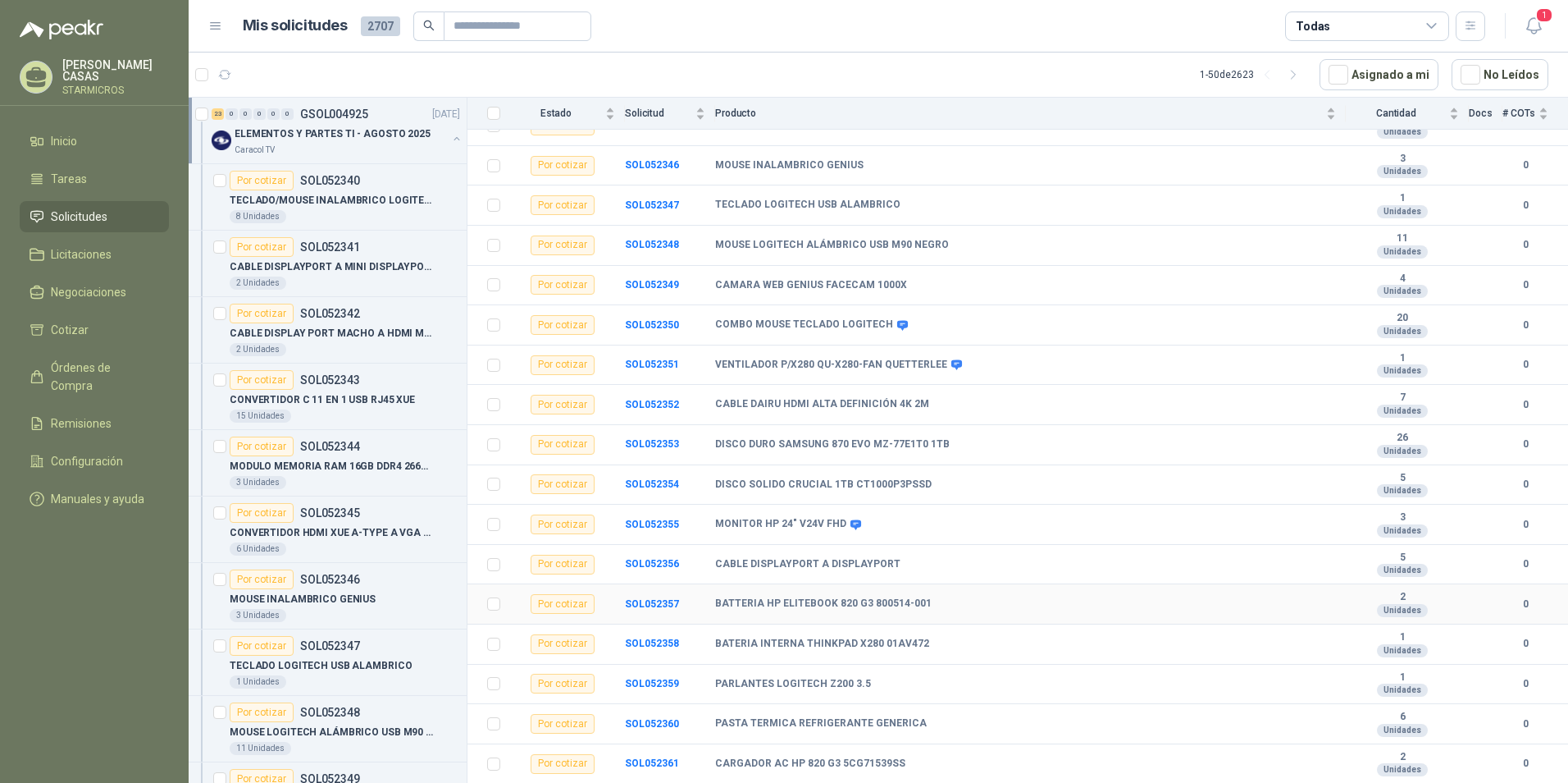
scroll to position [446, 0]
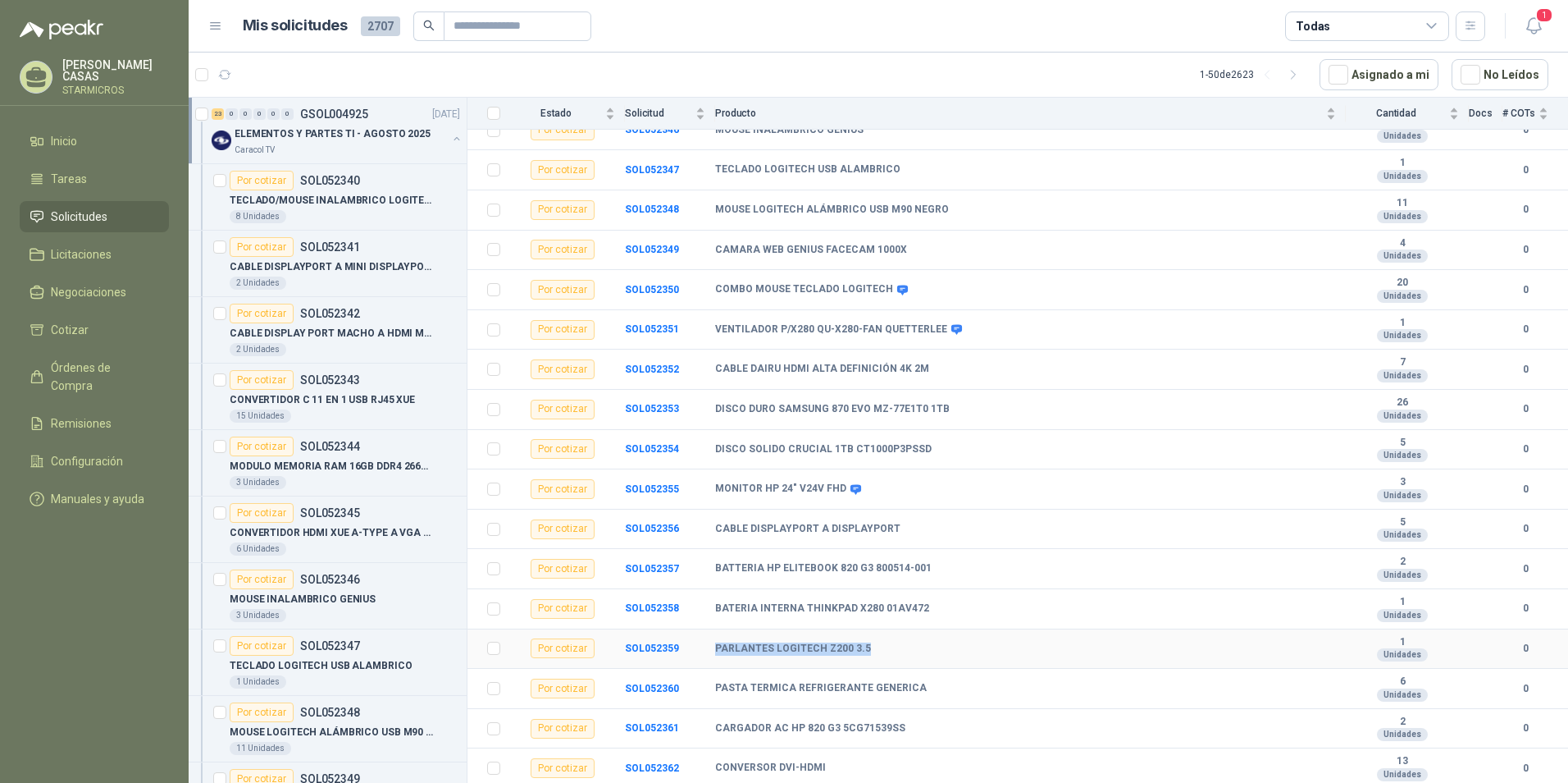
drag, startPoint x: 715, startPoint y: 645, endPoint x: 865, endPoint y: 660, distance: 150.7
click at [865, 660] on td "PARLANTES LOGITECH Z200 3.5" at bounding box center [1030, 649] width 631 height 40
drag, startPoint x: 715, startPoint y: 486, endPoint x: 839, endPoint y: 485, distance: 124.0
click at [839, 485] on div "MONITOR HP 24" V24V FHD" at bounding box center [786, 489] width 144 height 13
